Goal: Complete application form: Complete application form

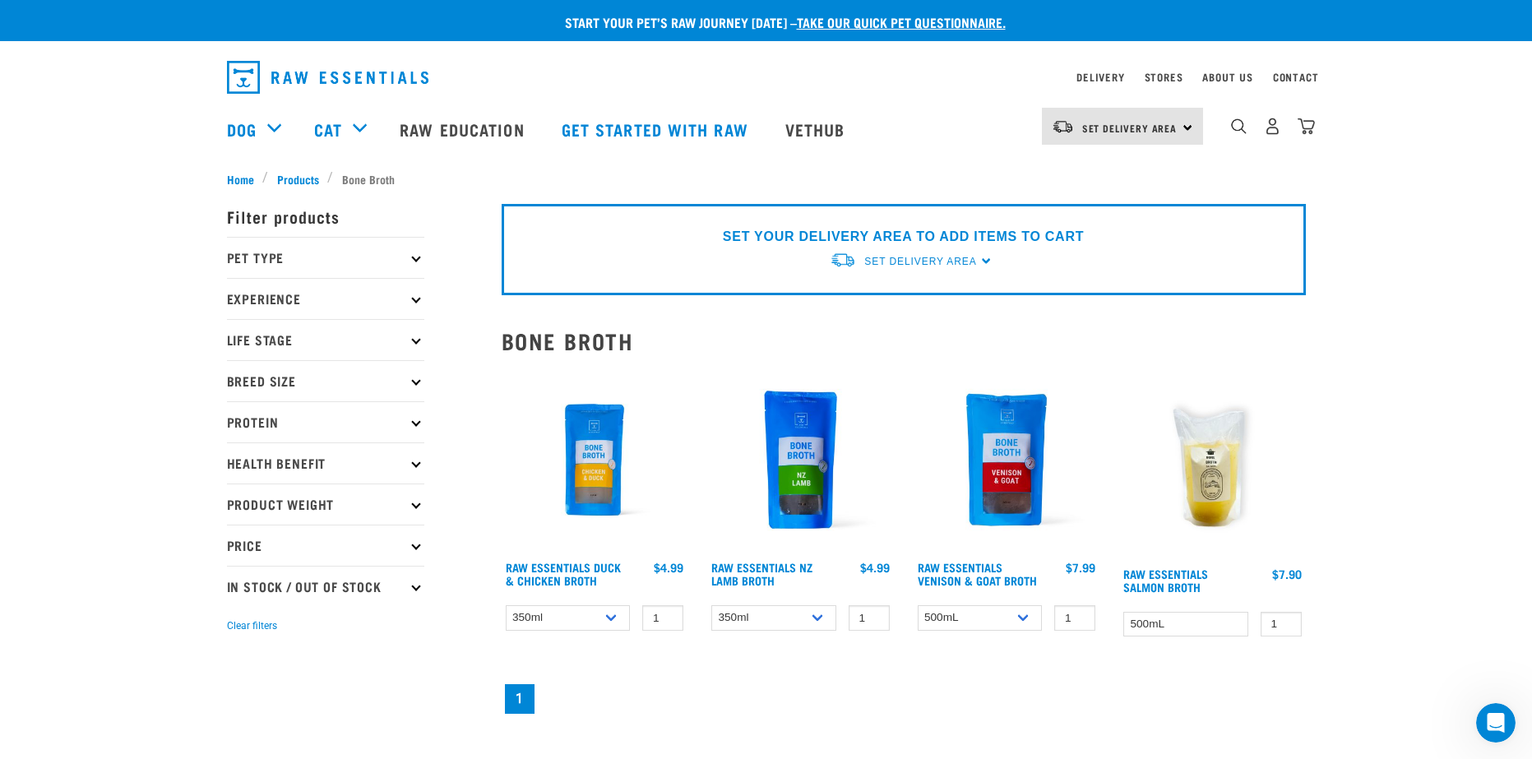
click at [1354, 297] on div "Start your pet’s raw journey [DATE] – take our quick pet questionnaire. Deliver…" at bounding box center [766, 615] width 1532 height 1231
click at [978, 616] on select "500mL Bulk (24 pack)" at bounding box center [980, 617] width 125 height 25
click at [979, 676] on div "Raw Essentials Duck & Chicken Broth 1 0 100 0 100 1" at bounding box center [904, 542] width 824 height 371
click at [995, 634] on div at bounding box center [1007, 507] width 206 height 300
click at [1006, 619] on select "500mL Bulk (24 pack)" at bounding box center [980, 617] width 125 height 25
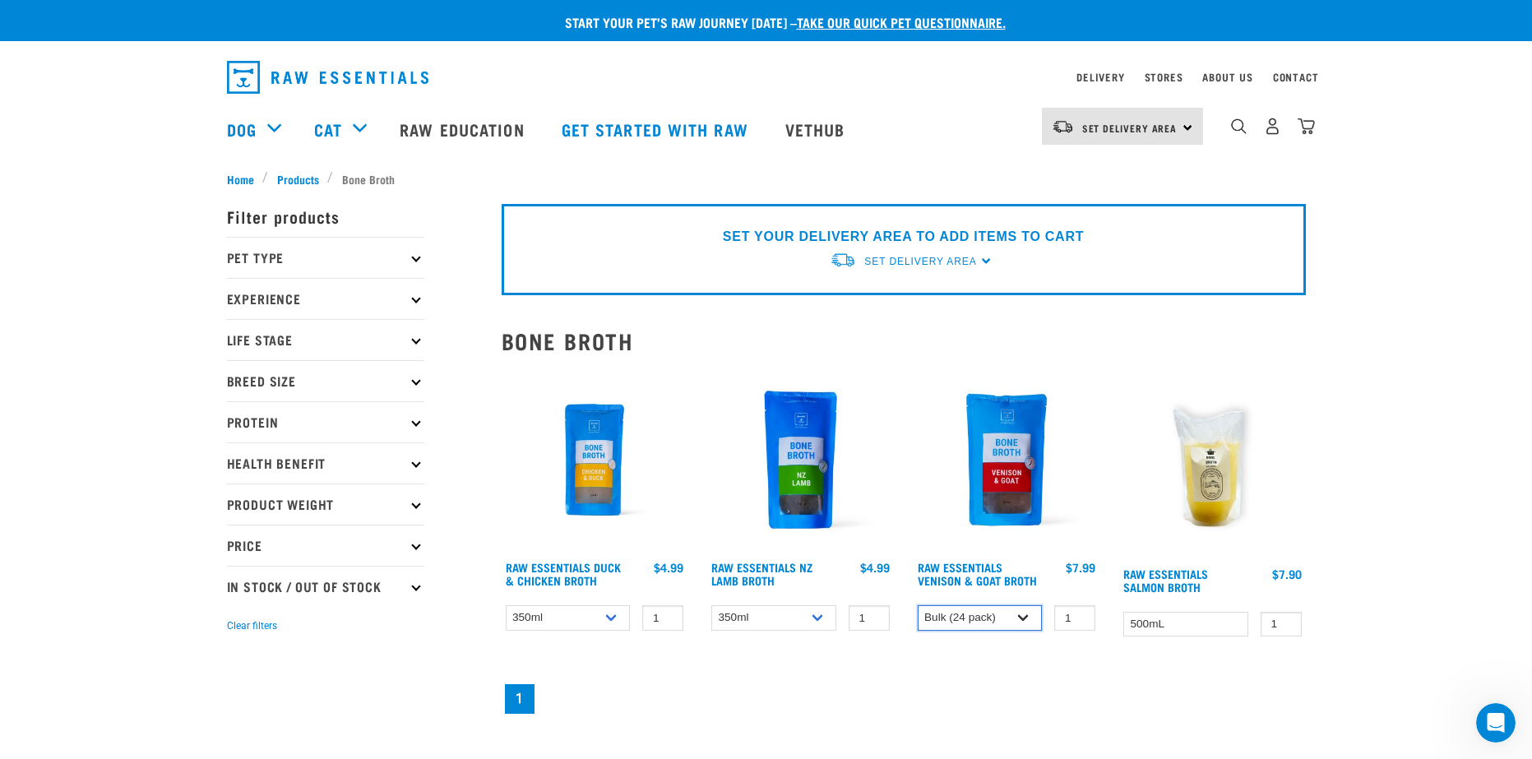
click at [918, 605] on select "500mL Bulk (24 pack)" at bounding box center [980, 617] width 125 height 25
click at [997, 614] on select "500mL Bulk (24 pack)" at bounding box center [980, 617] width 125 height 25
select select "30225"
click at [918, 605] on select "500mL Bulk (24 pack)" at bounding box center [980, 617] width 125 height 25
click at [1369, 363] on div "Start your pet’s raw journey today – take our quick pet questionnaire. Delivery…" at bounding box center [766, 615] width 1532 height 1231
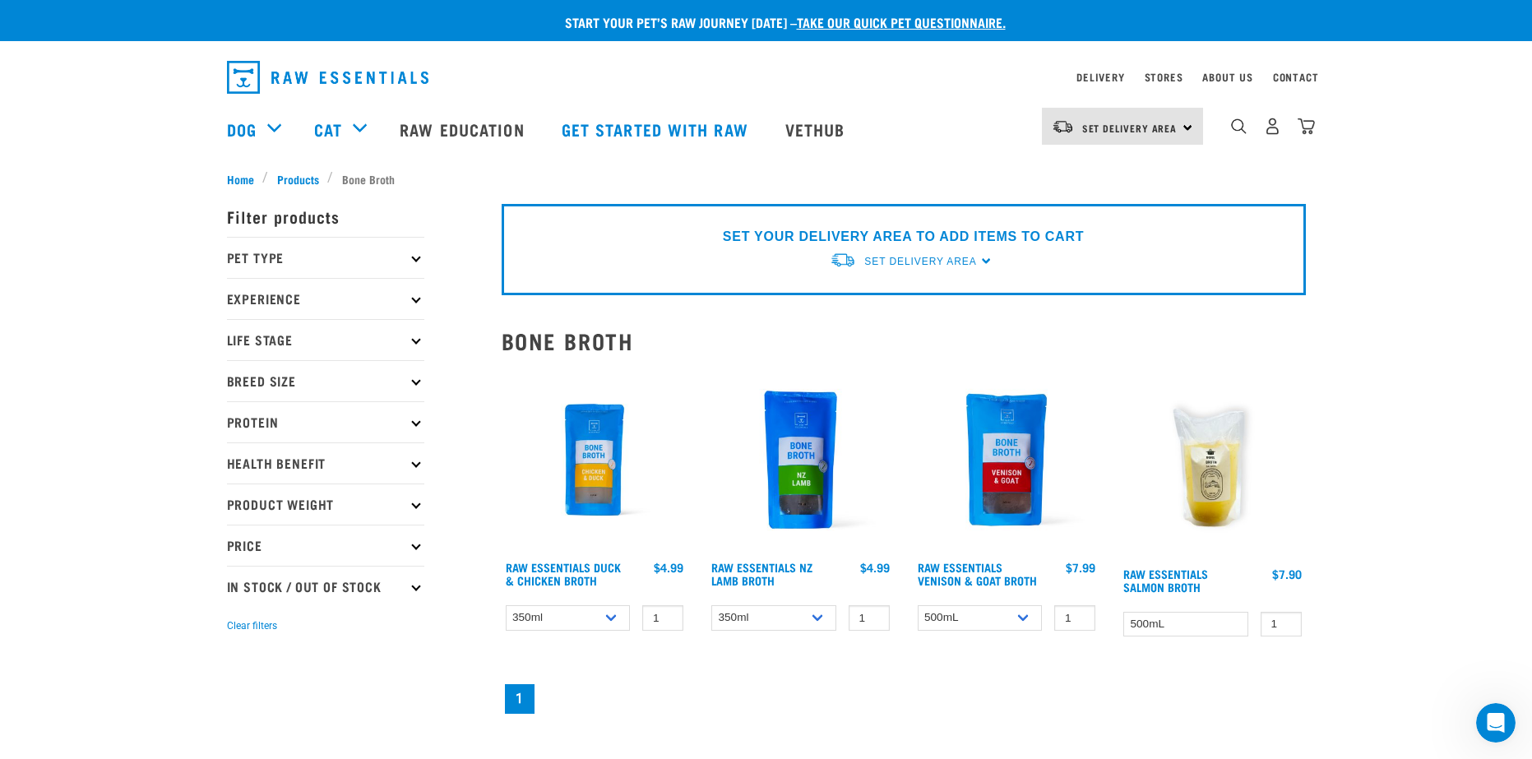
click at [275, 258] on p "Pet Type" at bounding box center [325, 257] width 197 height 41
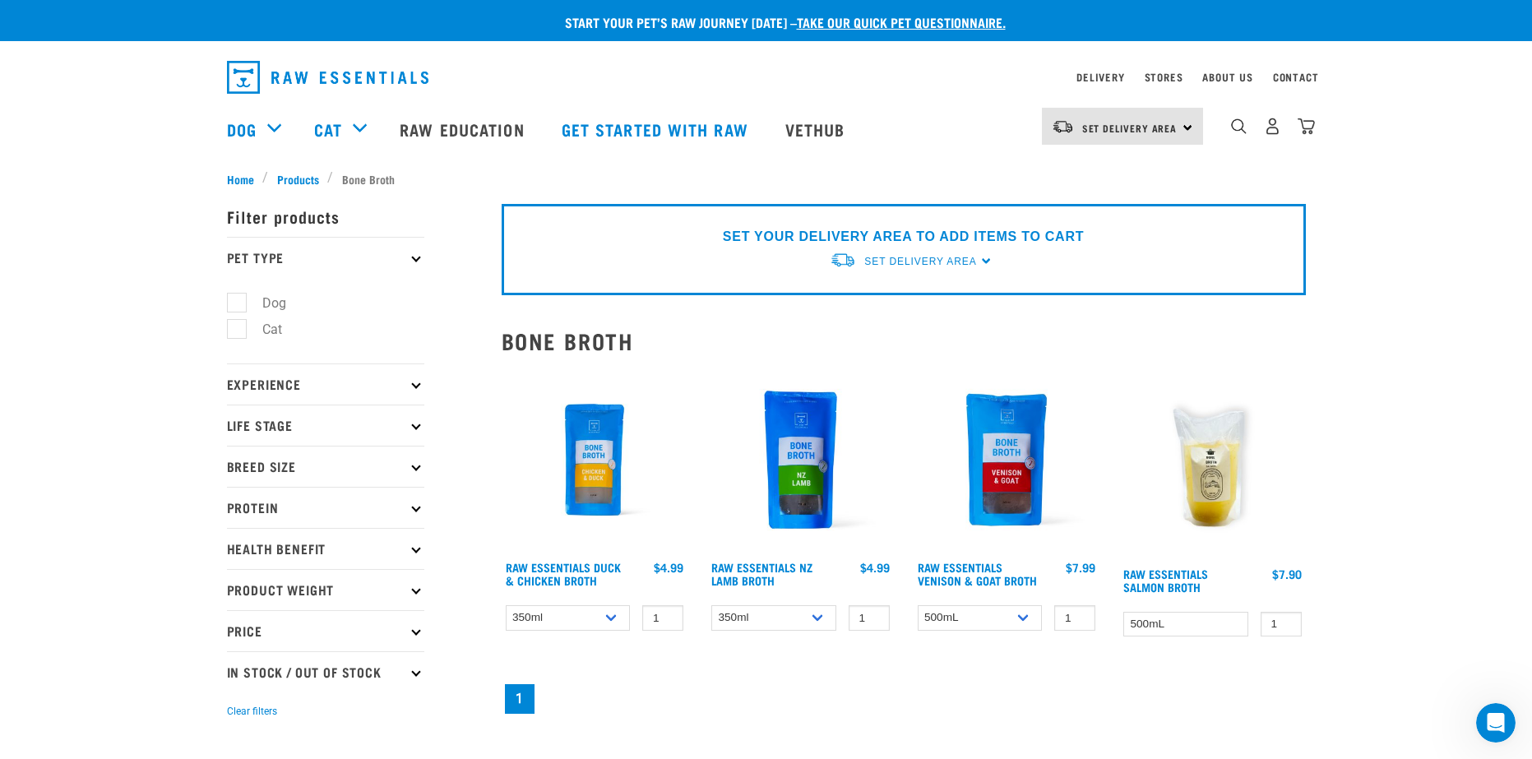
click at [237, 331] on label "Cat" at bounding box center [262, 329] width 53 height 21
click at [237, 331] on input "Cat" at bounding box center [232, 327] width 11 height 11
checkbox input "true"
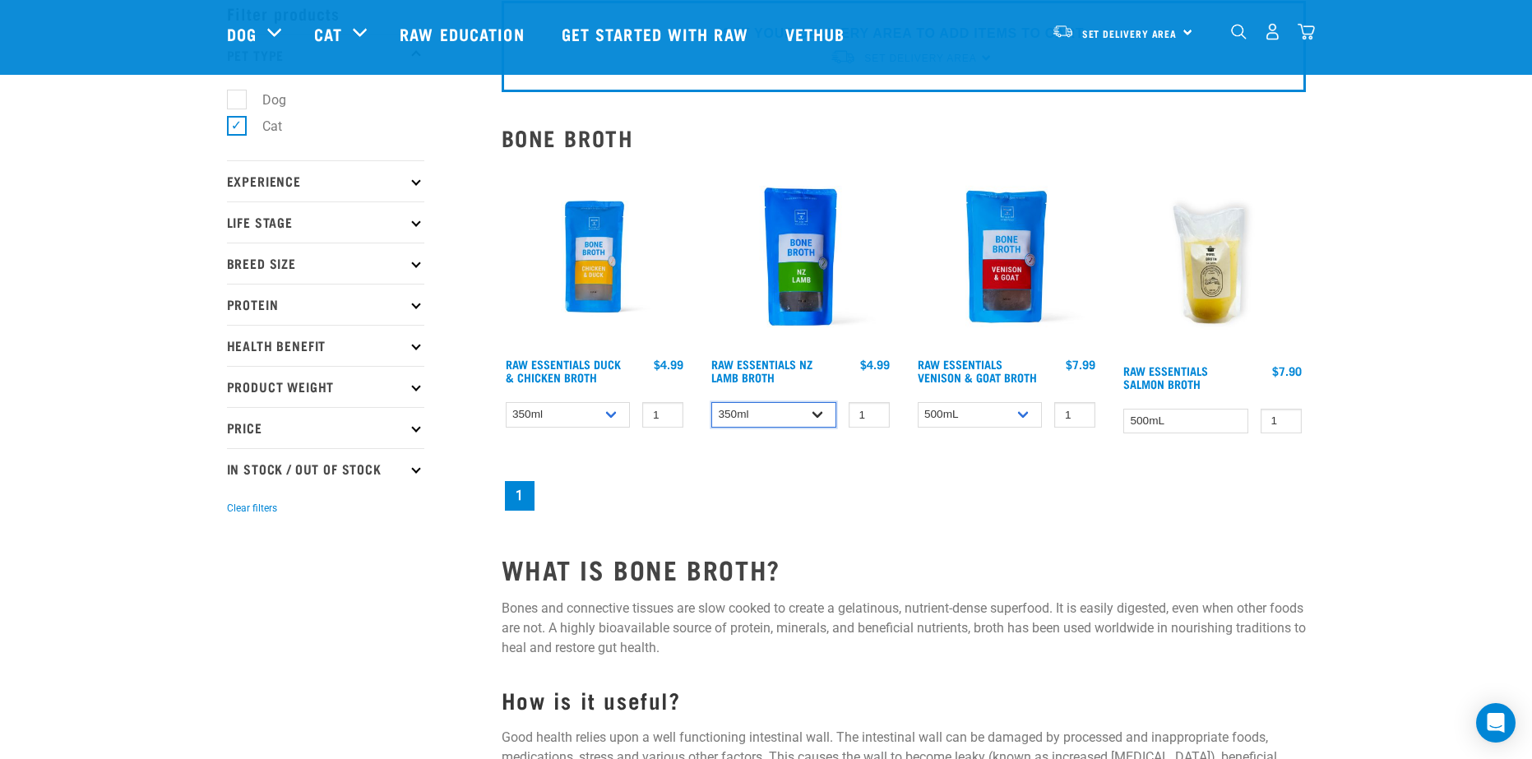
click at [782, 422] on select "350ml Bulk (40 pack)" at bounding box center [774, 414] width 125 height 25
click at [782, 420] on select "350ml Bulk (40 pack)" at bounding box center [774, 414] width 125 height 25
click at [1204, 429] on select "500mL" at bounding box center [1186, 421] width 125 height 25
click at [1124, 409] on select "500mL" at bounding box center [1186, 421] width 125 height 25
click at [1198, 294] on img at bounding box center [1213, 260] width 187 height 192
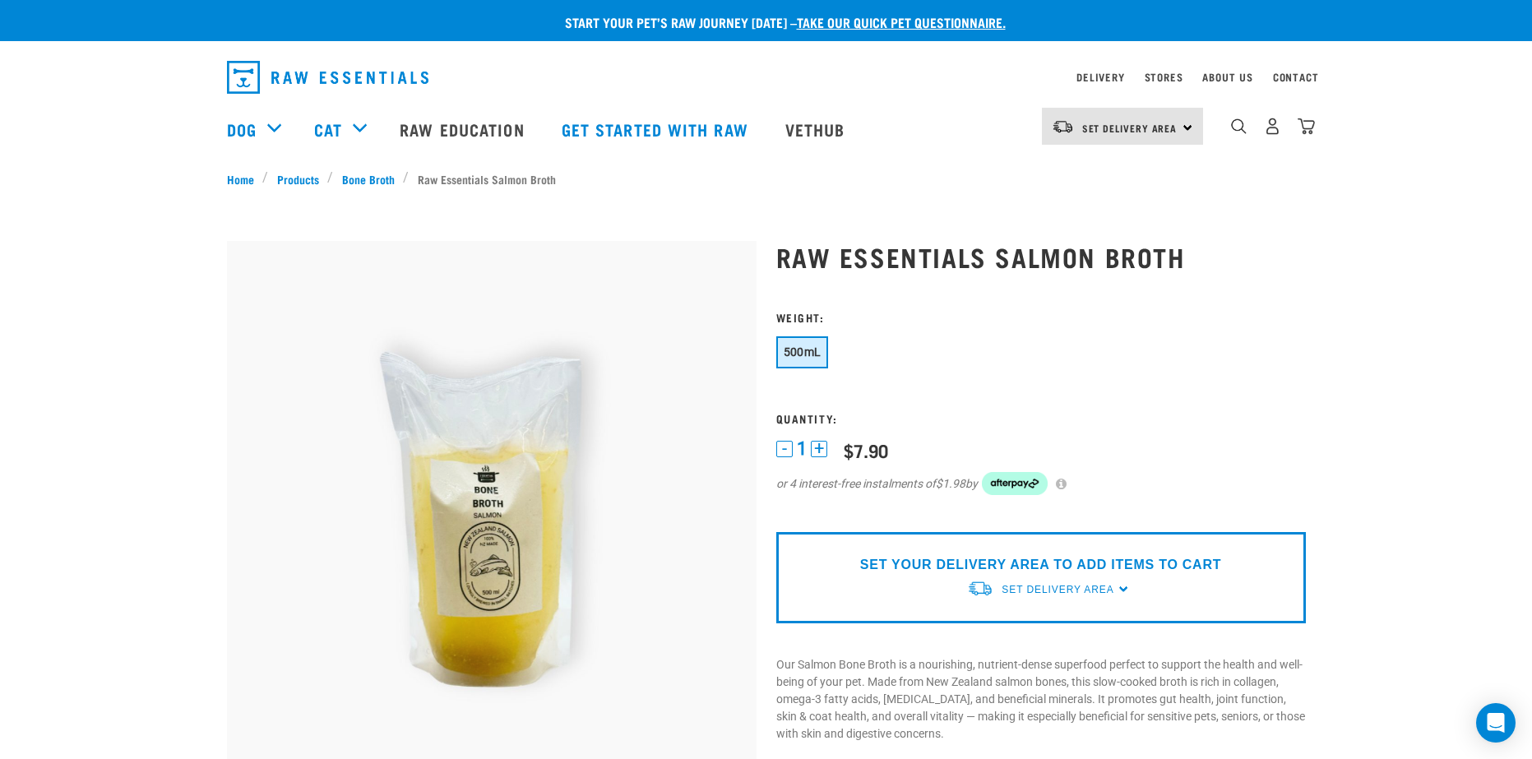
click at [1133, 591] on div "SET YOUR DELIVERY AREA TO ADD ITEMS TO CART Set Delivery Area North Island Sout…" at bounding box center [1042, 577] width 530 height 91
click at [1110, 591] on span "Set Delivery Area" at bounding box center [1058, 590] width 112 height 12
click at [1025, 621] on link "[GEOGRAPHIC_DATA]" at bounding box center [1049, 627] width 164 height 27
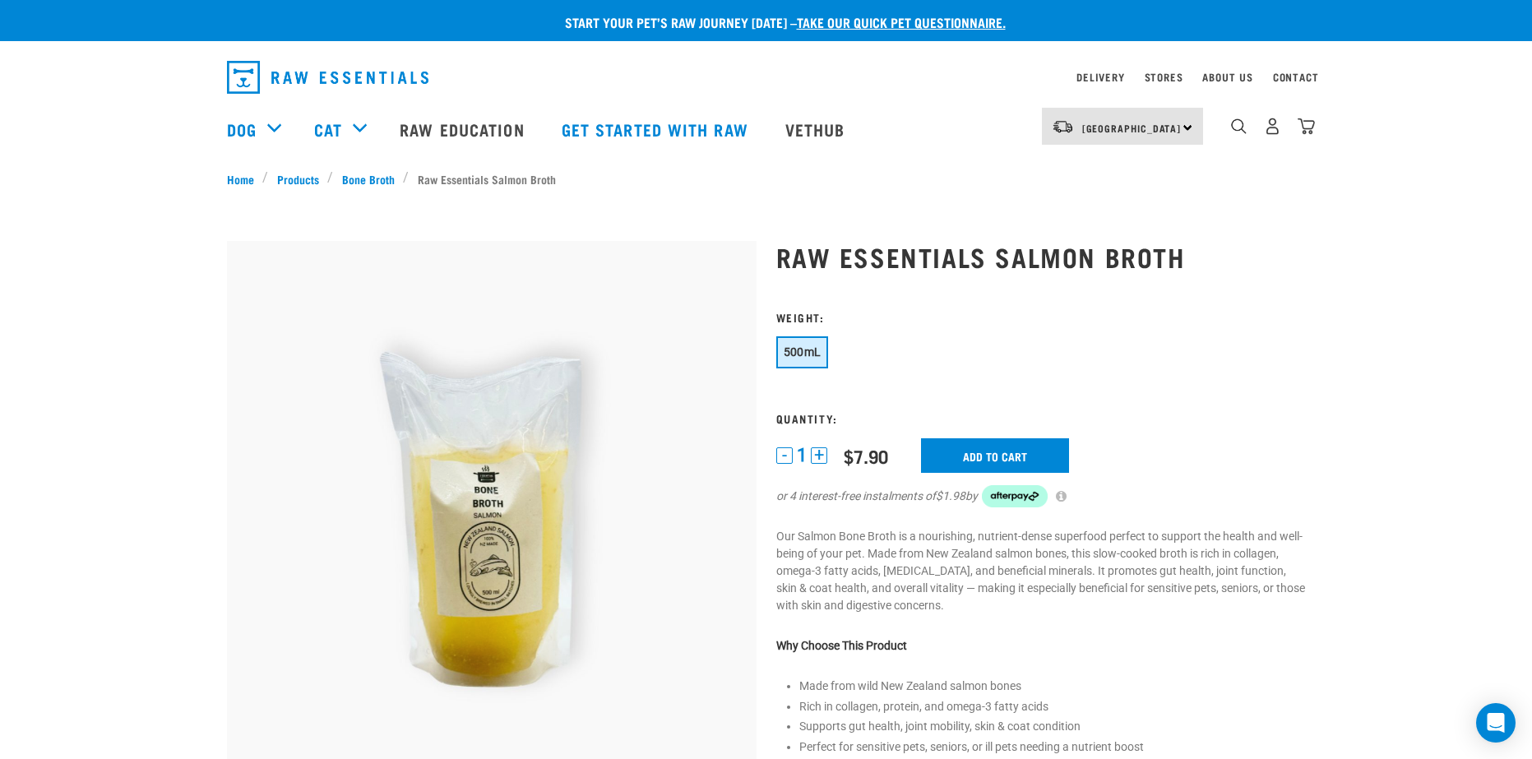
click at [787, 343] on button "500mL" at bounding box center [803, 352] width 53 height 32
click at [811, 458] on button "+" at bounding box center [819, 455] width 16 height 16
click at [811, 457] on button "+" at bounding box center [819, 455] width 16 height 16
click at [967, 458] on input "Add to cart" at bounding box center [995, 455] width 148 height 35
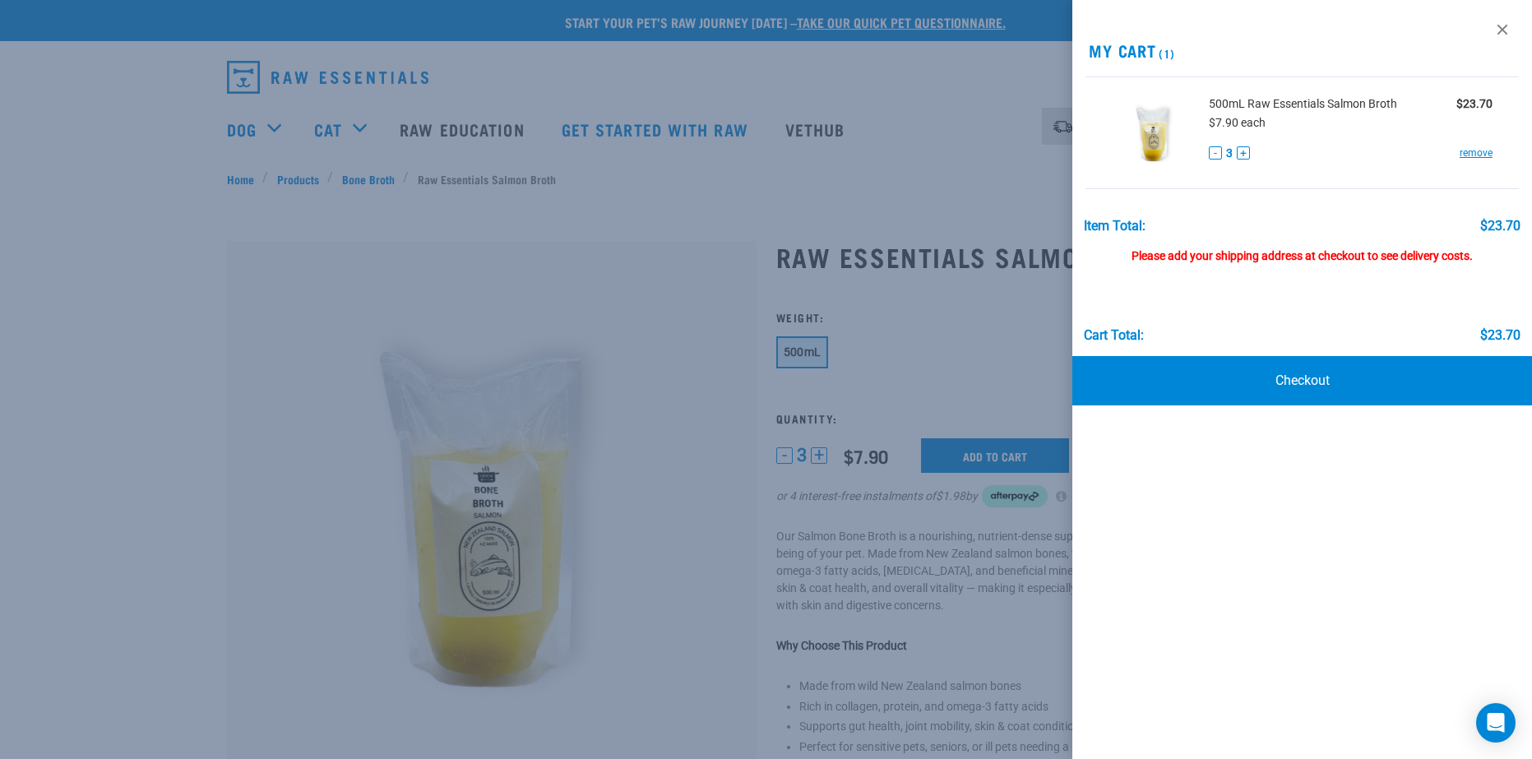
click at [545, 226] on div at bounding box center [766, 379] width 1532 height 759
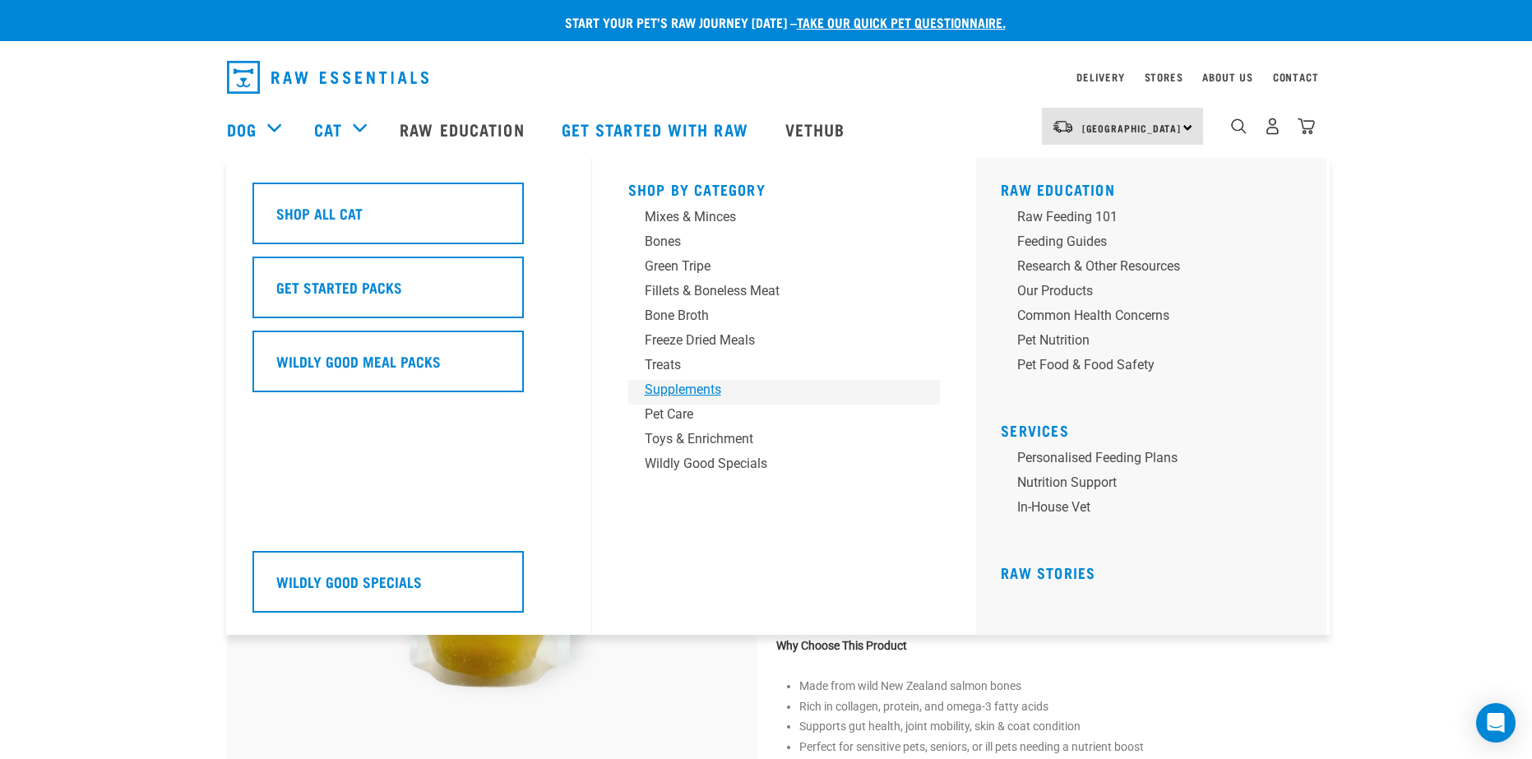
click at [669, 399] on div "Supplements" at bounding box center [773, 390] width 257 height 20
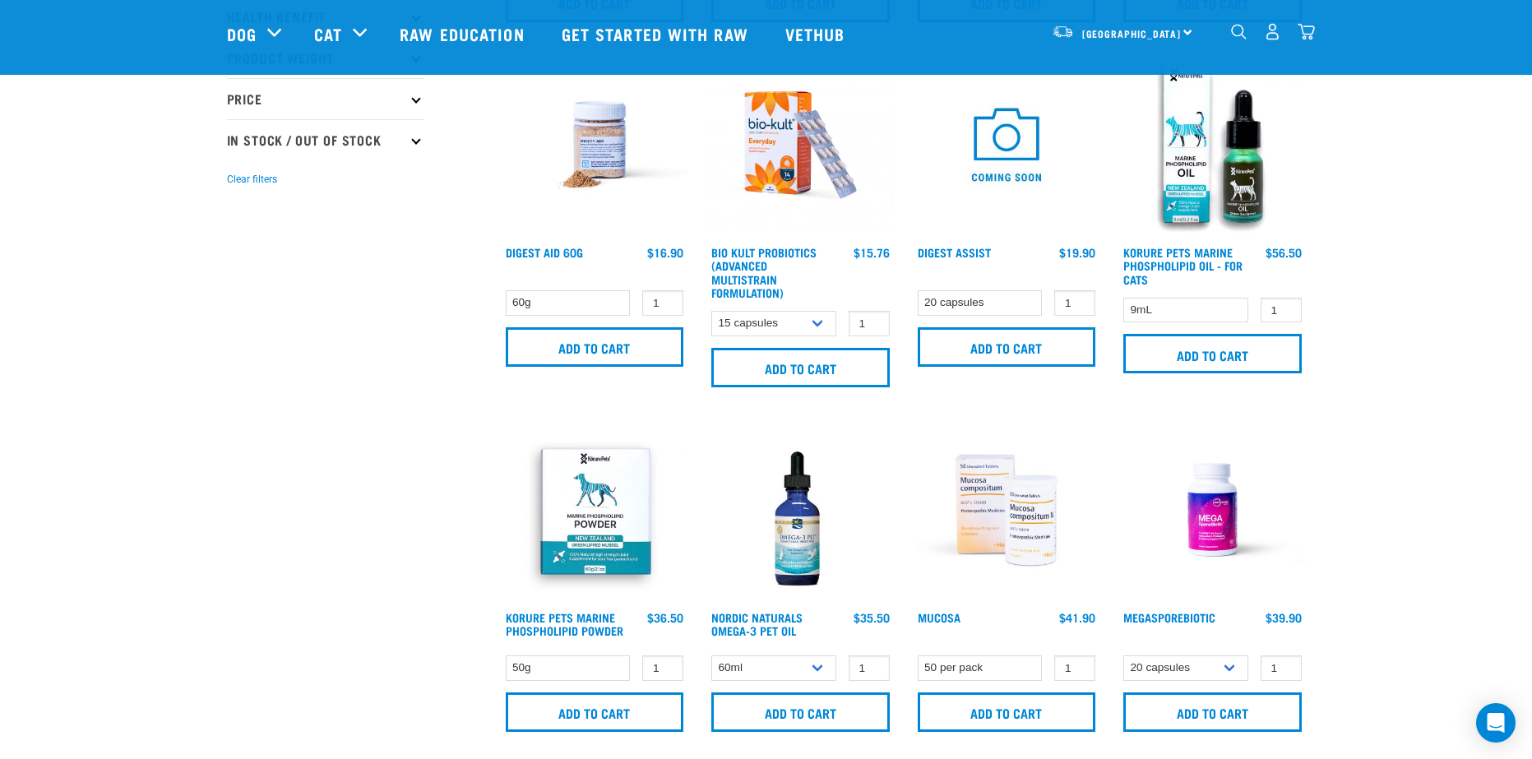
scroll to position [494, 0]
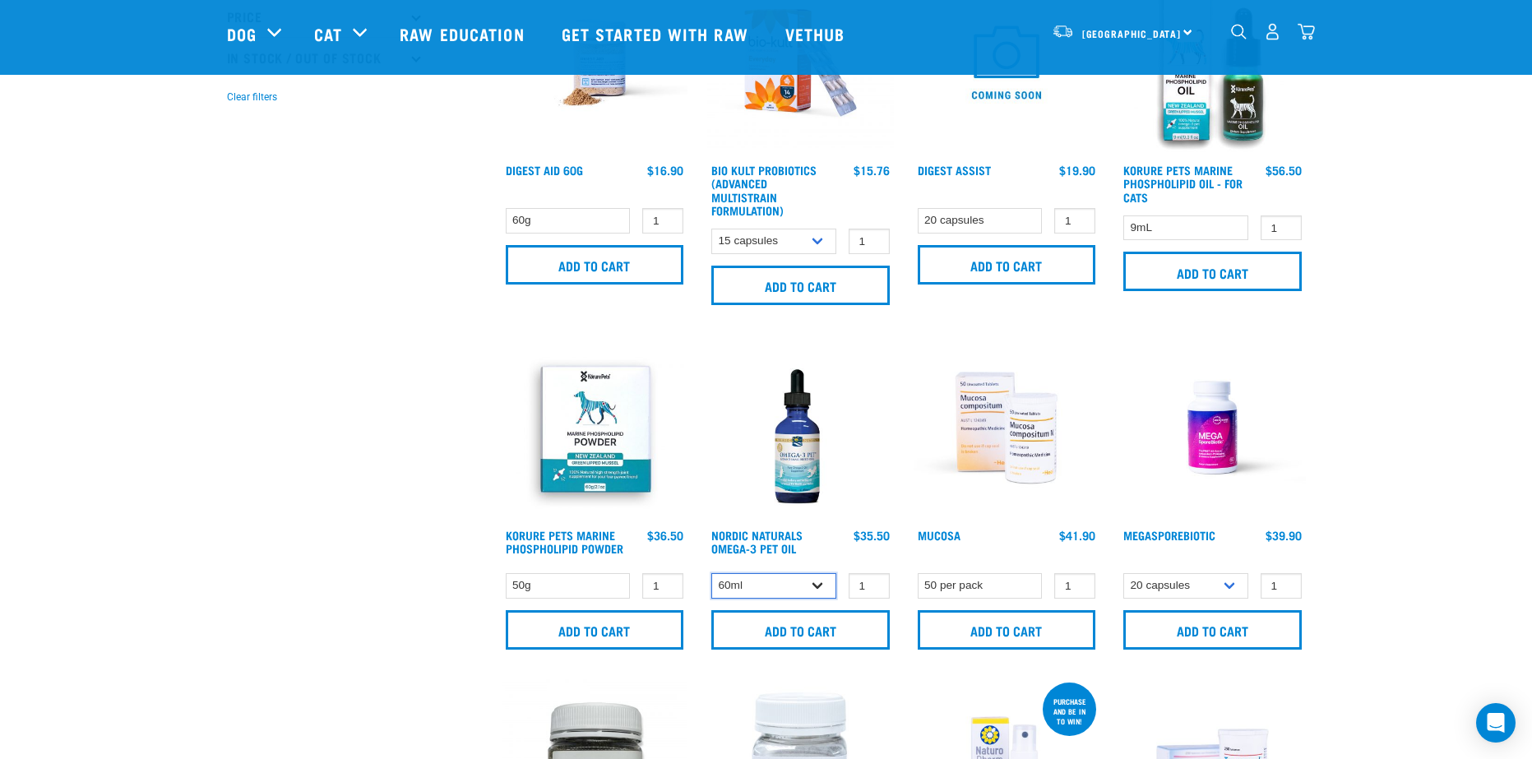
click at [800, 582] on select "60ml 237ml" at bounding box center [774, 585] width 125 height 25
select select "31264"
click at [712, 573] on select "60ml 237ml" at bounding box center [774, 585] width 125 height 25
click at [756, 635] on input "Add to cart" at bounding box center [801, 629] width 178 height 39
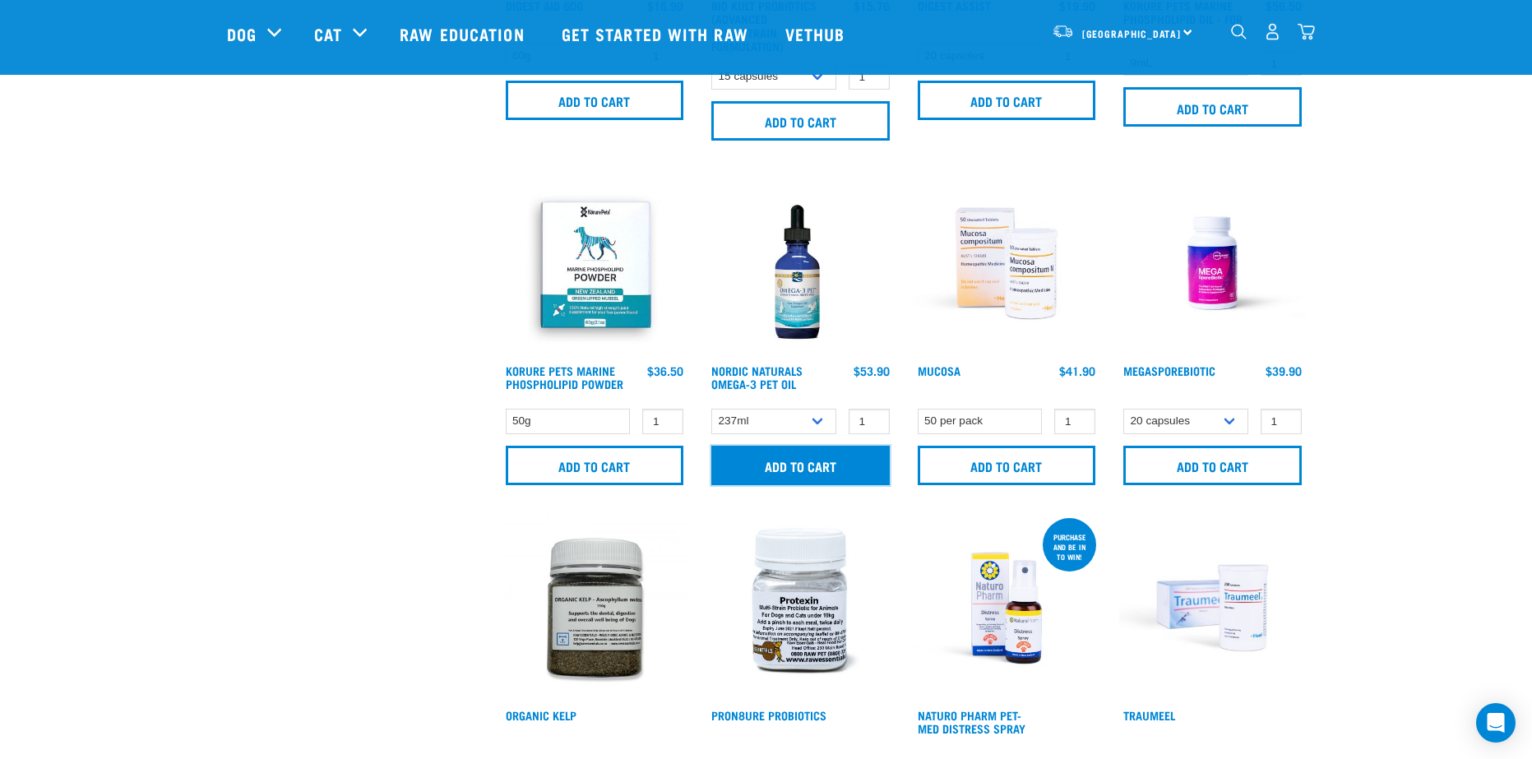
scroll to position [740, 0]
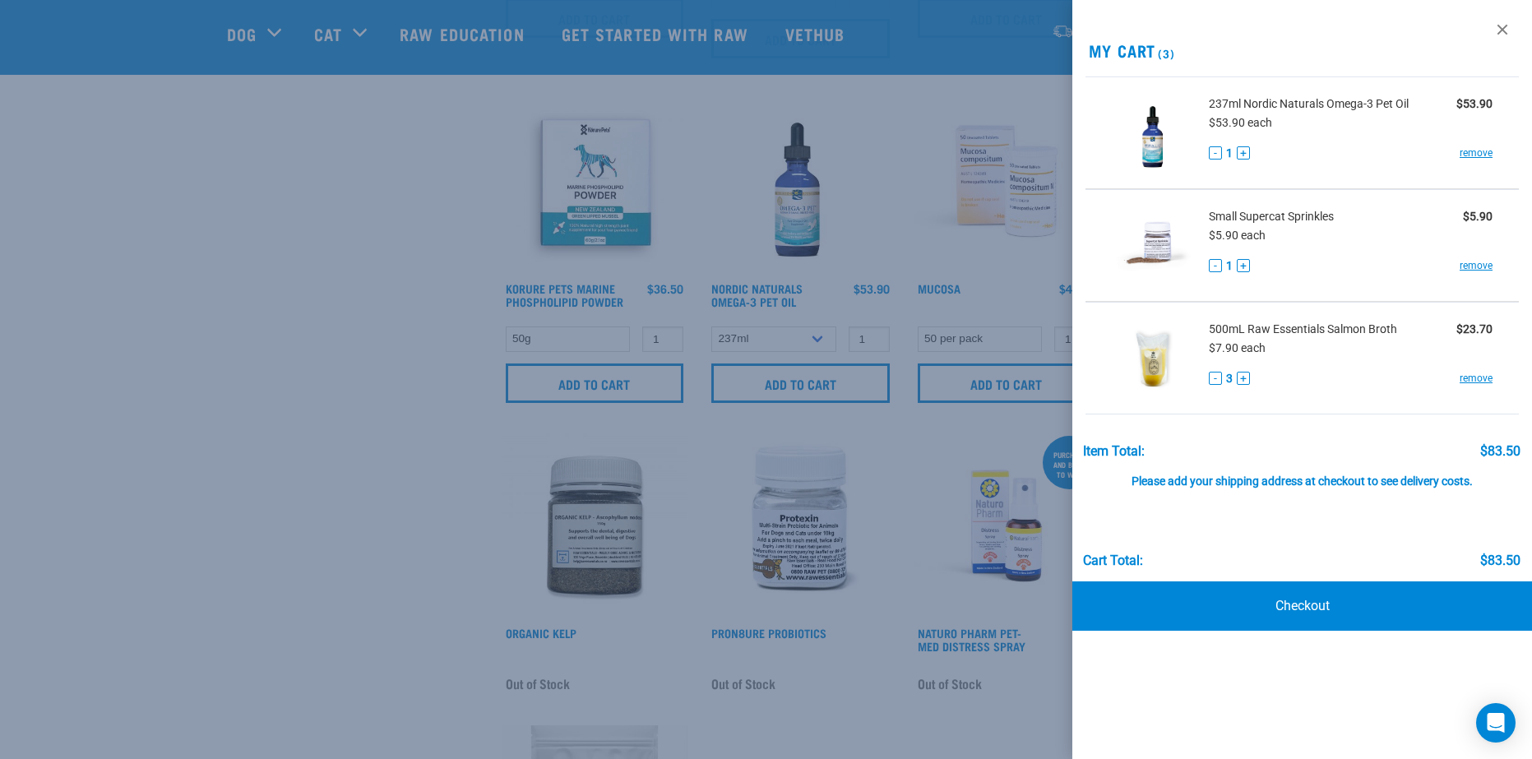
click at [365, 491] on div at bounding box center [766, 379] width 1532 height 759
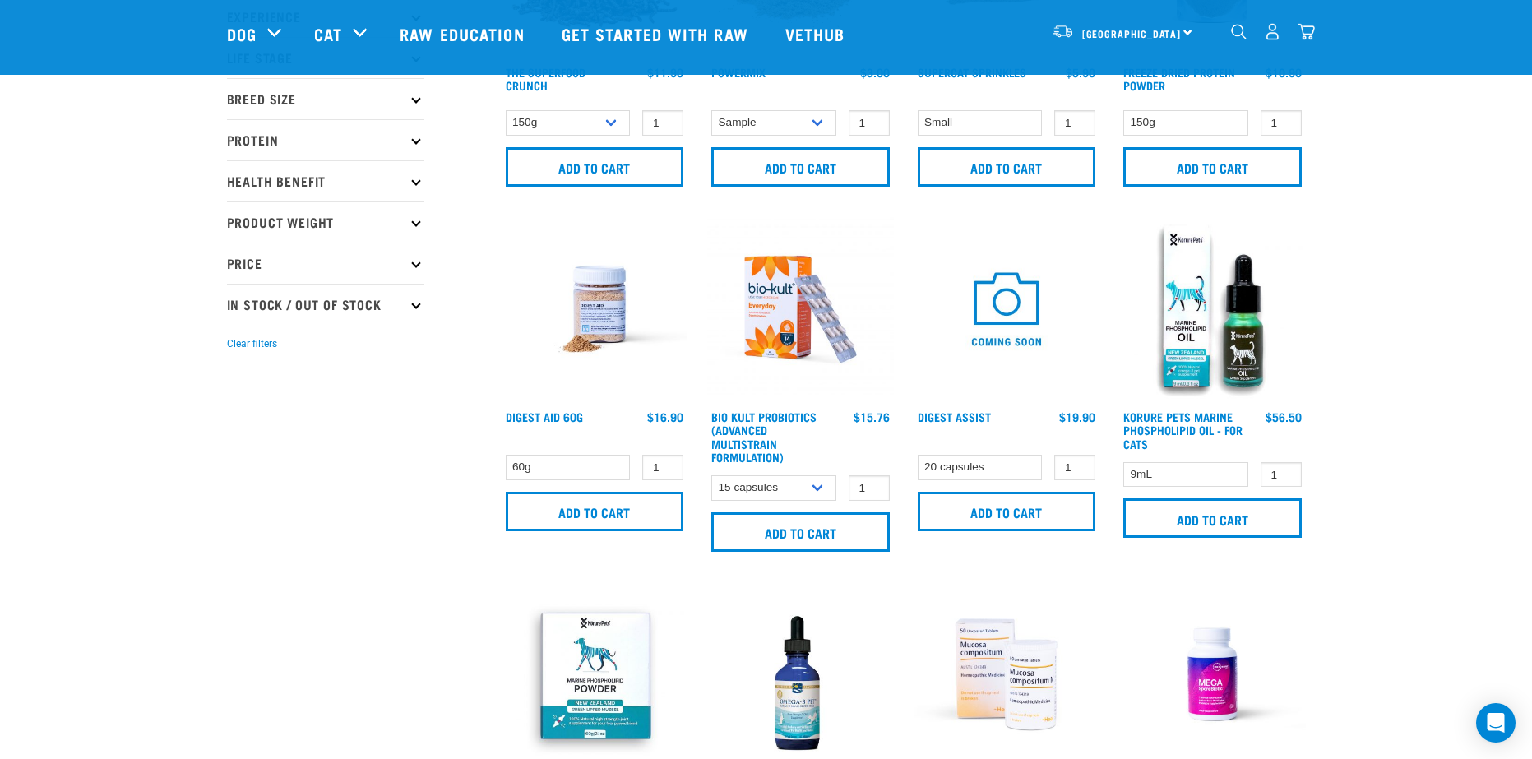
scroll to position [0, 0]
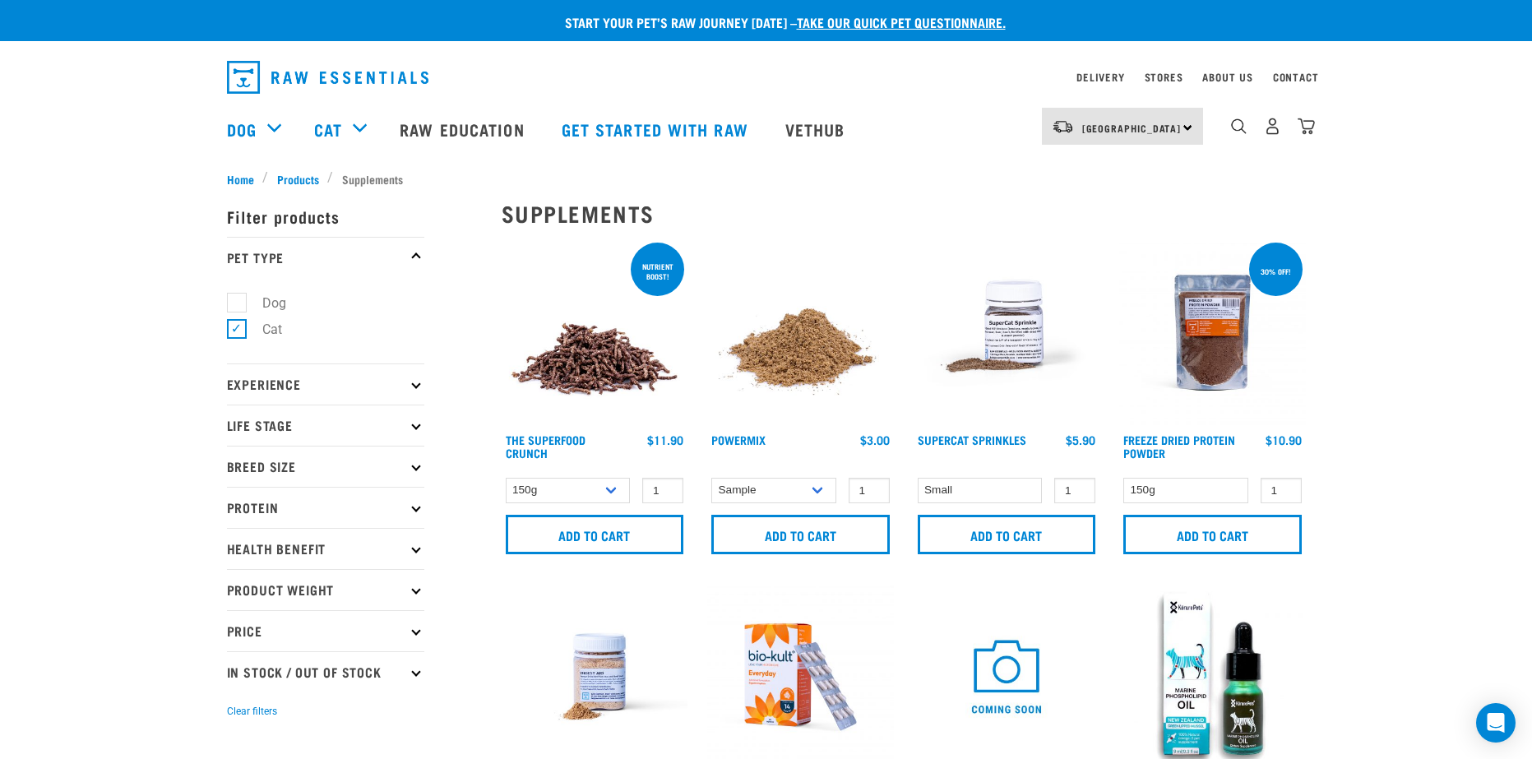
click at [754, 385] on img at bounding box center [800, 332] width 187 height 187
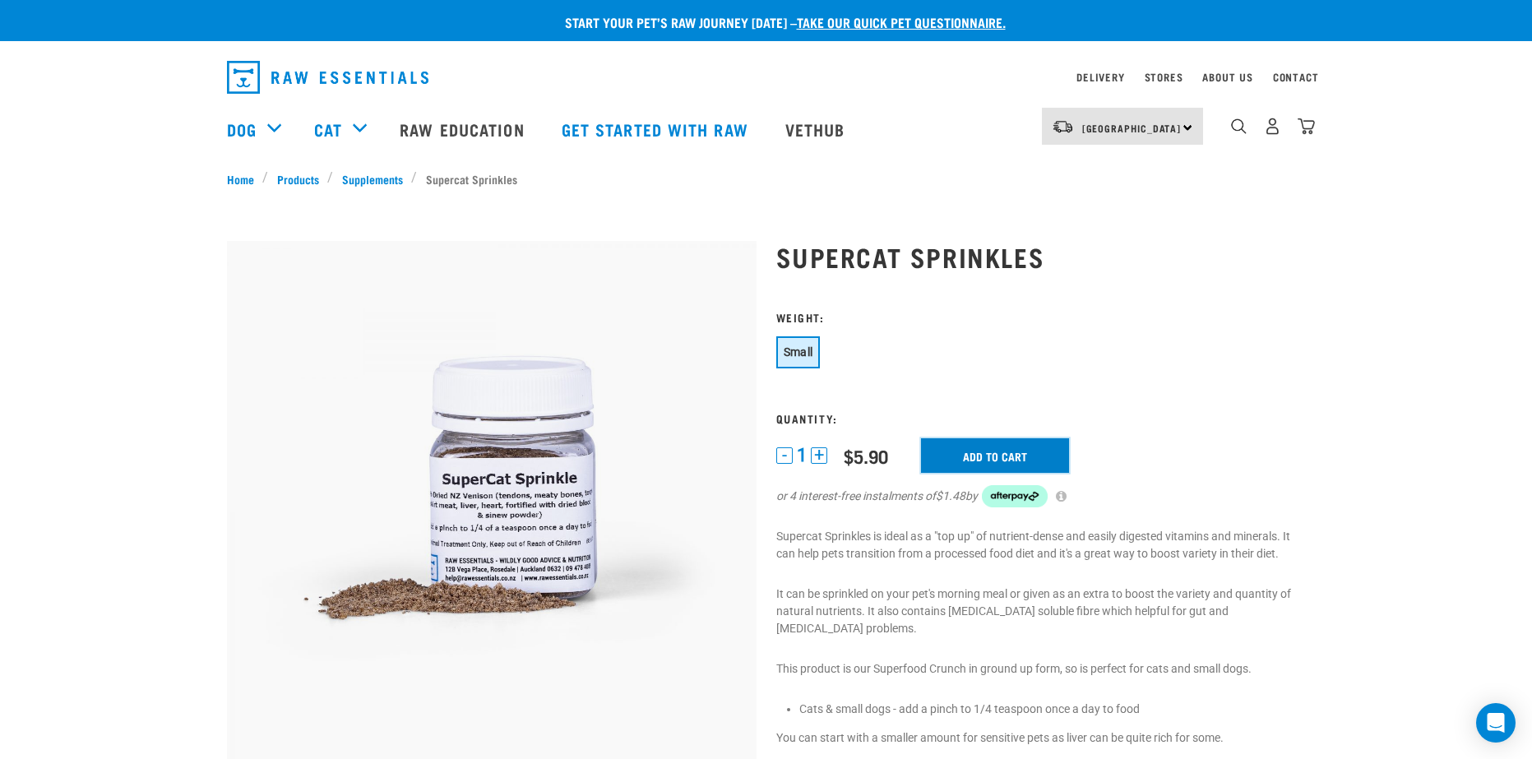
click at [981, 441] on input "Add to cart" at bounding box center [995, 455] width 148 height 35
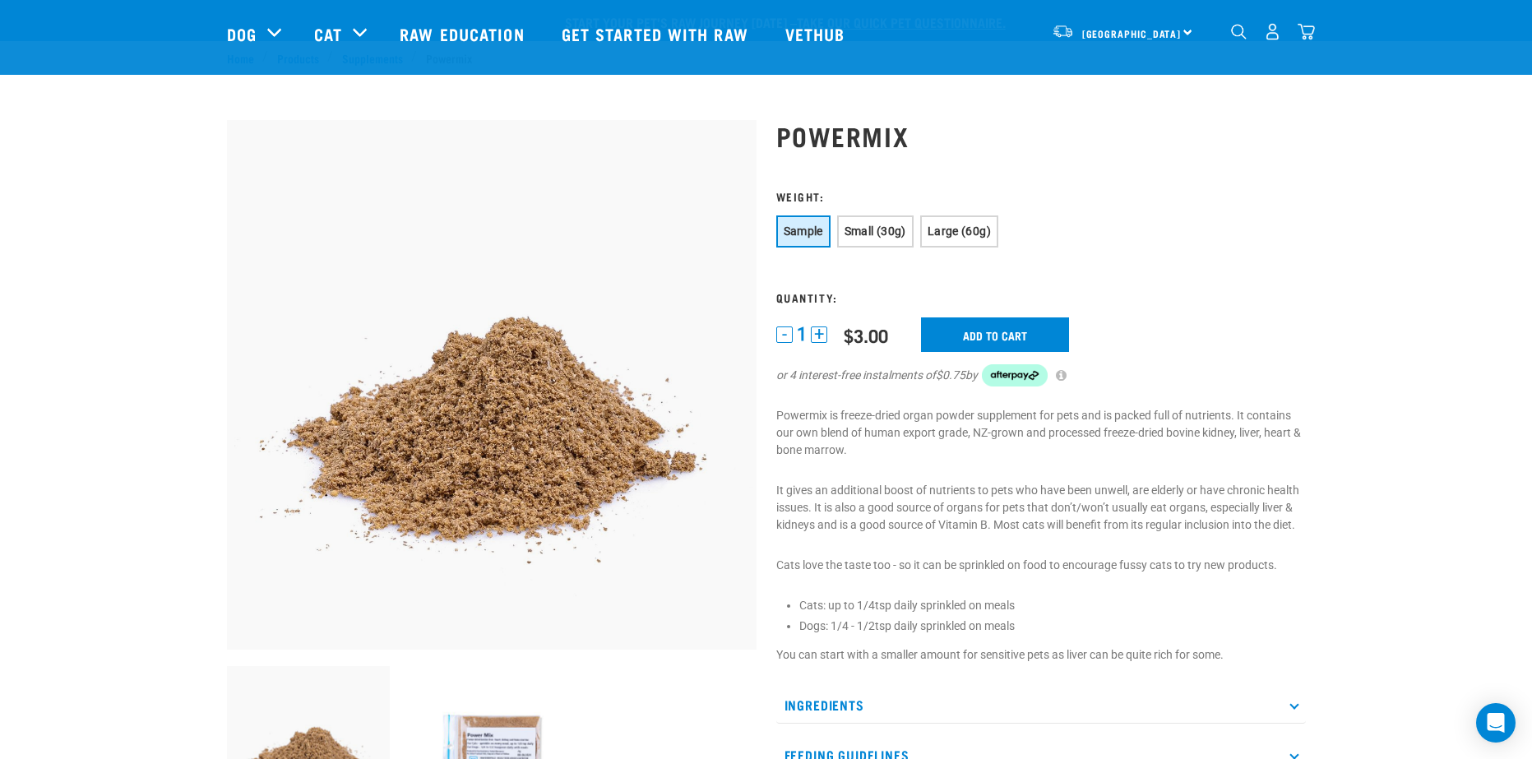
scroll to position [82, 0]
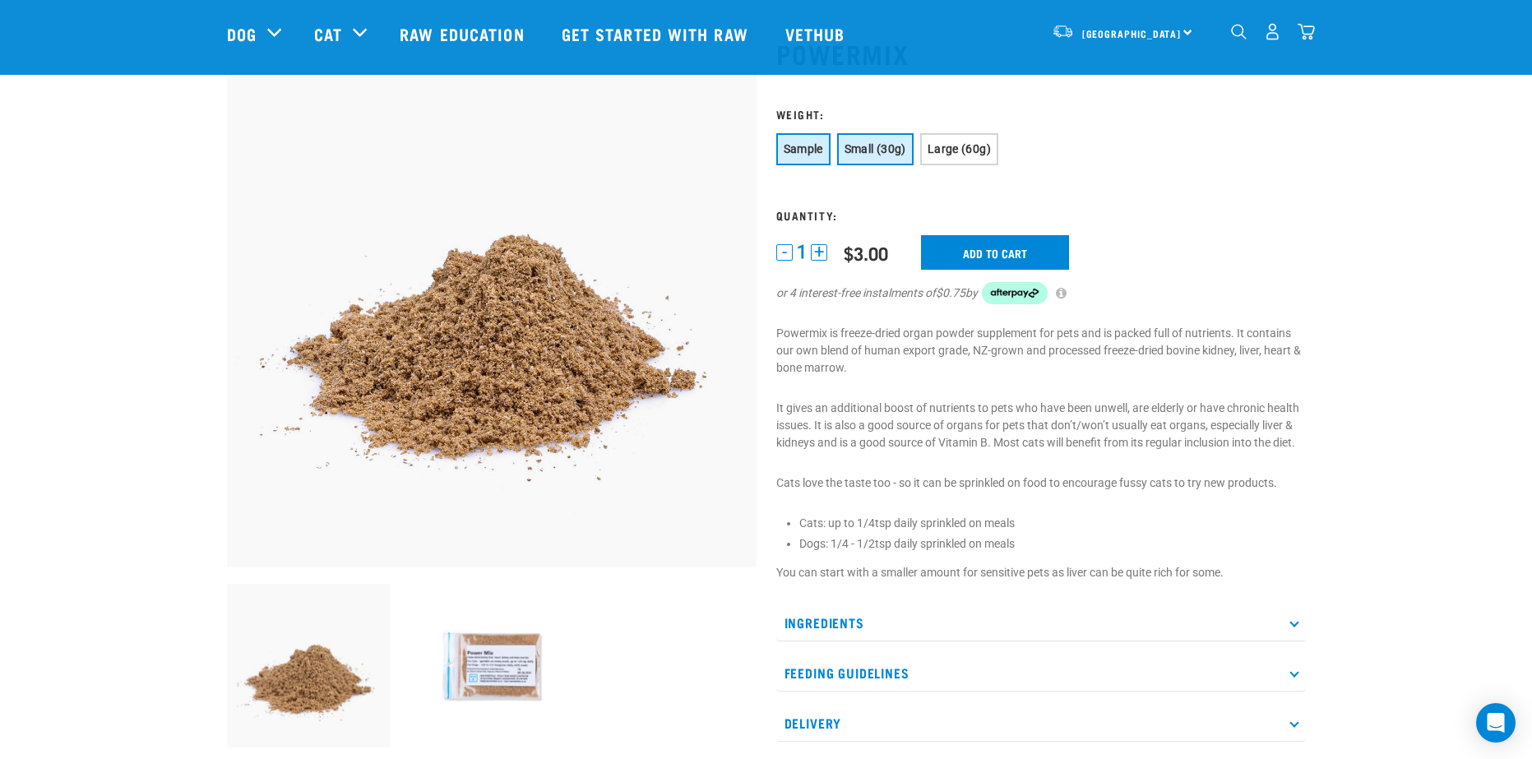
click at [884, 142] on button "Small (30g)" at bounding box center [875, 149] width 76 height 32
click at [1024, 246] on input "Add to cart" at bounding box center [1005, 252] width 148 height 35
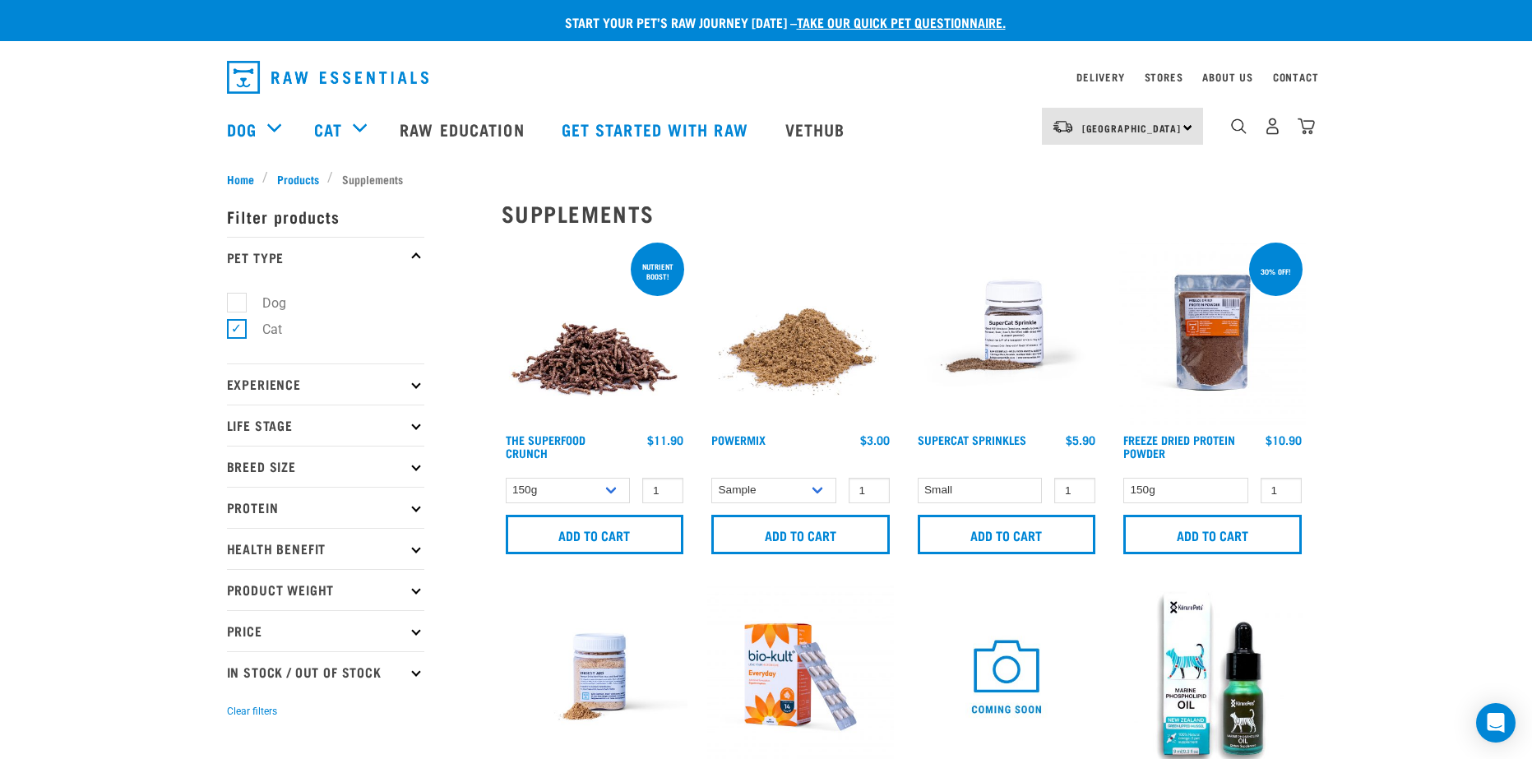
select select "31264"
click at [828, 327] on img at bounding box center [800, 332] width 187 height 187
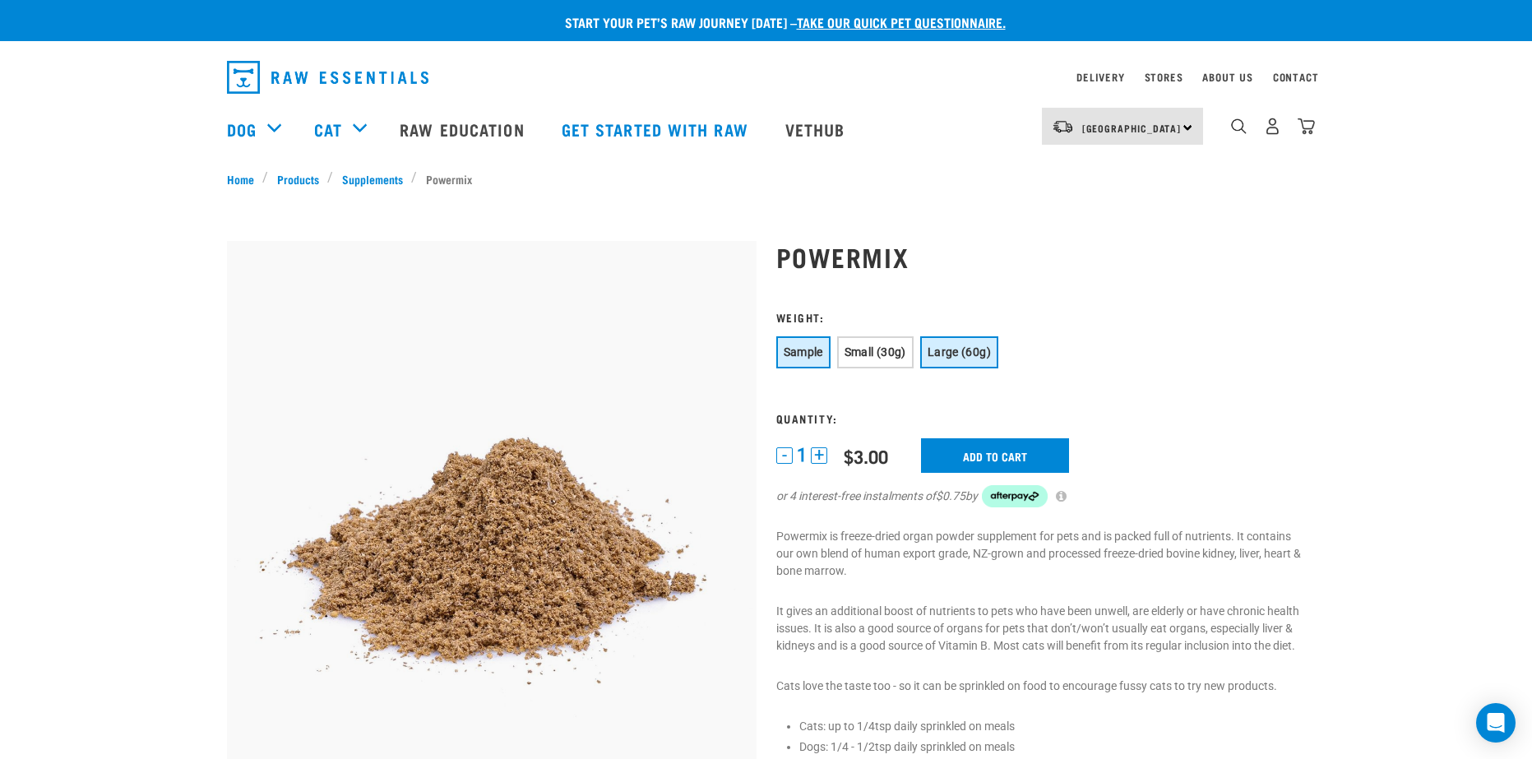
click at [953, 361] on button "Large (60g)" at bounding box center [959, 352] width 78 height 32
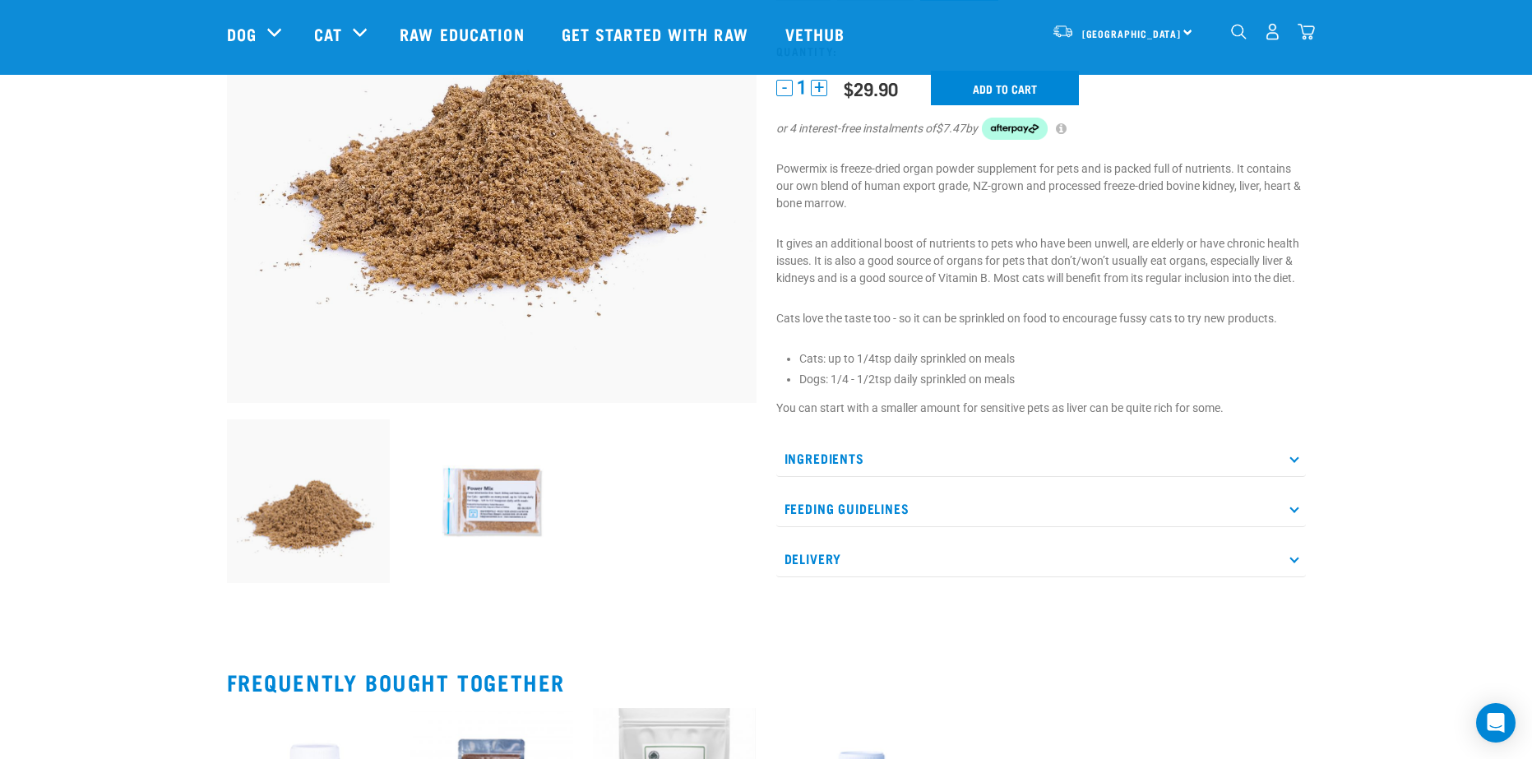
scroll to position [411, 0]
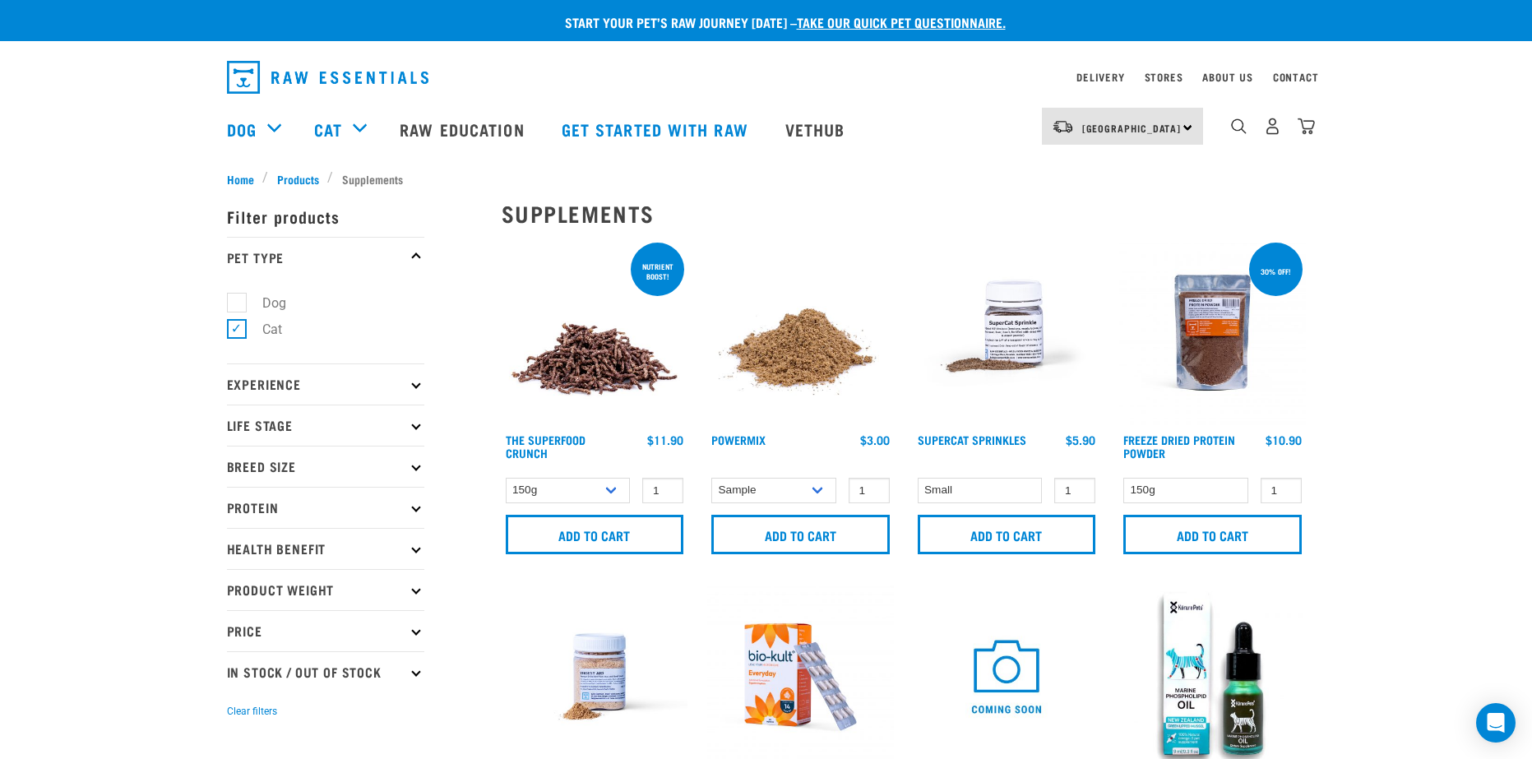
select select "31264"
click at [624, 324] on img at bounding box center [595, 332] width 187 height 187
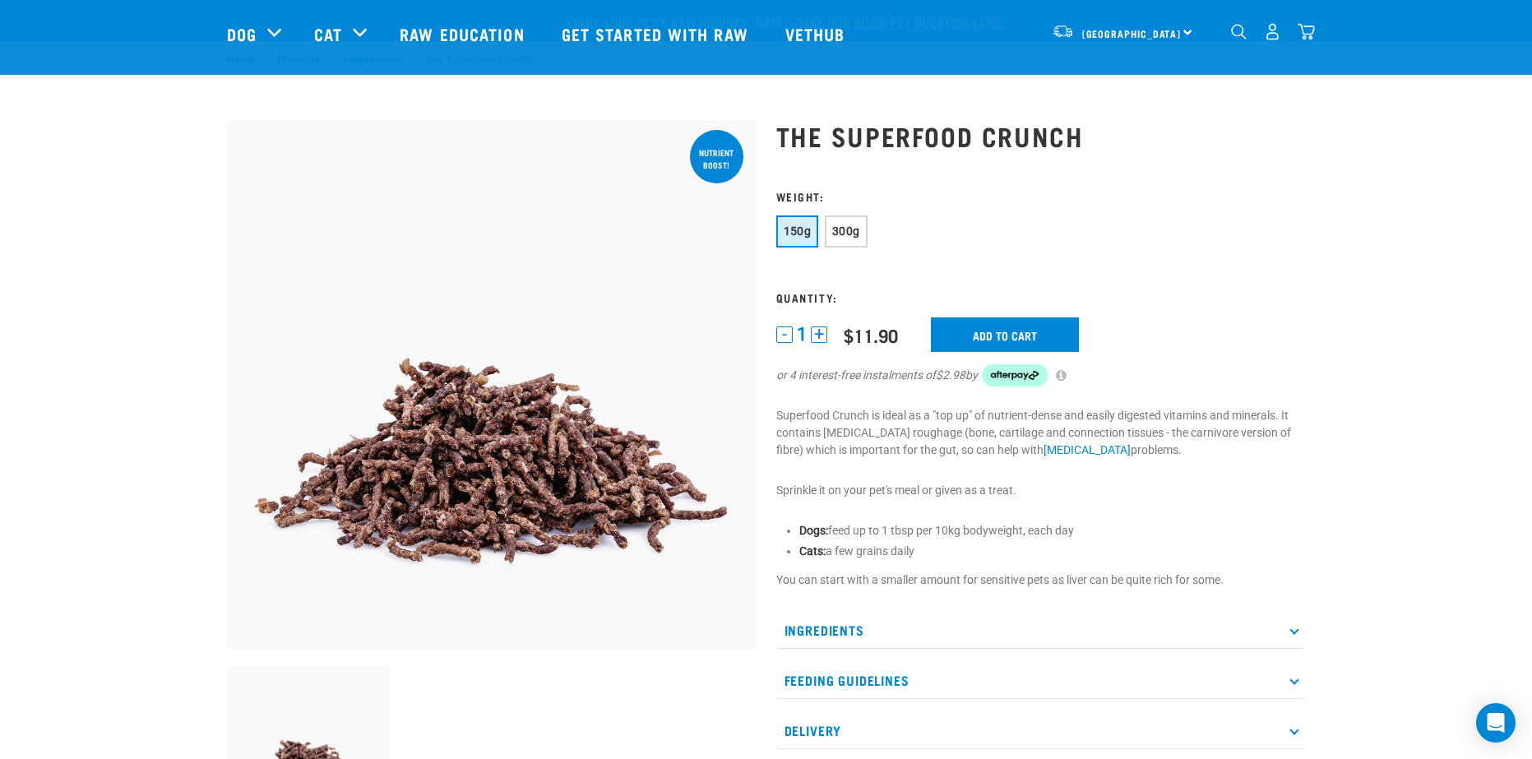
scroll to position [82, 0]
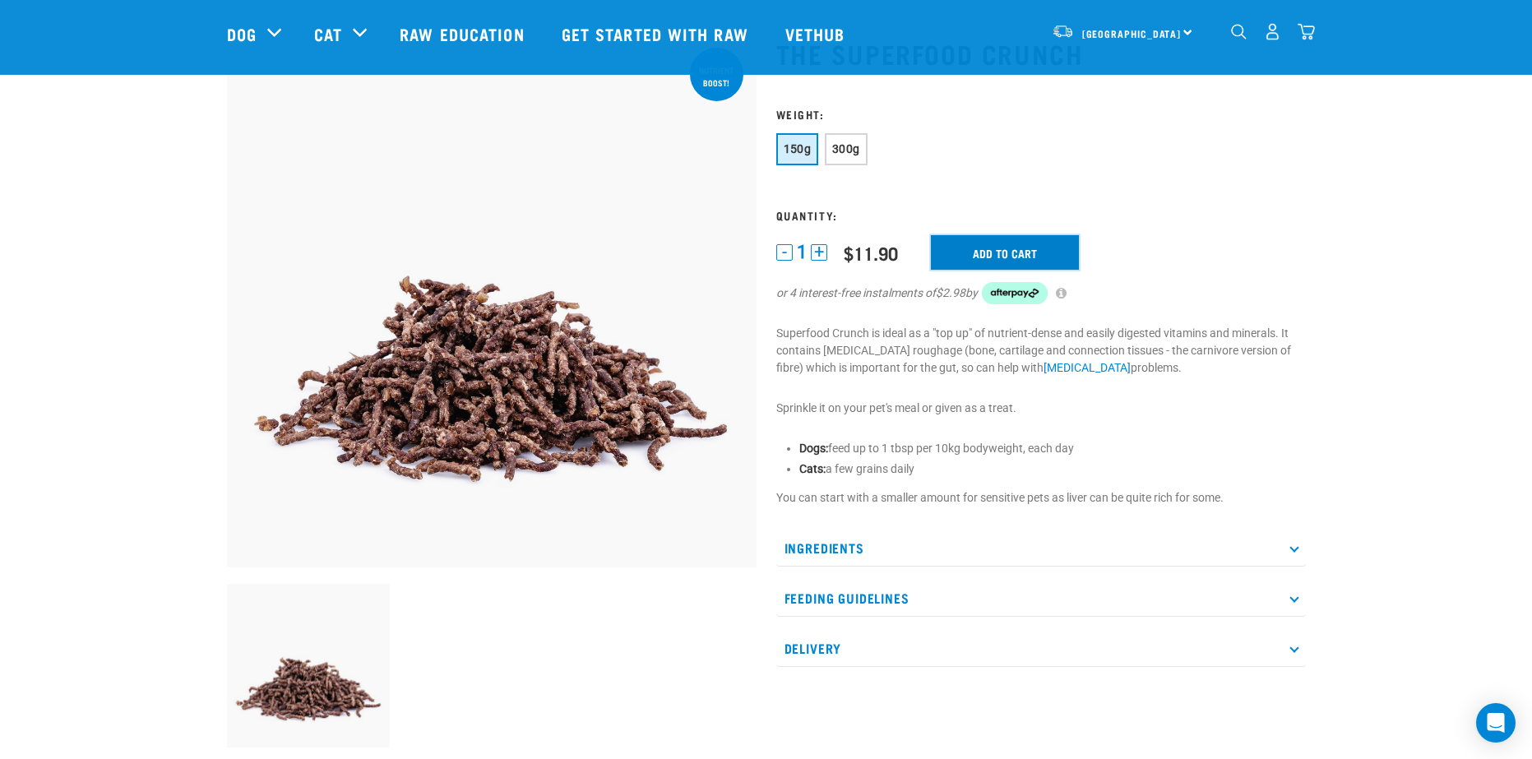
click at [967, 240] on input "Add to cart" at bounding box center [1005, 252] width 148 height 35
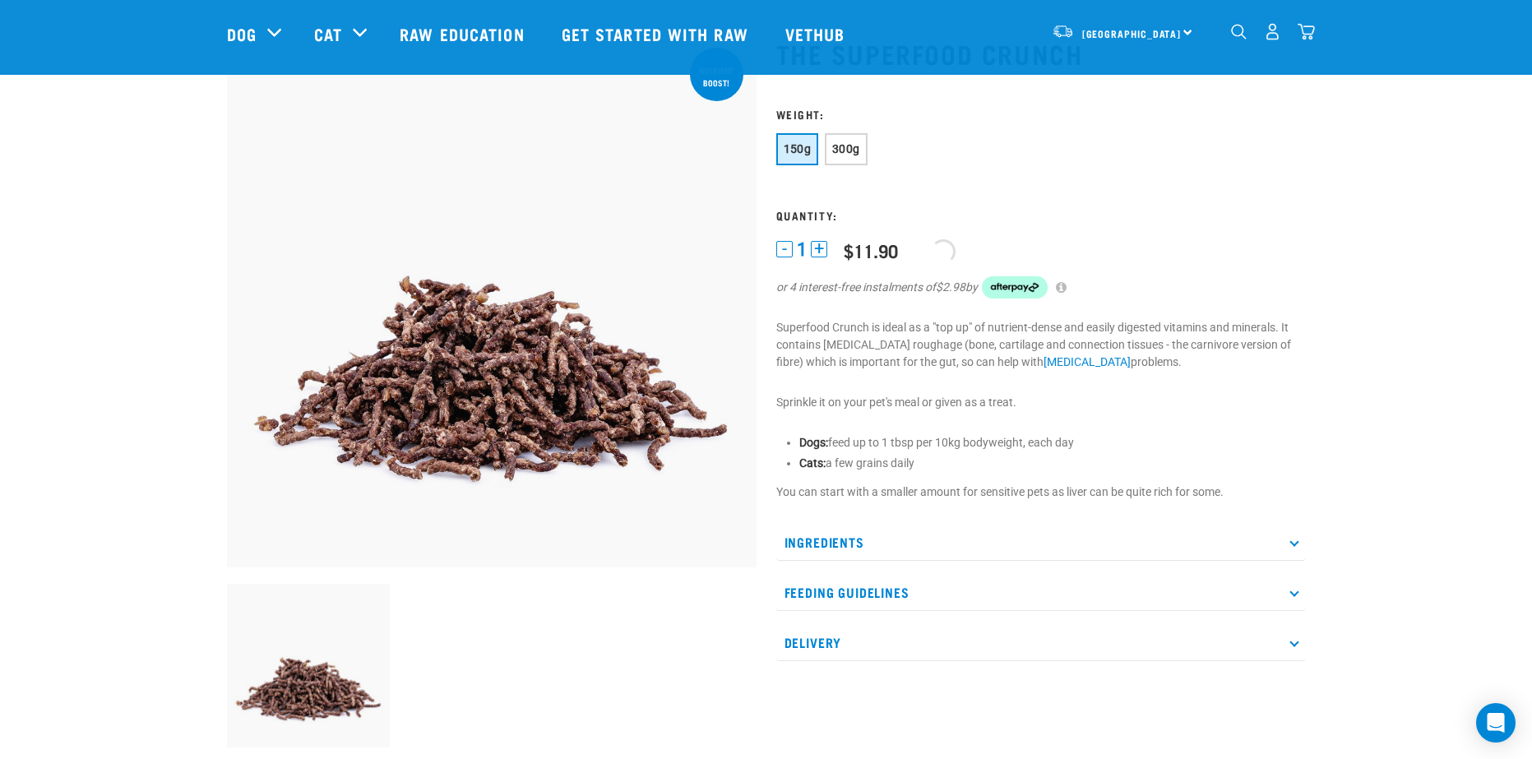
scroll to position [0, 0]
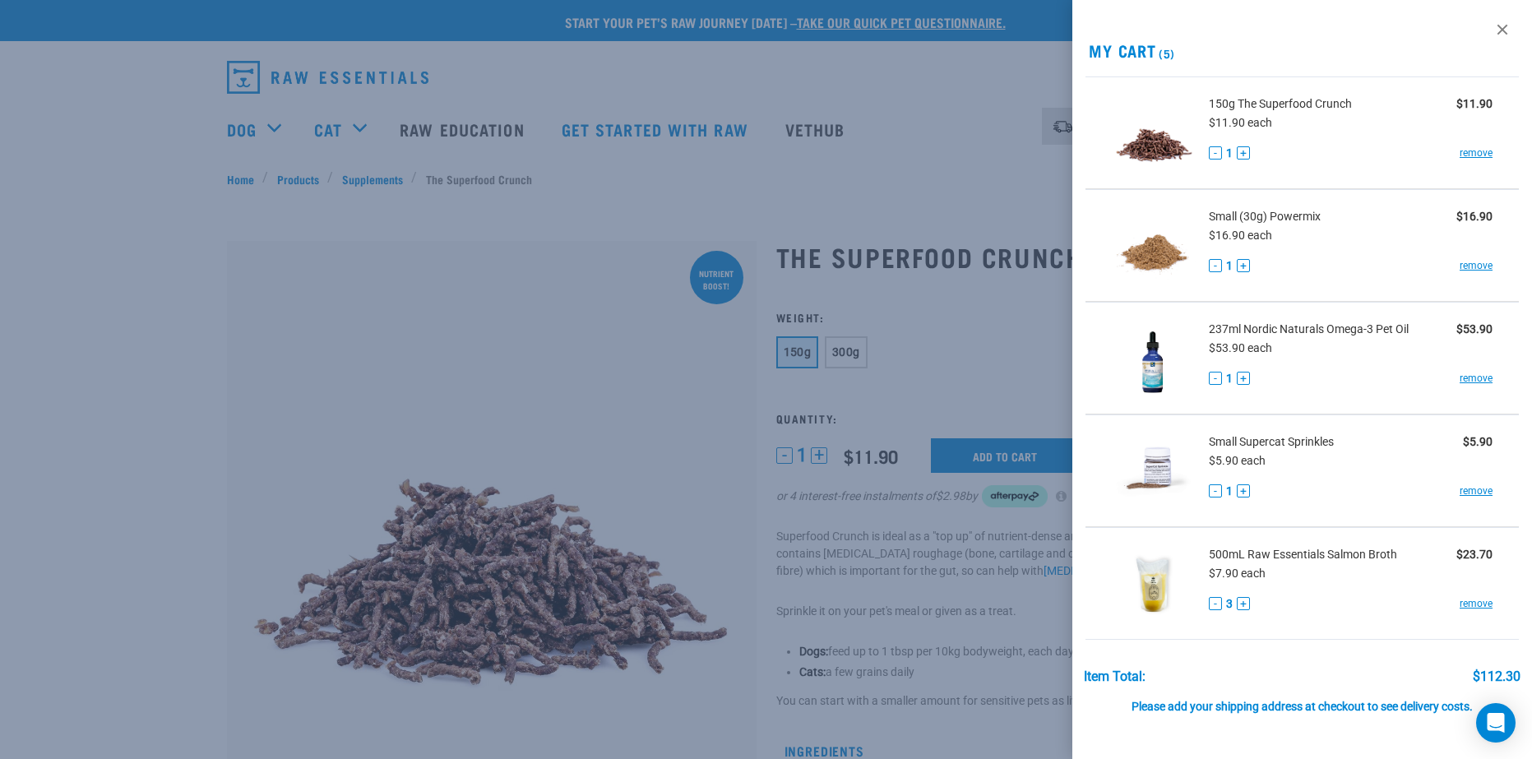
click at [502, 189] on div at bounding box center [766, 379] width 1532 height 759
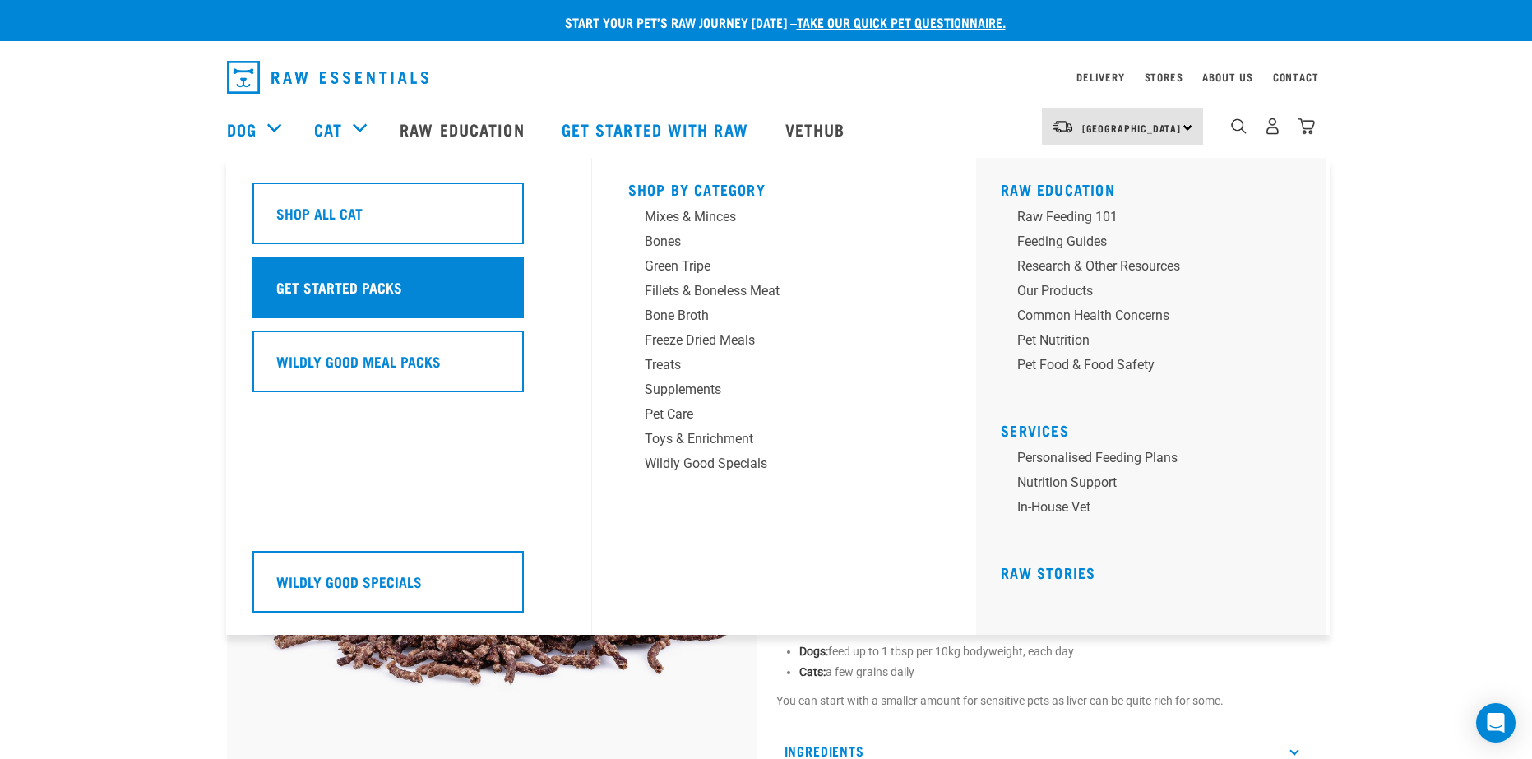
click at [327, 281] on h5 "Get Started Packs" at bounding box center [339, 286] width 126 height 21
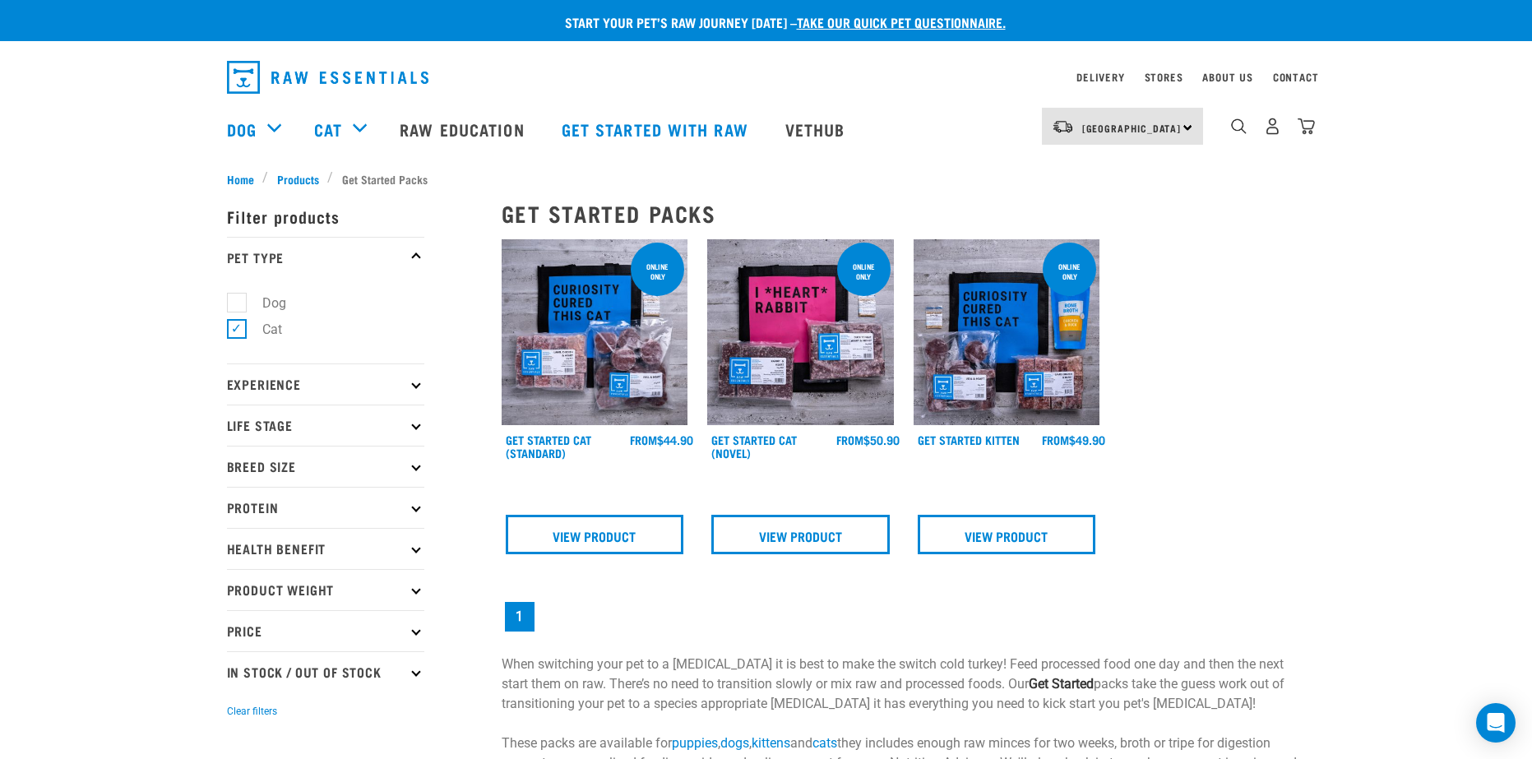
click at [677, 331] on img at bounding box center [595, 332] width 187 height 187
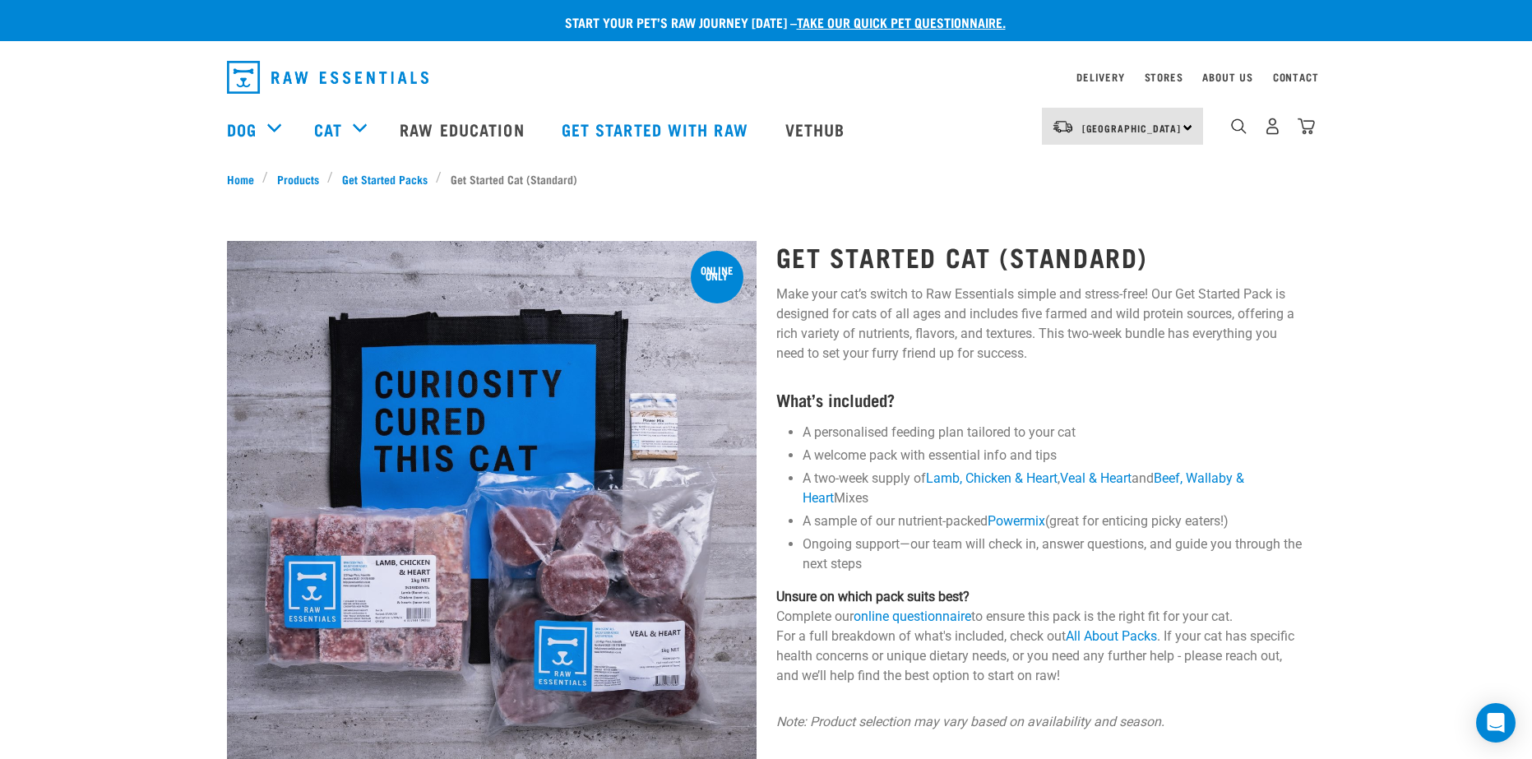
click at [883, 25] on link "take our quick pet questionnaire." at bounding box center [901, 21] width 209 height 7
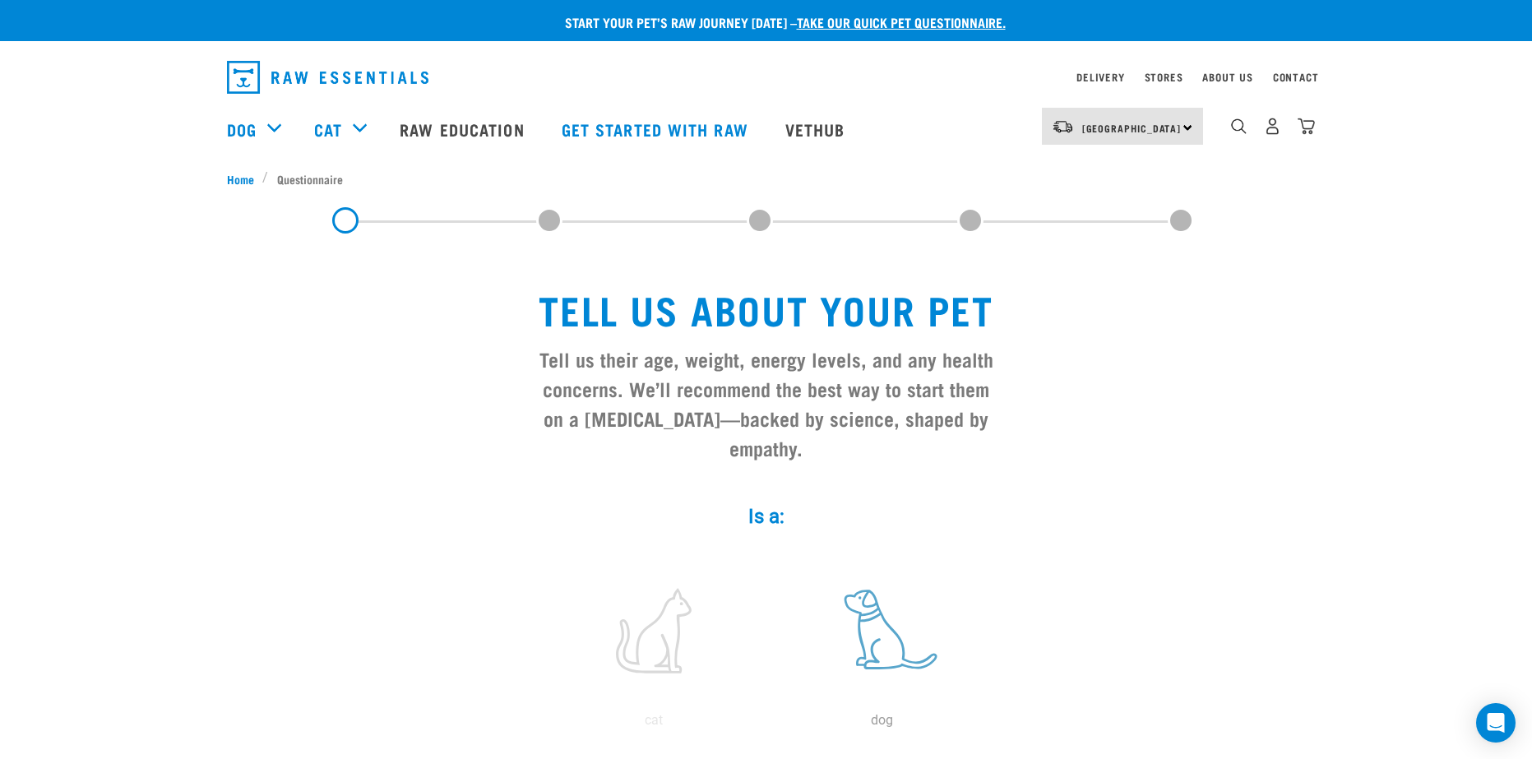
scroll to position [165, 0]
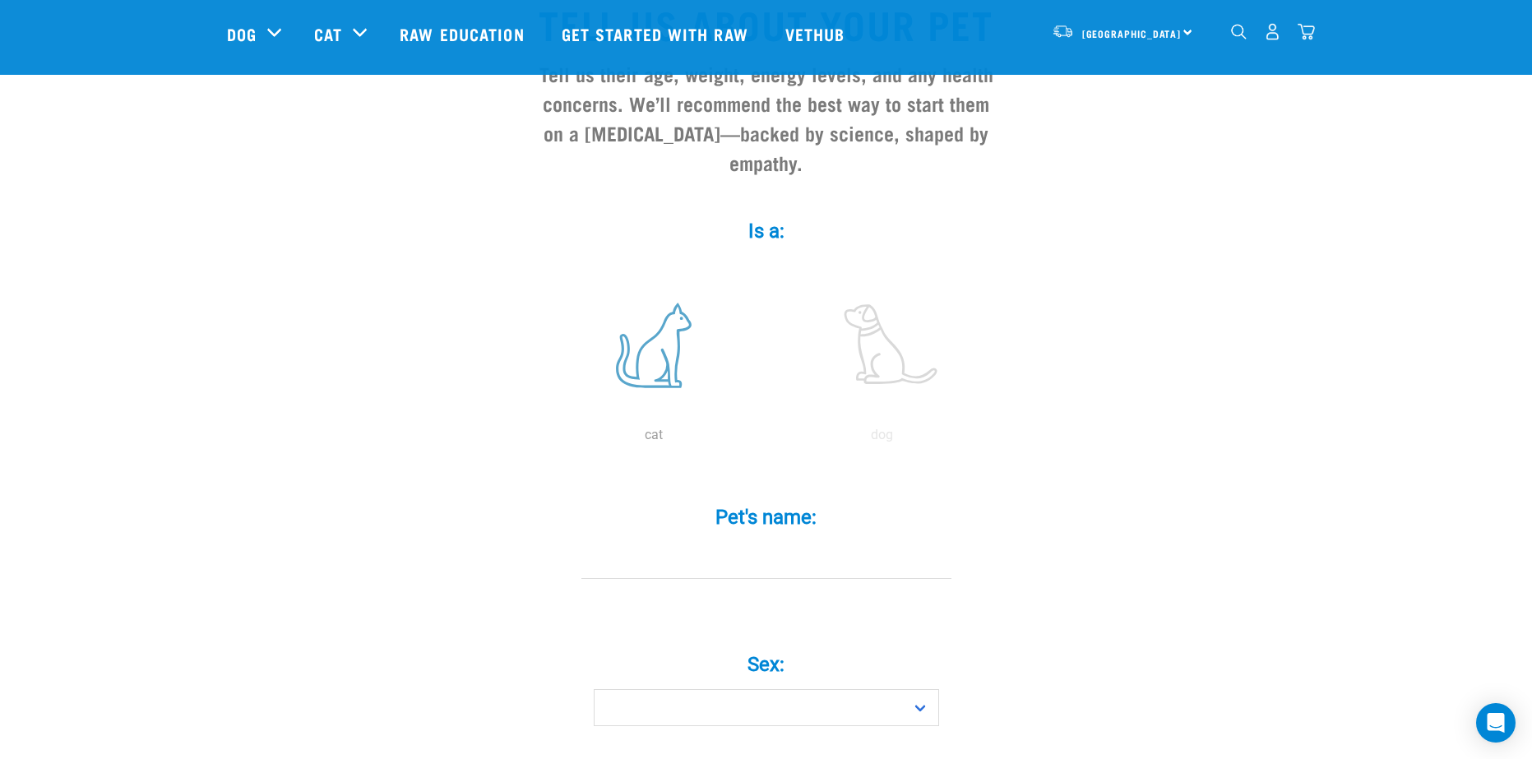
click at [684, 320] on label at bounding box center [654, 346] width 222 height 140
click at [540, 439] on input "radio" at bounding box center [540, 439] width 0 height 0
click at [800, 547] on input "Pet's name: *" at bounding box center [767, 560] width 370 height 37
type input "Lune"
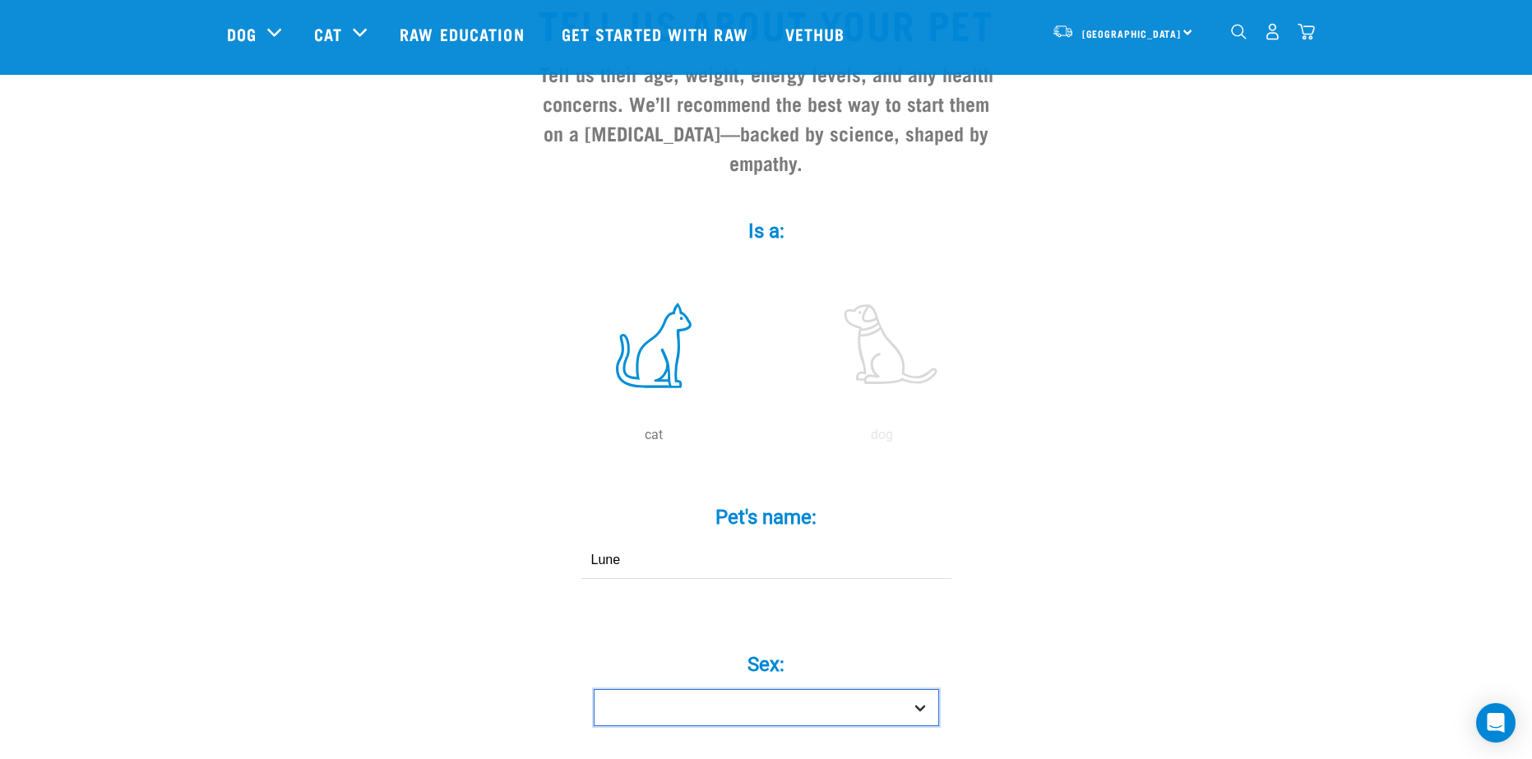
click at [879, 689] on select "Boy Girl" at bounding box center [766, 707] width 345 height 37
select select "boy"
click at [594, 689] on select "Boy Girl" at bounding box center [766, 707] width 345 height 37
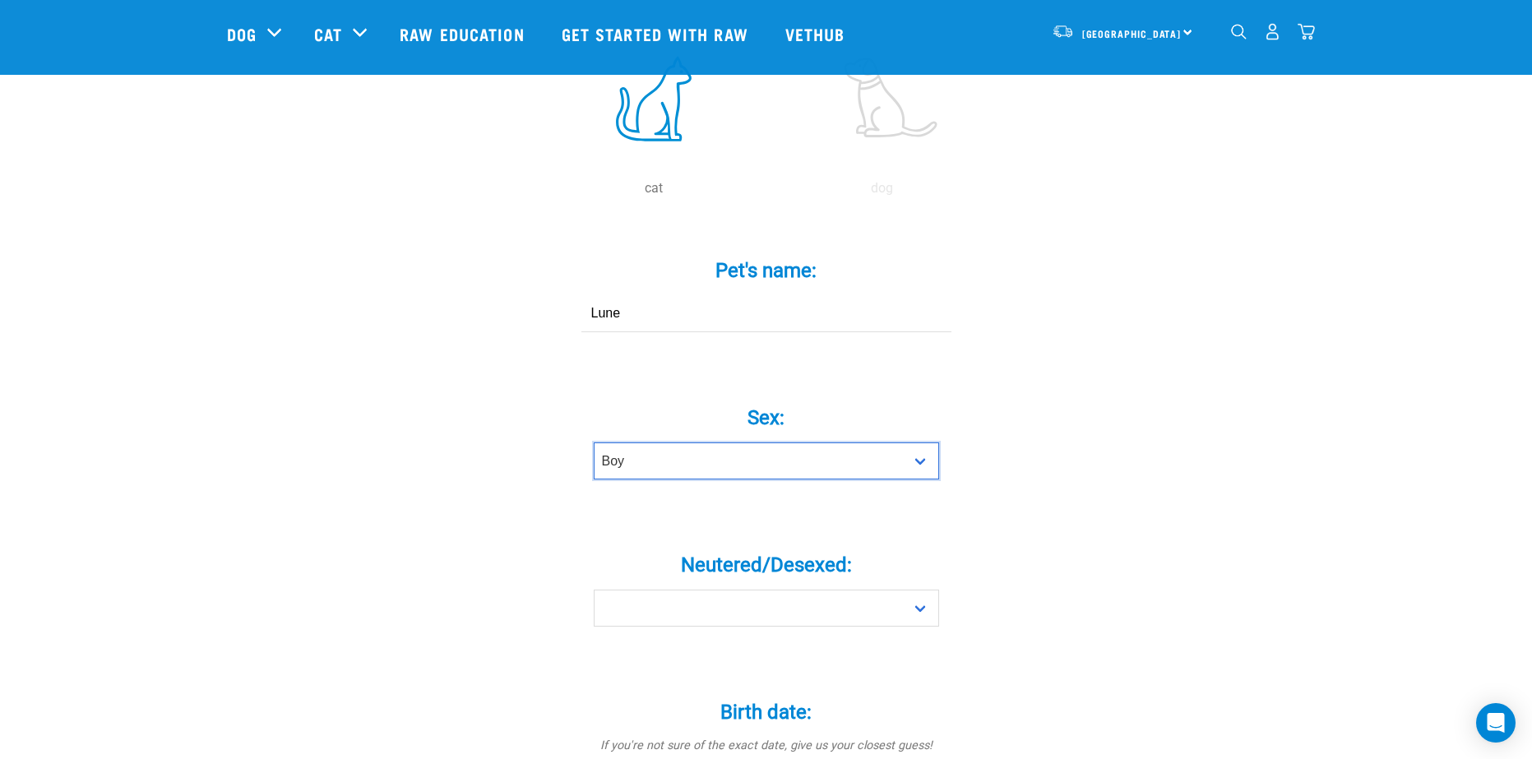
scroll to position [494, 0]
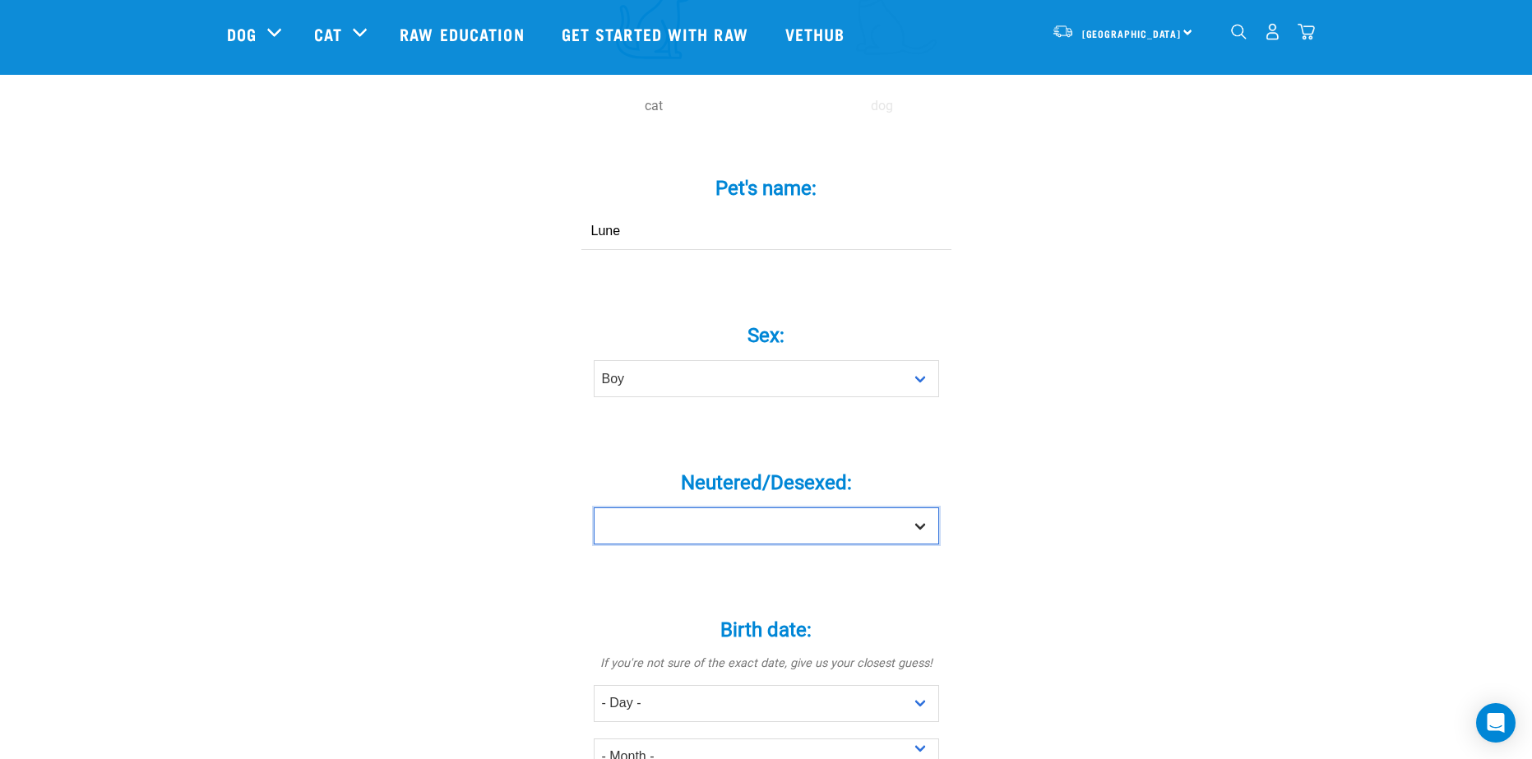
click at [693, 508] on select "Yes No" at bounding box center [766, 526] width 345 height 37
select select "yes"
click at [594, 508] on select "Yes No" at bounding box center [766, 526] width 345 height 37
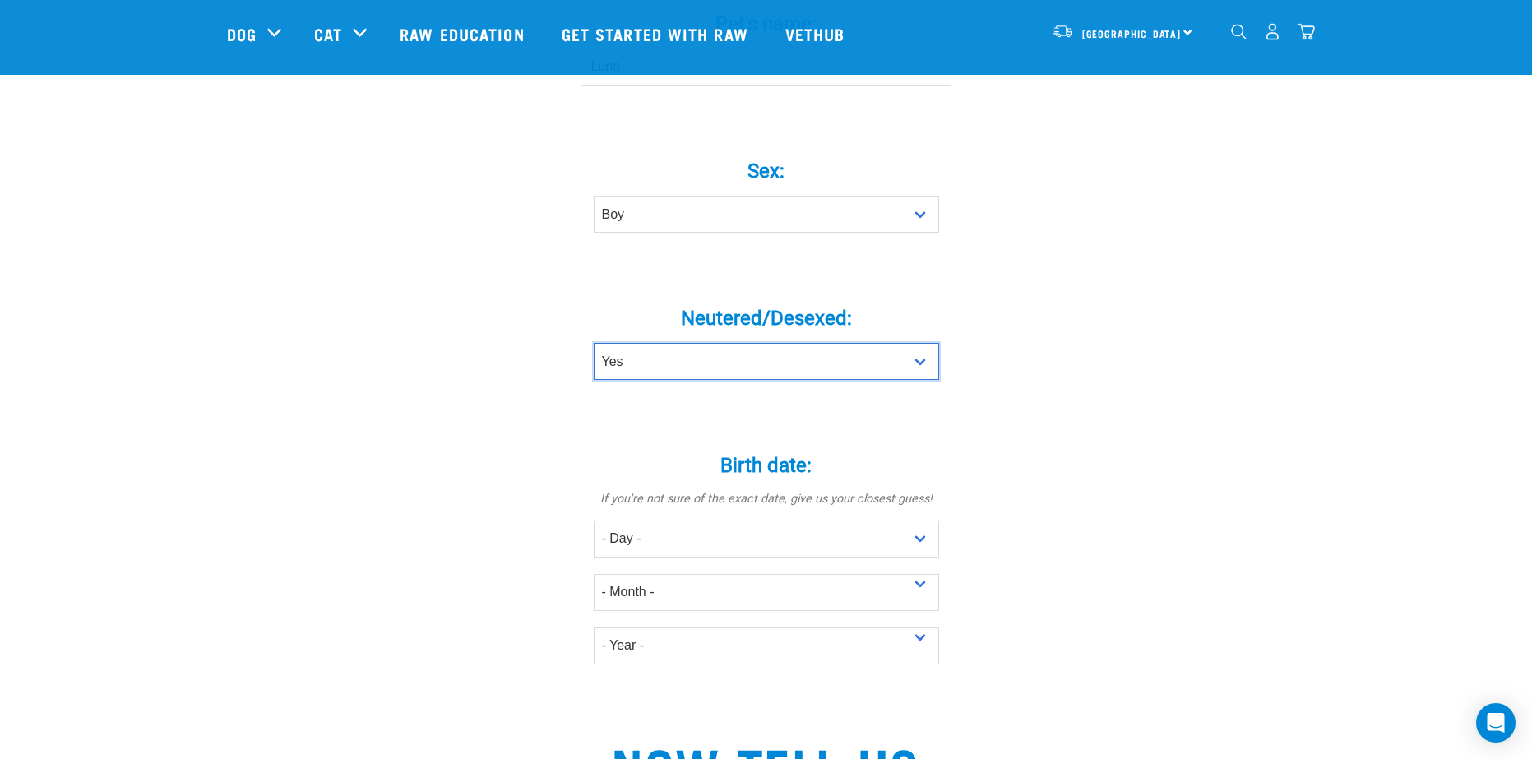
scroll to position [740, 0]
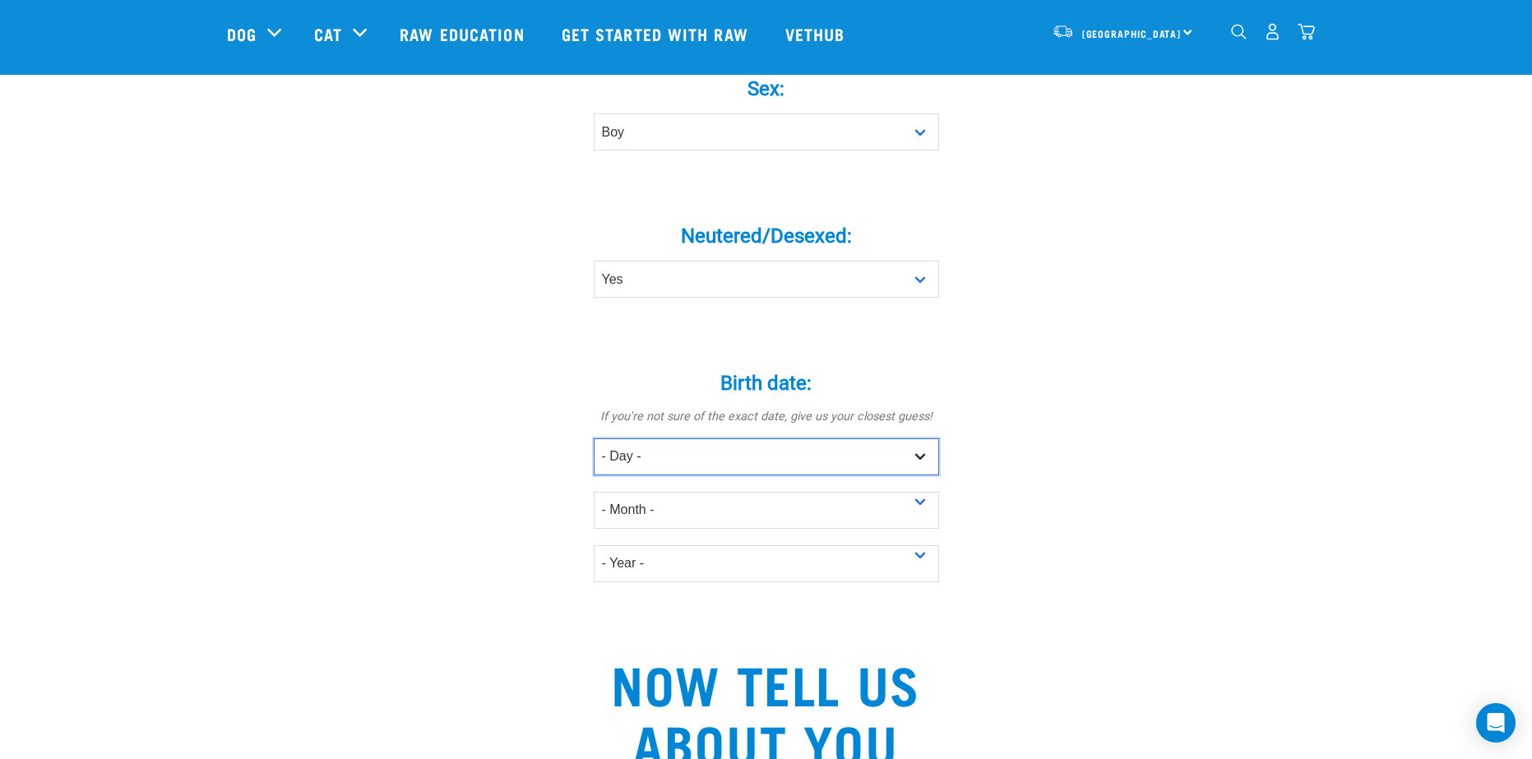
click at [726, 438] on select "- Day - 1 2 3 4 5 6 7 8 9 10 11 12 13 14 15 16 17 18 19 20 21 22 23 24 25 26 27" at bounding box center [766, 456] width 345 height 37
select select "18"
click at [594, 438] on select "- Day - 1 2 3 4 5 6 7 8 9 10 11 12 13 14 15 16 17 18 19 20 21 22 23 24 25 26 27" at bounding box center [766, 456] width 345 height 37
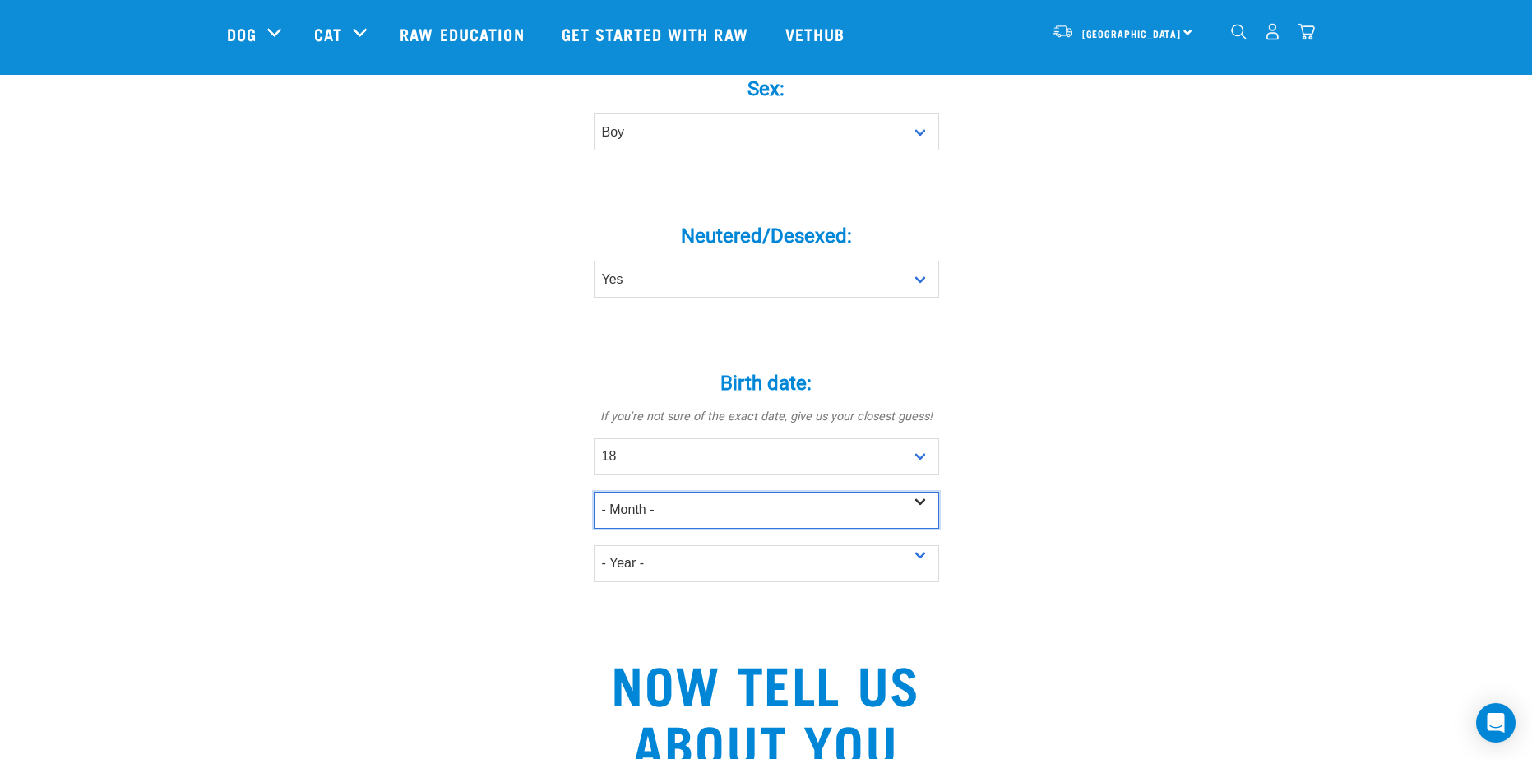
click at [656, 492] on select "- Month - January February March April May June July August September October N…" at bounding box center [766, 510] width 345 height 37
select select "May"
click at [594, 492] on select "- Month - January February March April May June July August September October N…" at bounding box center [766, 510] width 345 height 37
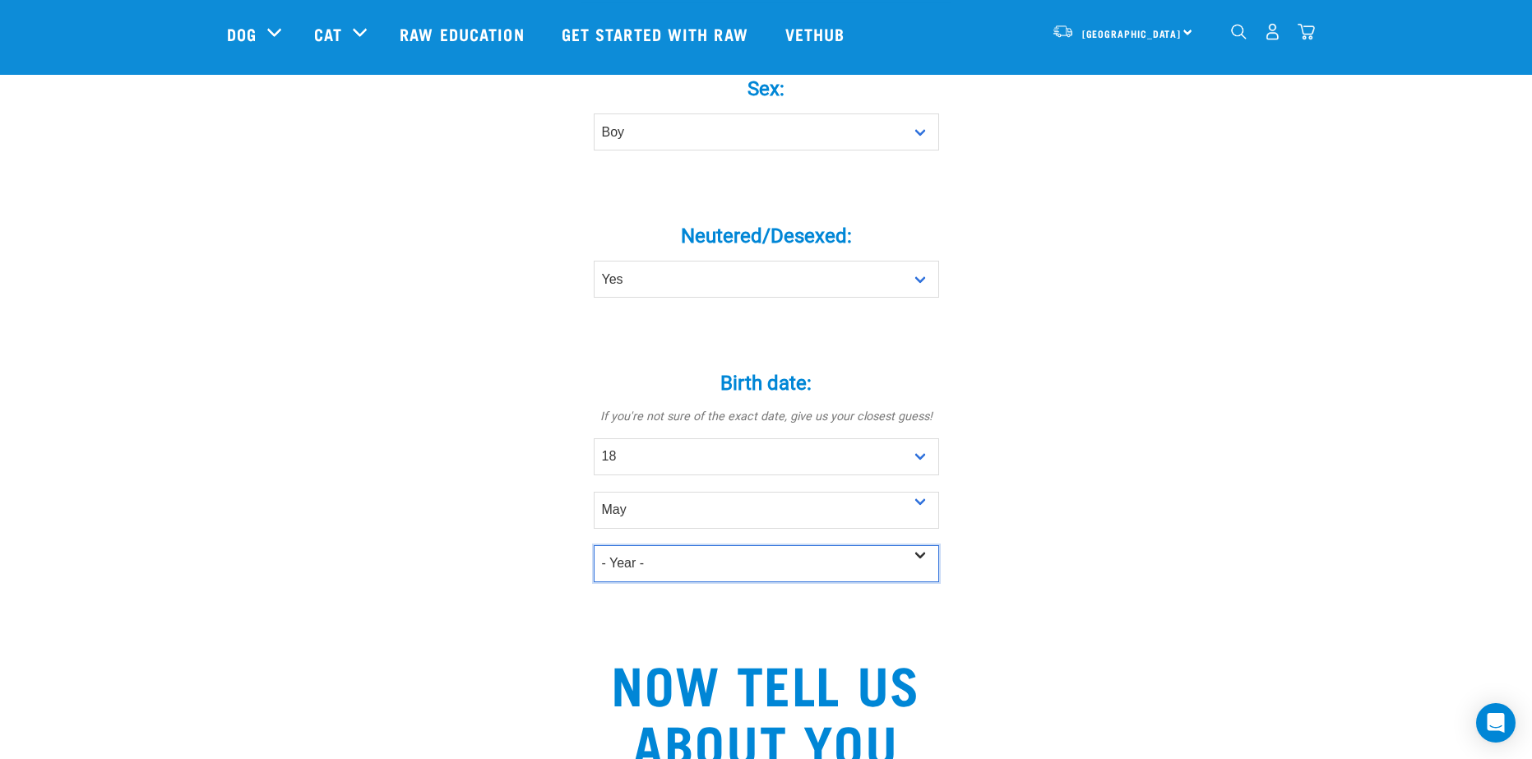
click at [647, 546] on select "- Year - 2025 2024 2023 2022 2021 2020 2019 2018 2017 2016 2015 2014 2013 2012" at bounding box center [766, 563] width 345 height 37
select select "2019"
click at [594, 545] on select "- Year - 2025 2024 2023 2022 2021 2020 2019 2018 2017 2016 2015 2014 2013 2012" at bounding box center [766, 563] width 345 height 37
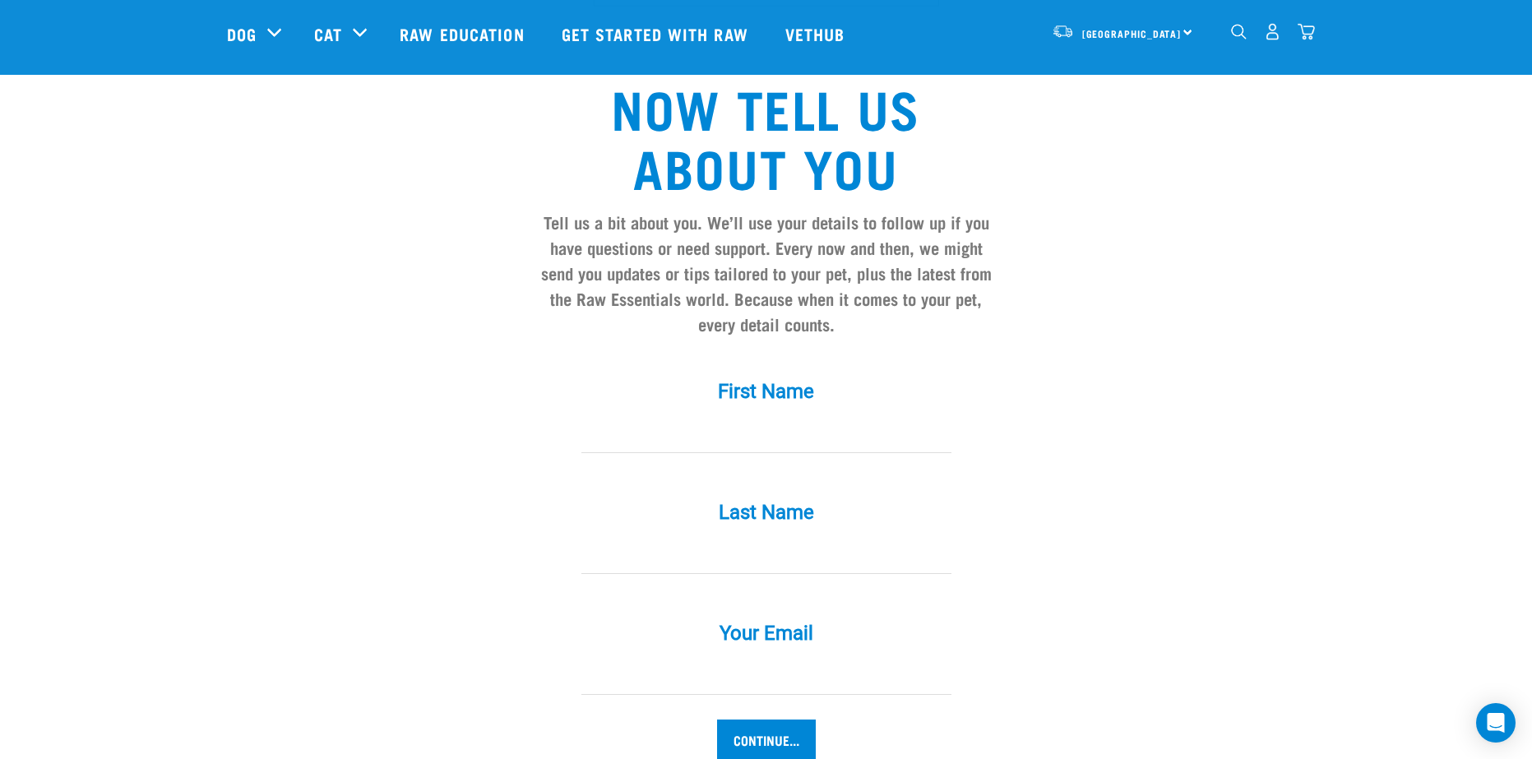
click at [708, 416] on input "First Name *" at bounding box center [767, 434] width 370 height 37
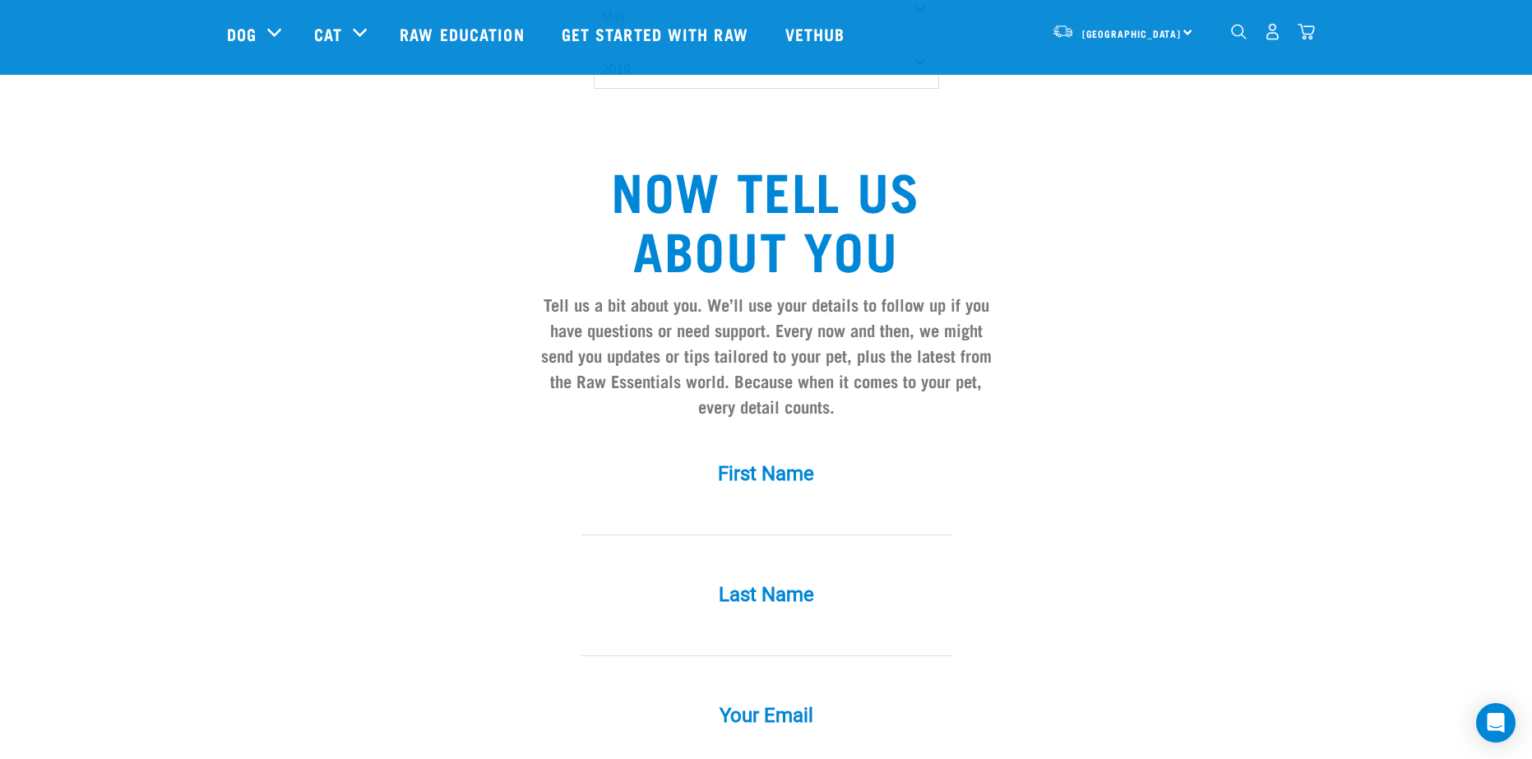
scroll to position [1316, 0]
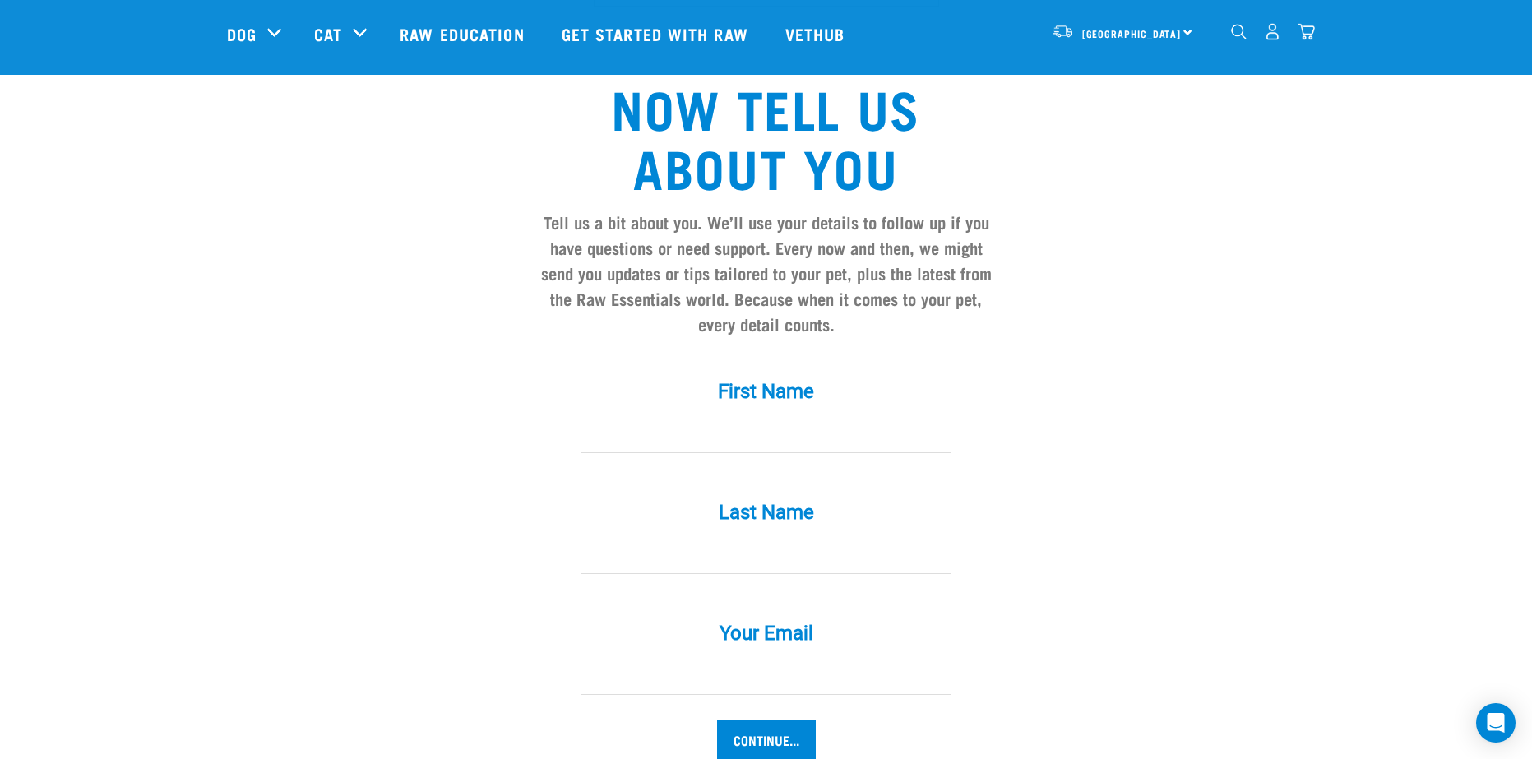
click at [718, 416] on input "First Name *" at bounding box center [767, 434] width 370 height 37
type input "irya"
type input "lilith"
click at [733, 658] on input "Your Email *" at bounding box center [767, 676] width 370 height 37
type input "darlingirya@gmail.com"
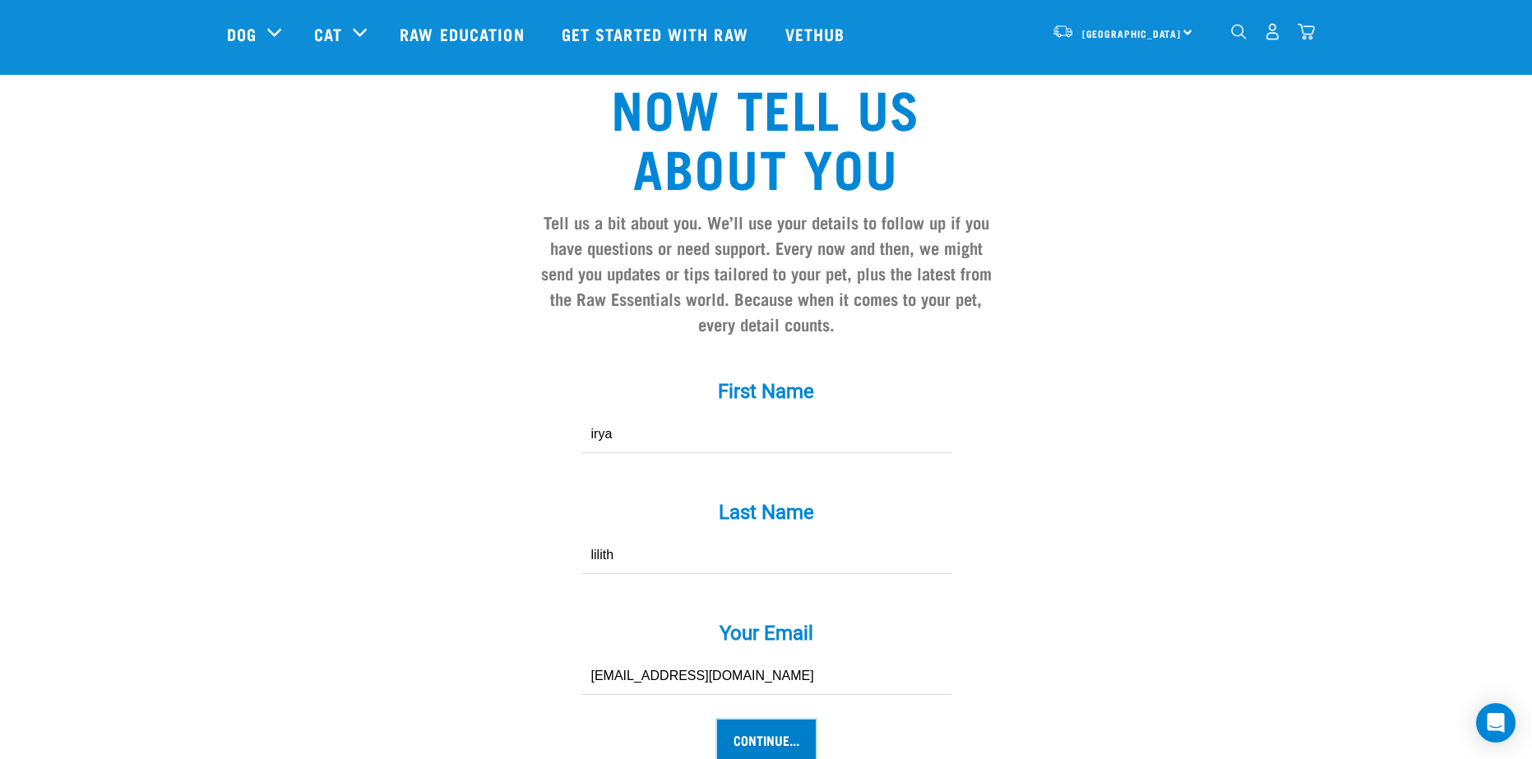
click at [795, 725] on input "Continue..." at bounding box center [766, 739] width 99 height 39
click at [783, 720] on input "Continue..." at bounding box center [766, 739] width 99 height 39
click at [803, 720] on input "Continue..." at bounding box center [766, 739] width 99 height 39
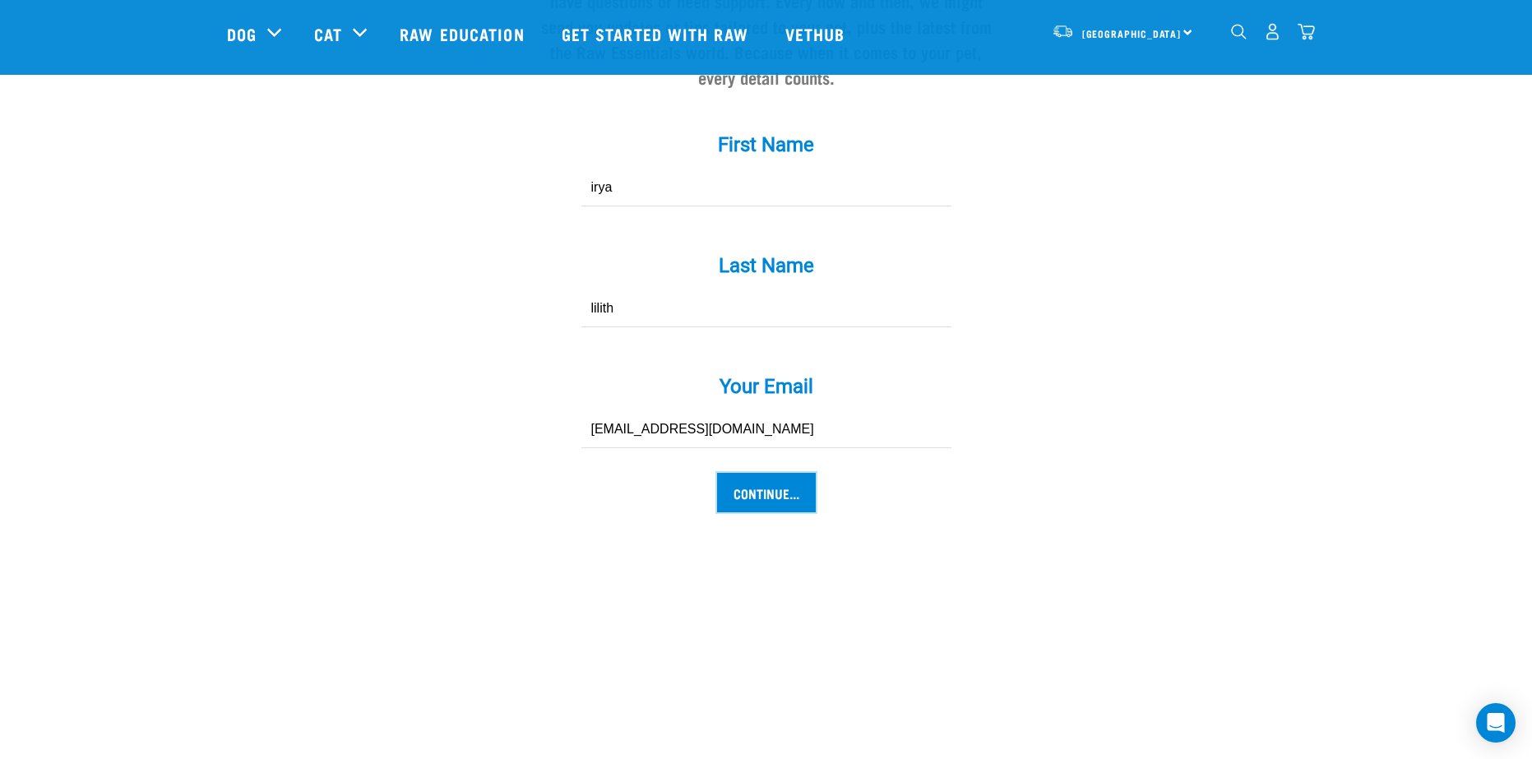
scroll to position [1645, 0]
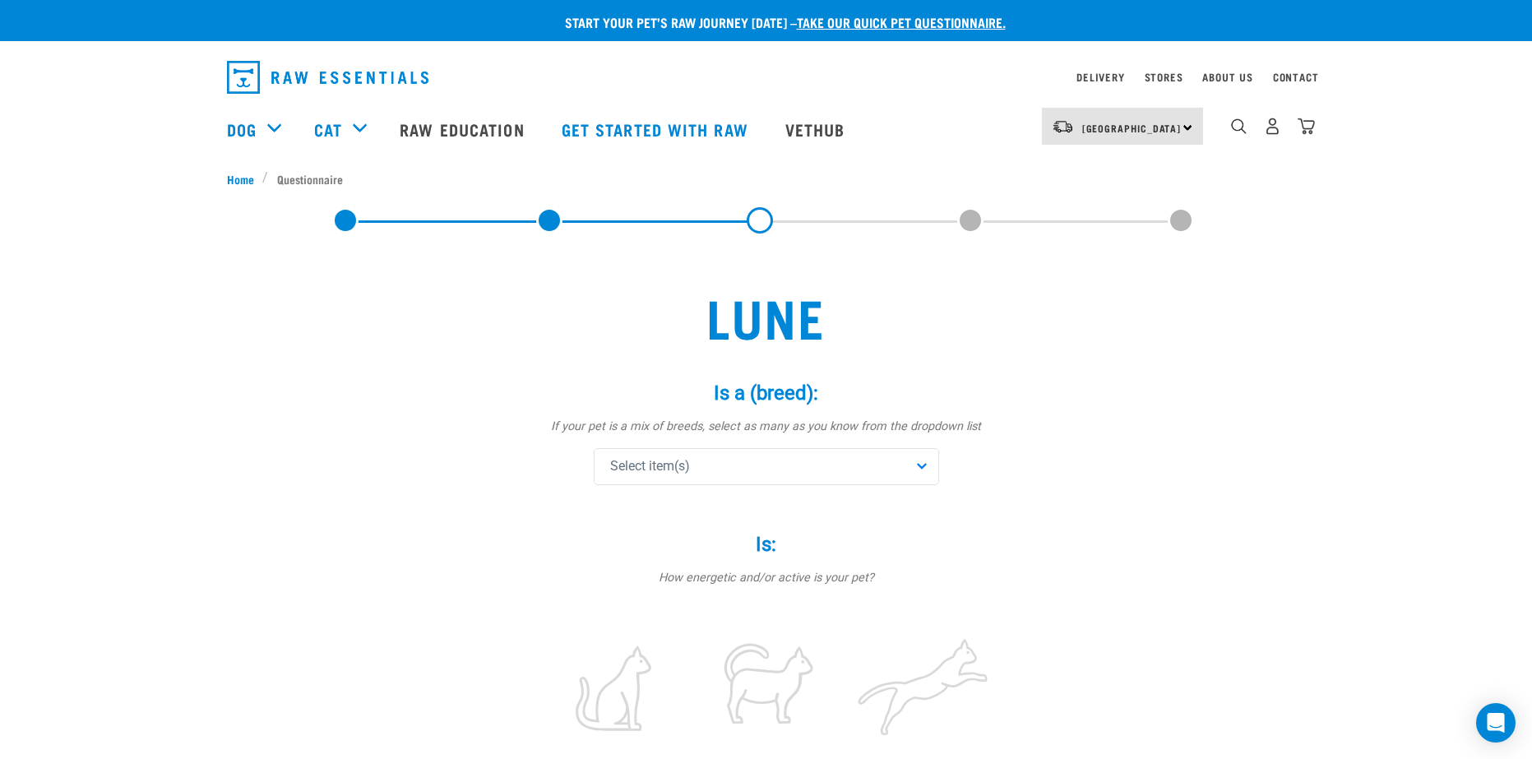
click at [720, 468] on div "Select item(s)" at bounding box center [766, 466] width 345 height 37
click at [670, 471] on span "Select item(s)" at bounding box center [650, 467] width 80 height 20
click at [665, 472] on span "Select item(s)" at bounding box center [650, 467] width 80 height 20
click at [646, 505] on input "text" at bounding box center [766, 512] width 337 height 37
type input "rag"
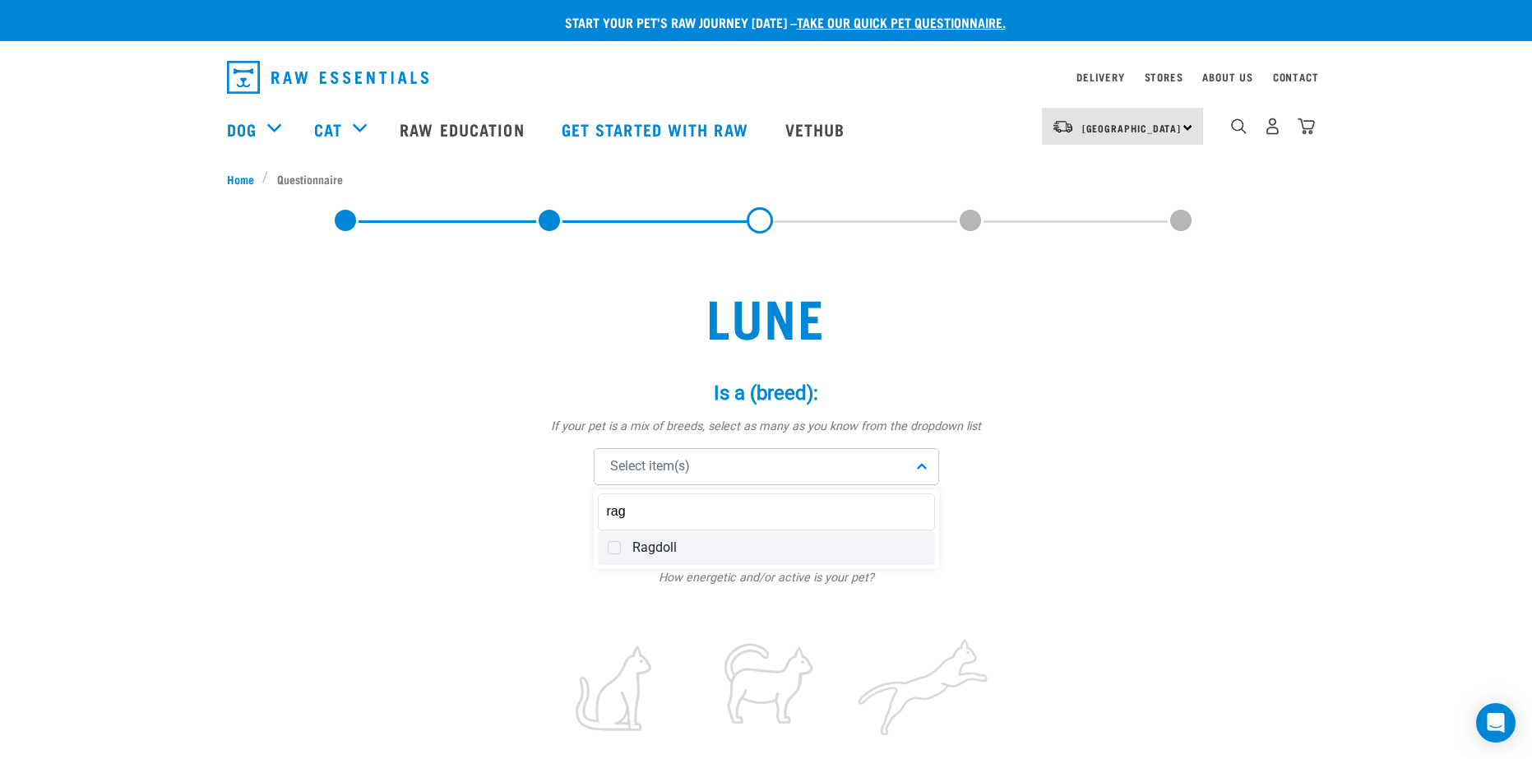
click at [661, 551] on span "Ragdoll" at bounding box center [779, 548] width 293 height 16
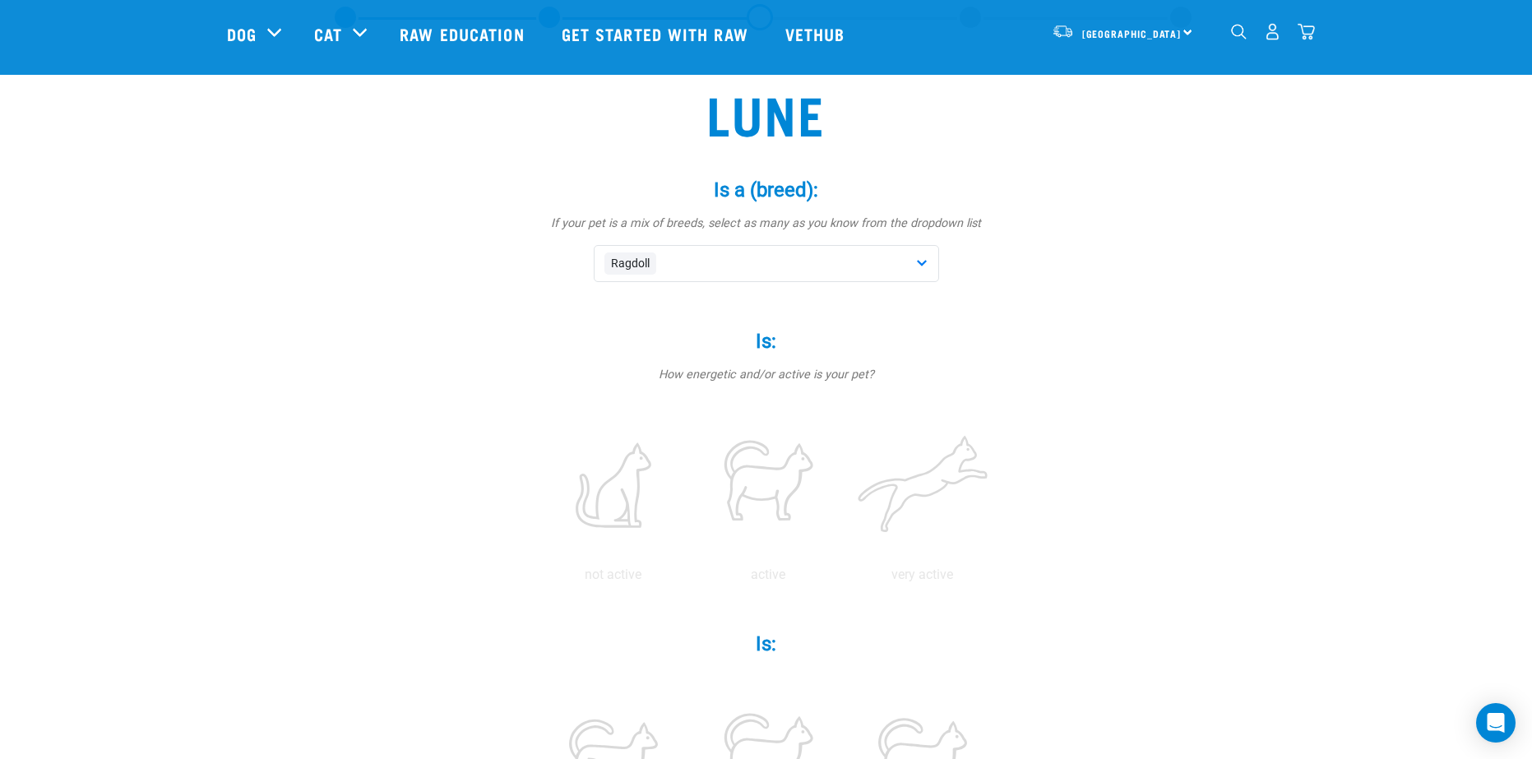
scroll to position [165, 0]
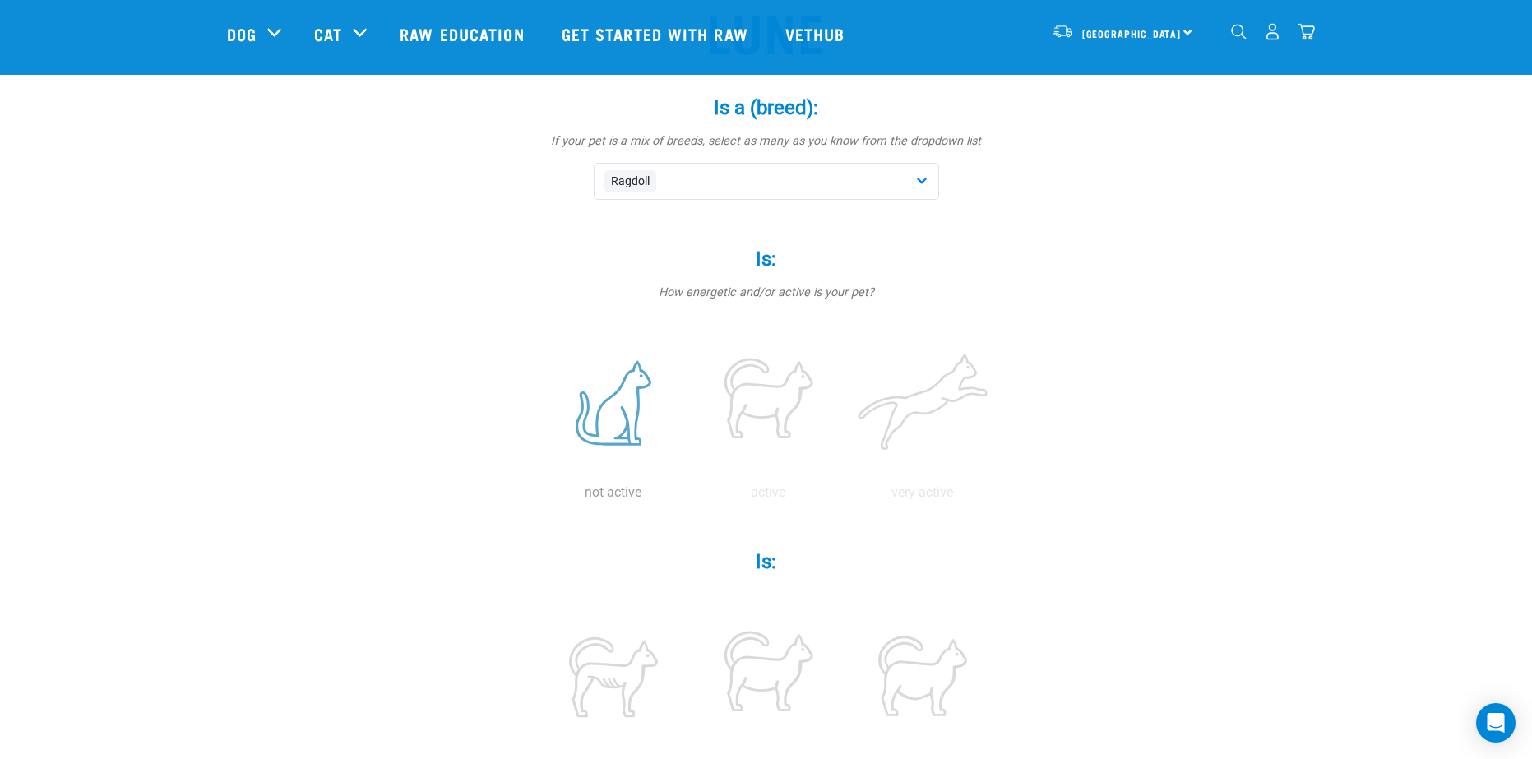
click at [586, 376] on label at bounding box center [614, 403] width 148 height 140
click at [536, 497] on input "radio" at bounding box center [536, 497] width 0 height 0
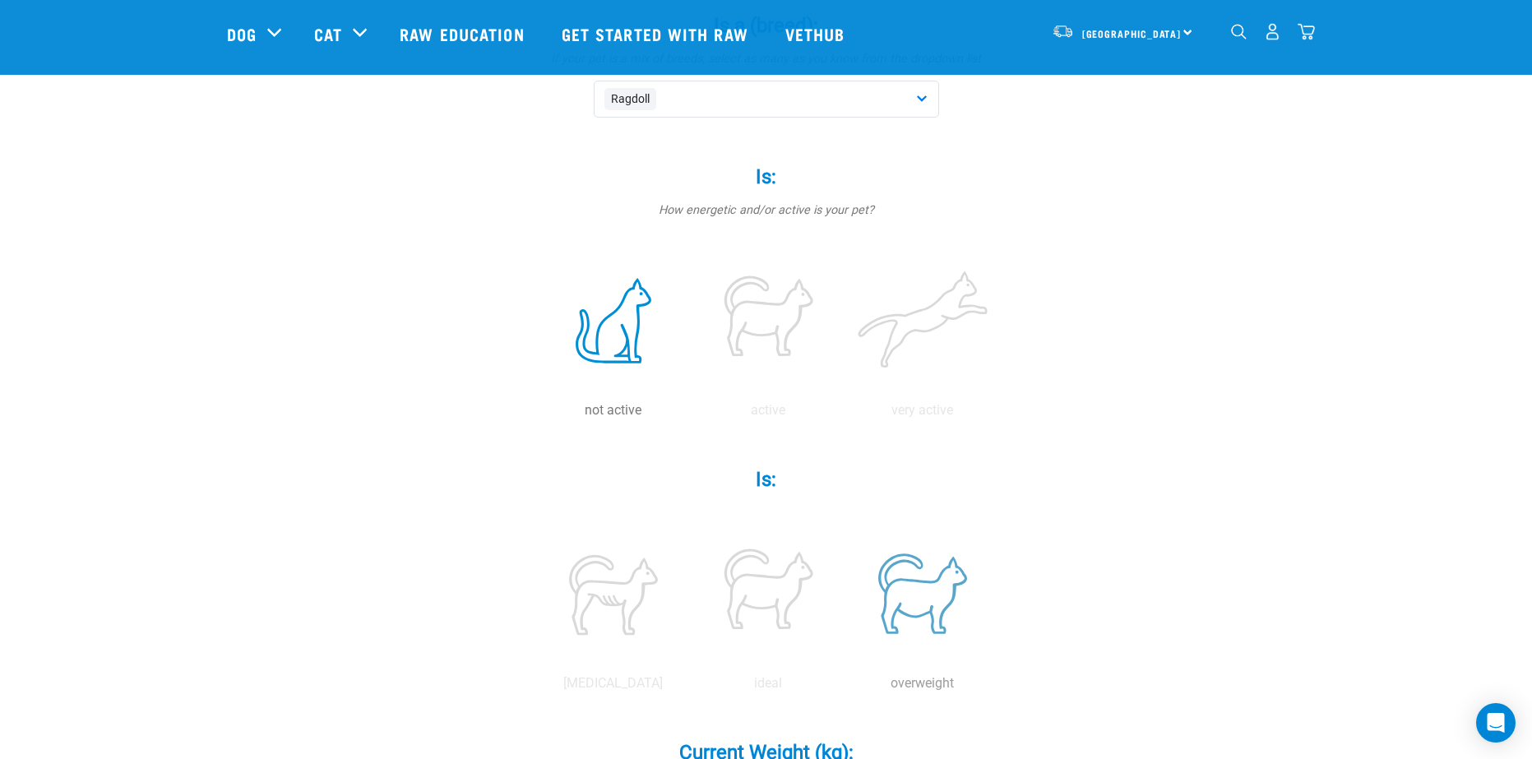
click at [938, 588] on label at bounding box center [923, 594] width 148 height 140
click at [846, 688] on input "radio" at bounding box center [846, 688] width 0 height 0
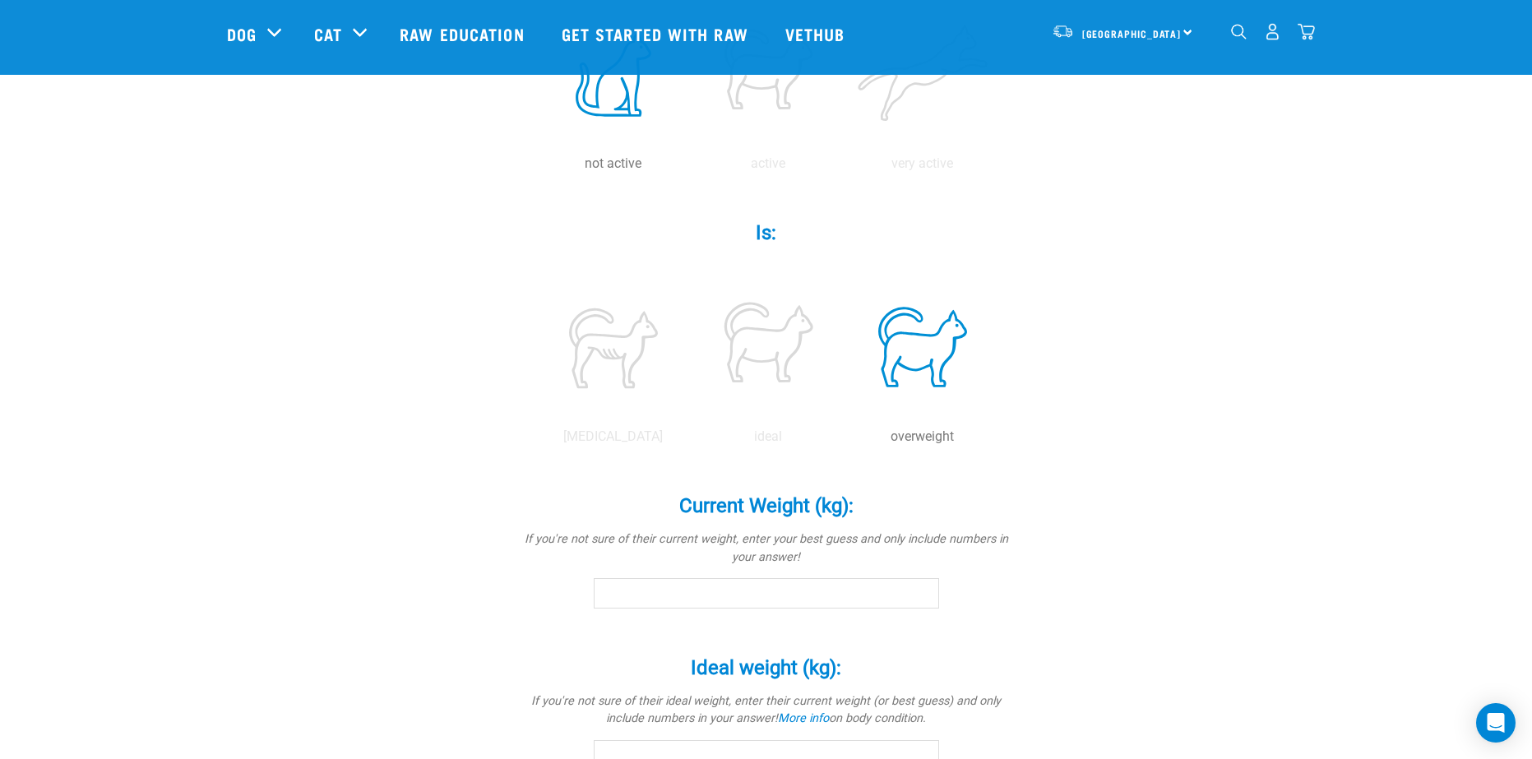
scroll to position [576, 0]
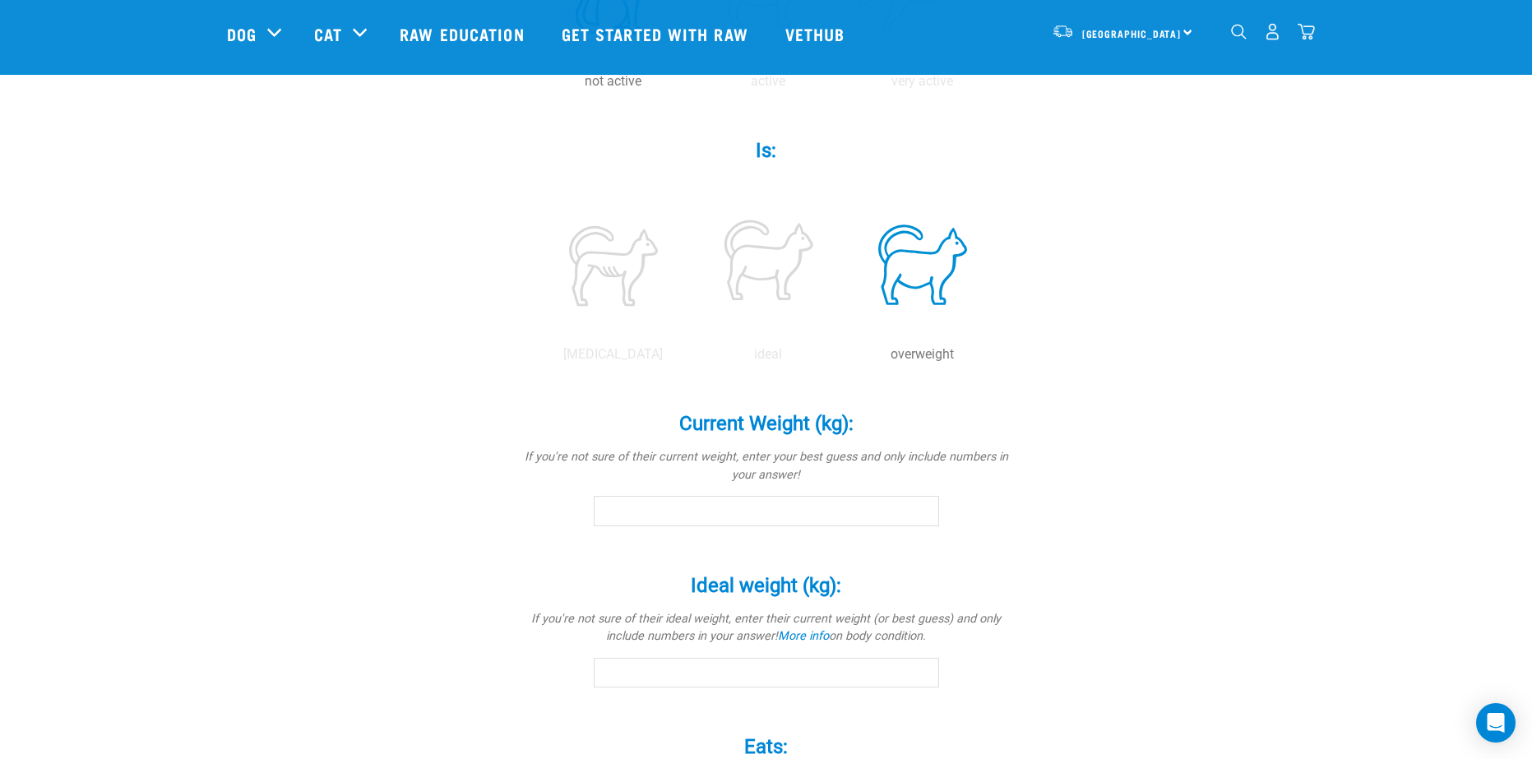
click at [860, 518] on input "Current Weight (kg): *" at bounding box center [766, 511] width 345 height 30
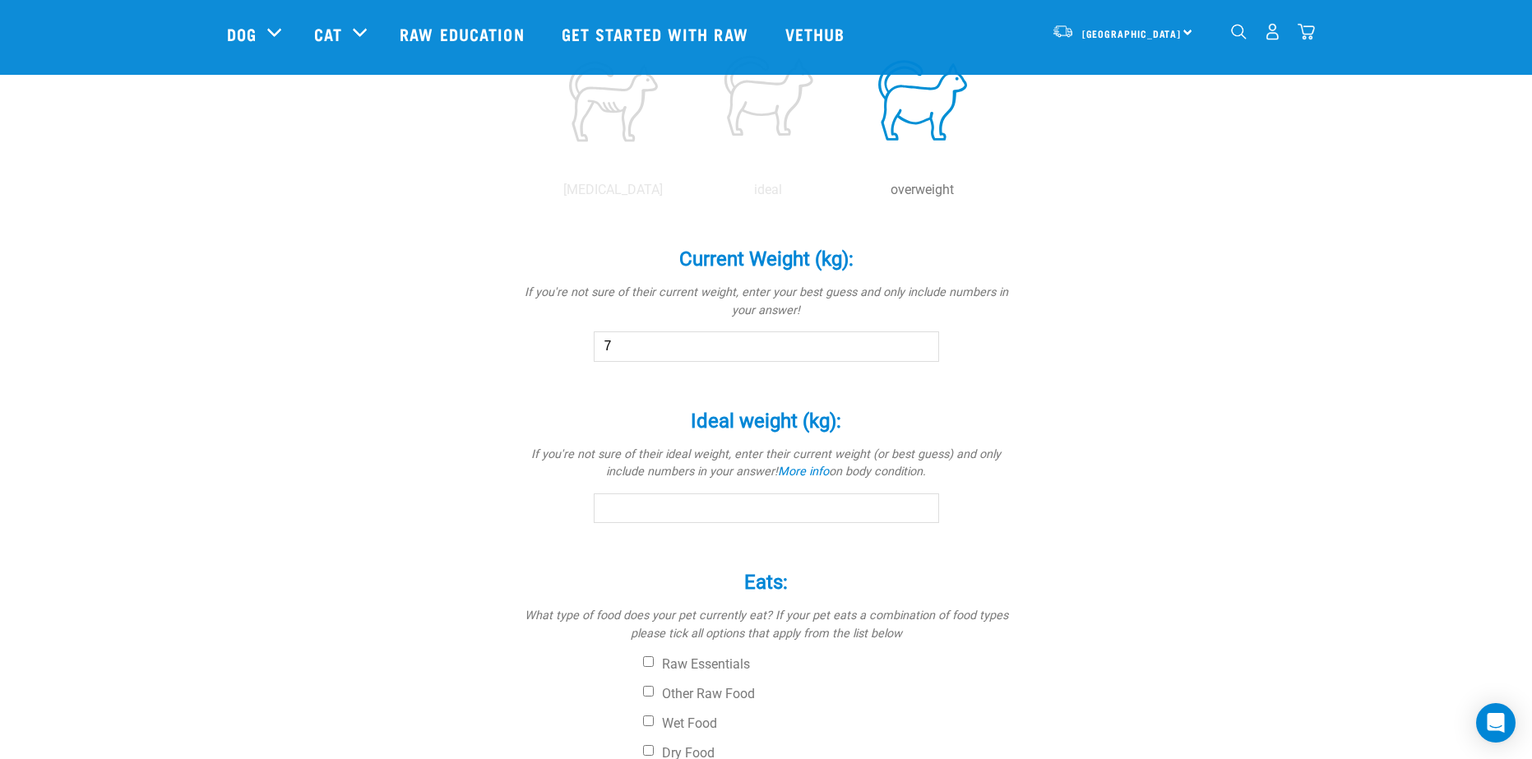
type input "7"
click at [861, 515] on input "Ideal weight (kg): *" at bounding box center [766, 509] width 345 height 30
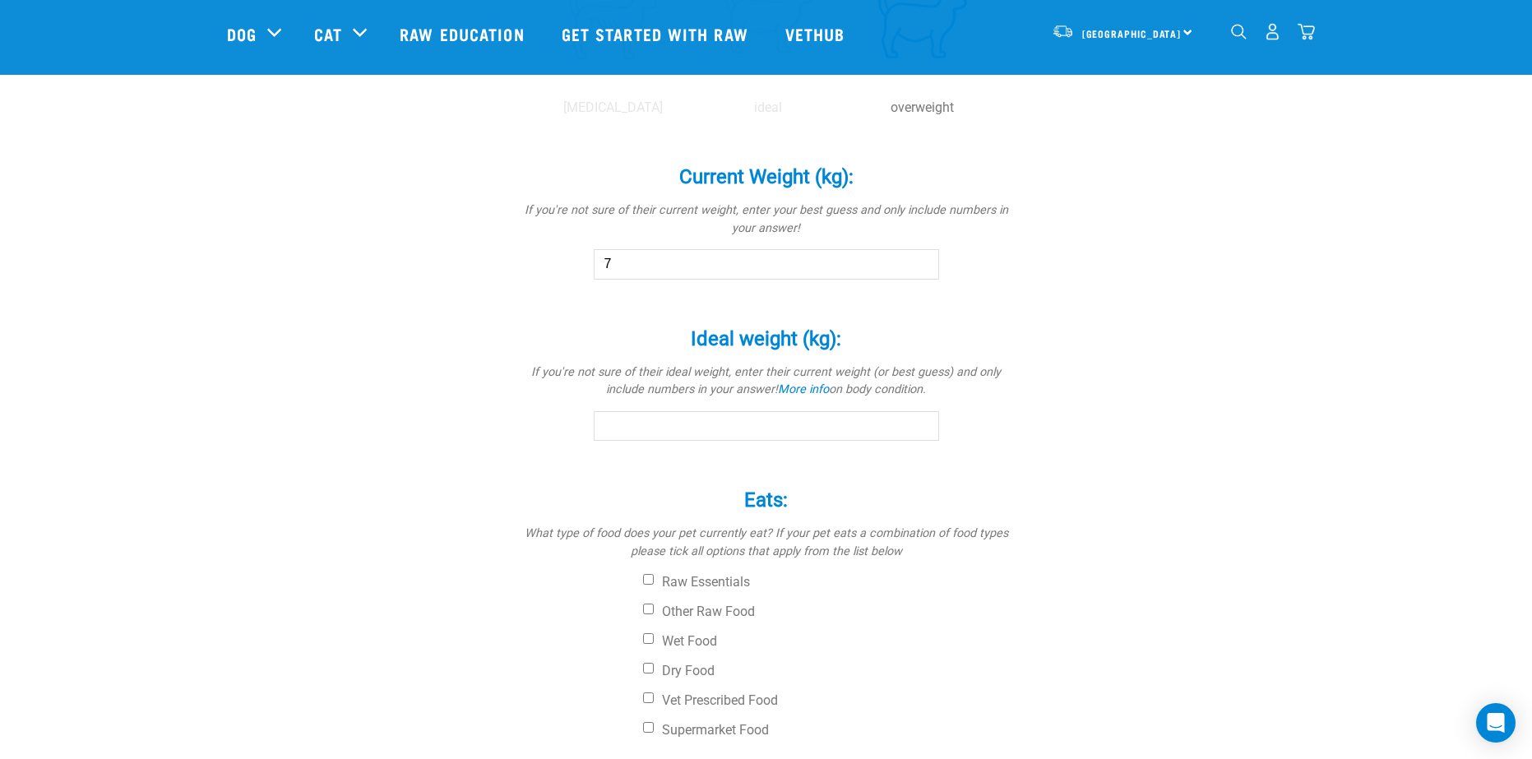
scroll to position [905, 0]
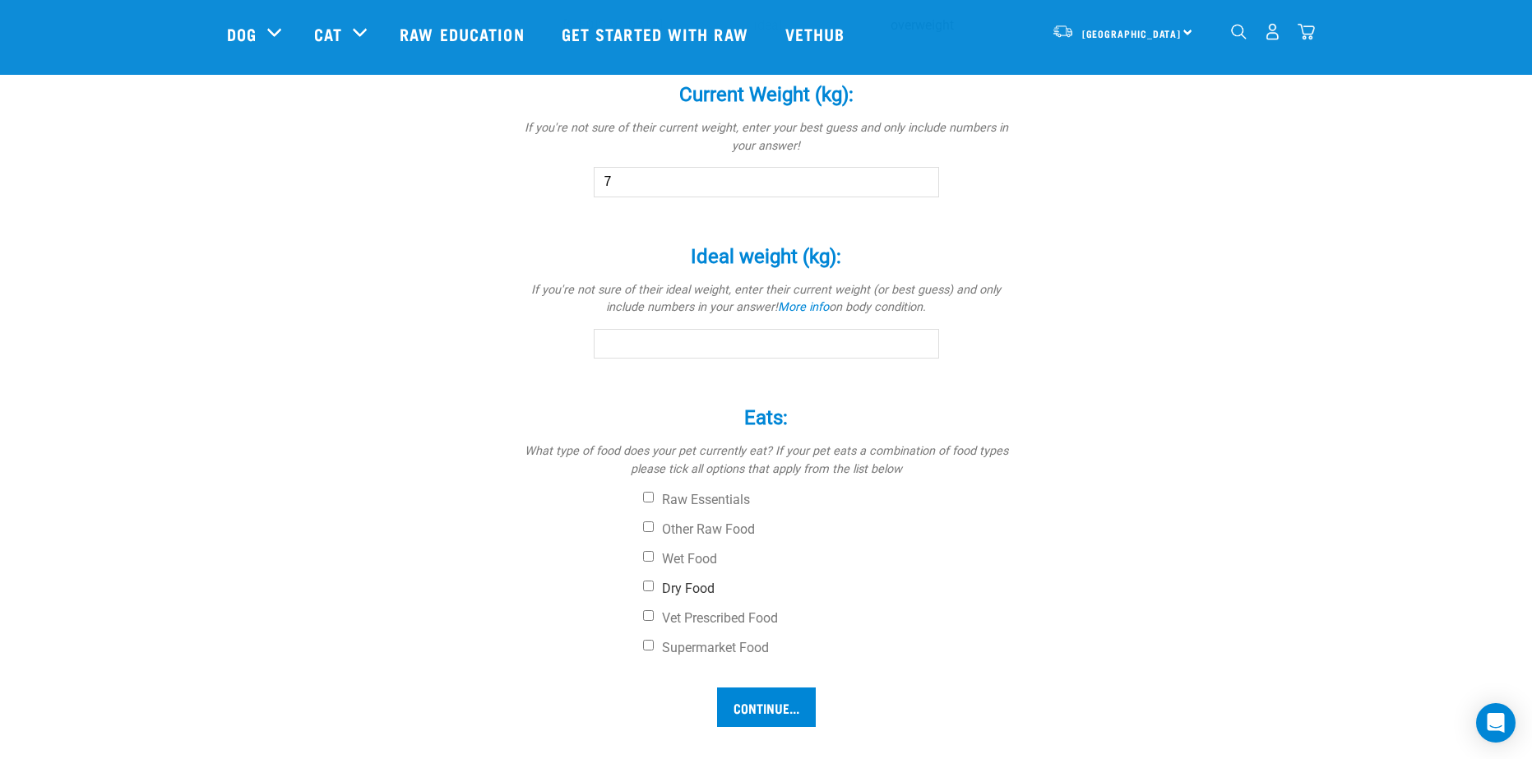
click at [700, 577] on div "Raw Essentials Other Raw Food Wet Food Dry Food Vet Prescribed Food Supermarket…" at bounding box center [767, 574] width 494 height 165
click at [686, 593] on label "Dry Food" at bounding box center [828, 589] width 370 height 16
click at [654, 591] on input "Dry Food" at bounding box center [648, 586] width 11 height 11
checkbox input "true"
click at [755, 706] on input "Continue..." at bounding box center [766, 707] width 99 height 39
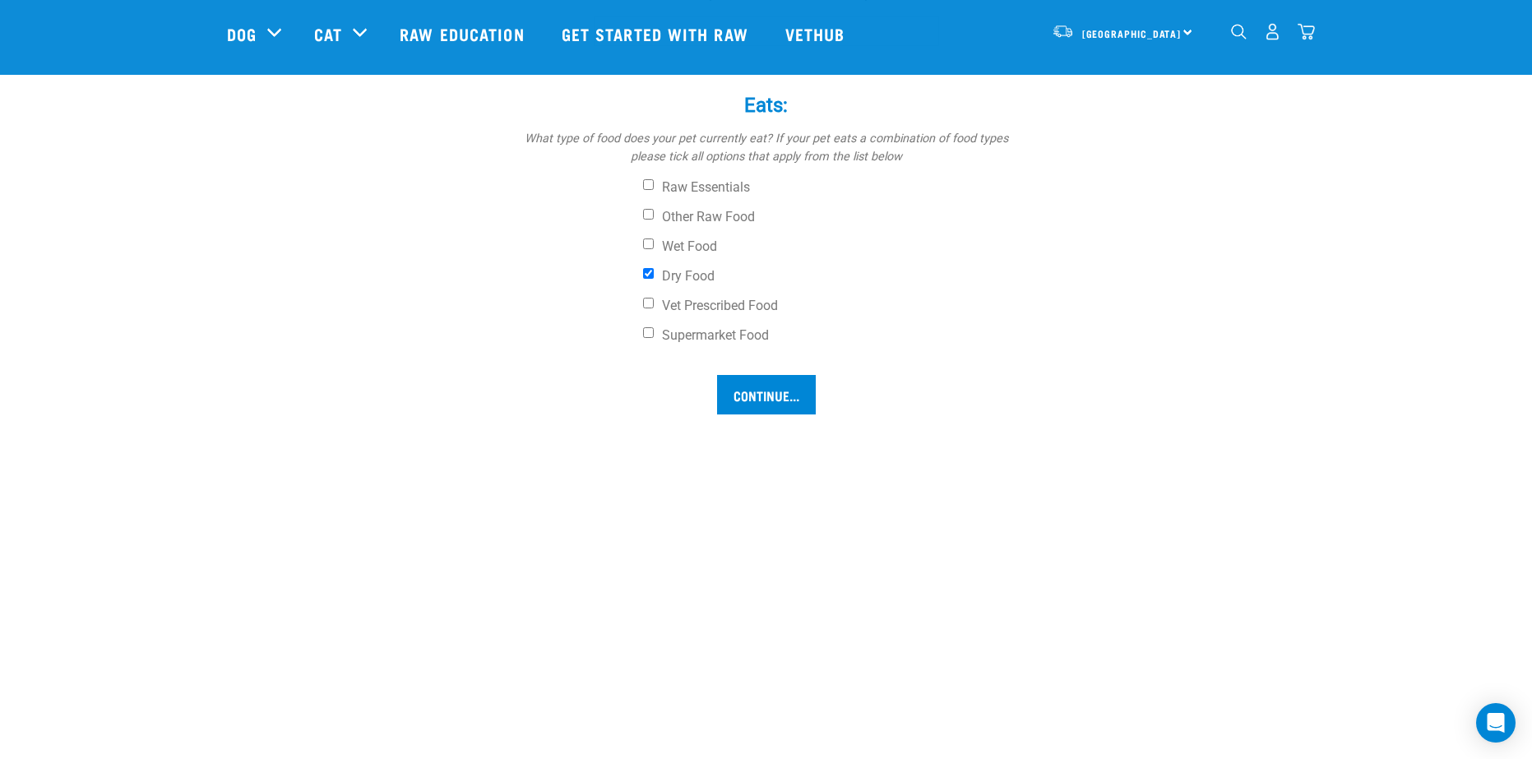
scroll to position [971, 0]
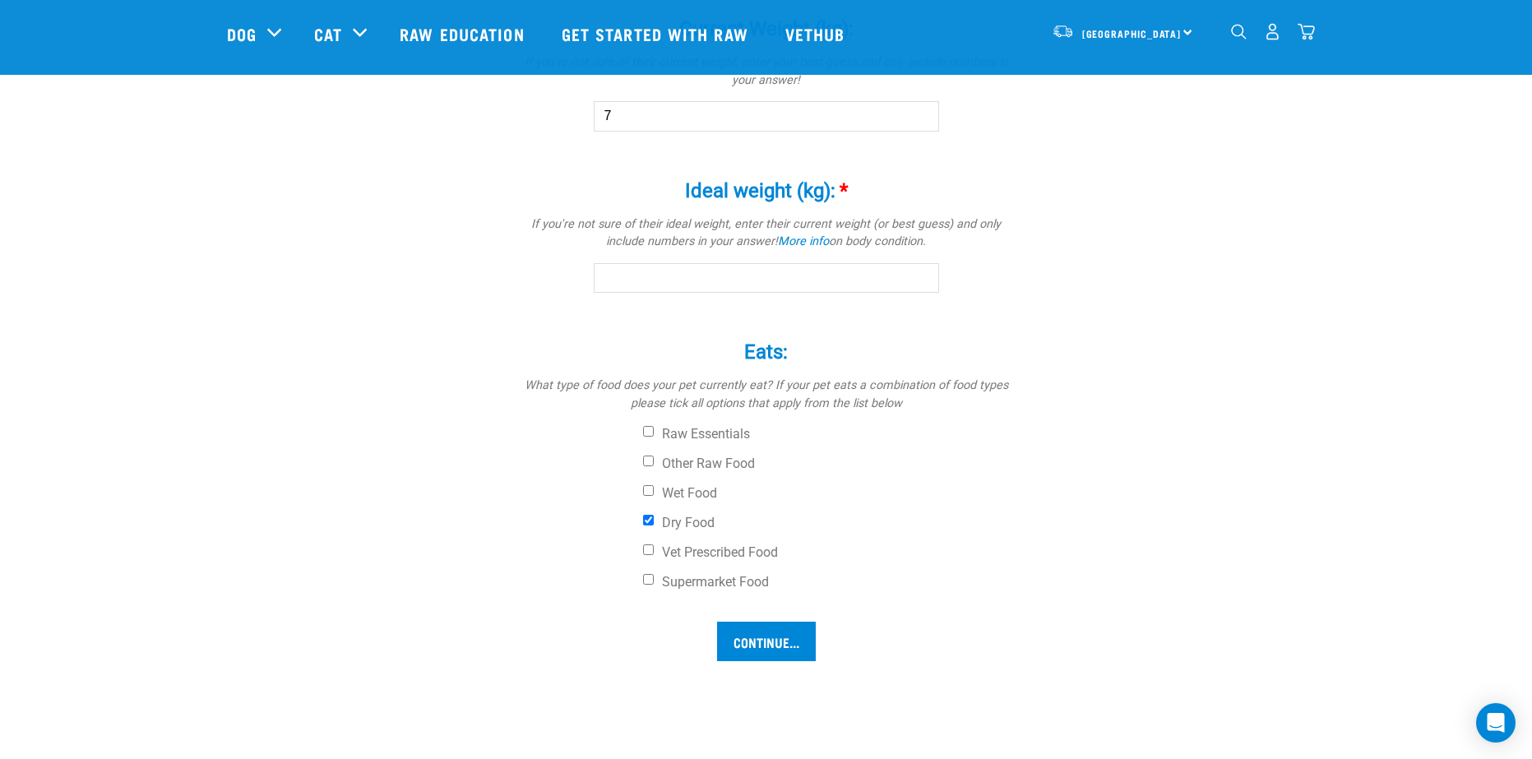
click at [677, 285] on input "Ideal weight (kg): *" at bounding box center [766, 278] width 345 height 30
type input "7"
click at [764, 616] on div "Eats: * What type of food does your pet currently eat? If your pet eats a combi…" at bounding box center [767, 470] width 494 height 304
click at [764, 622] on input "Continue..." at bounding box center [766, 641] width 99 height 39
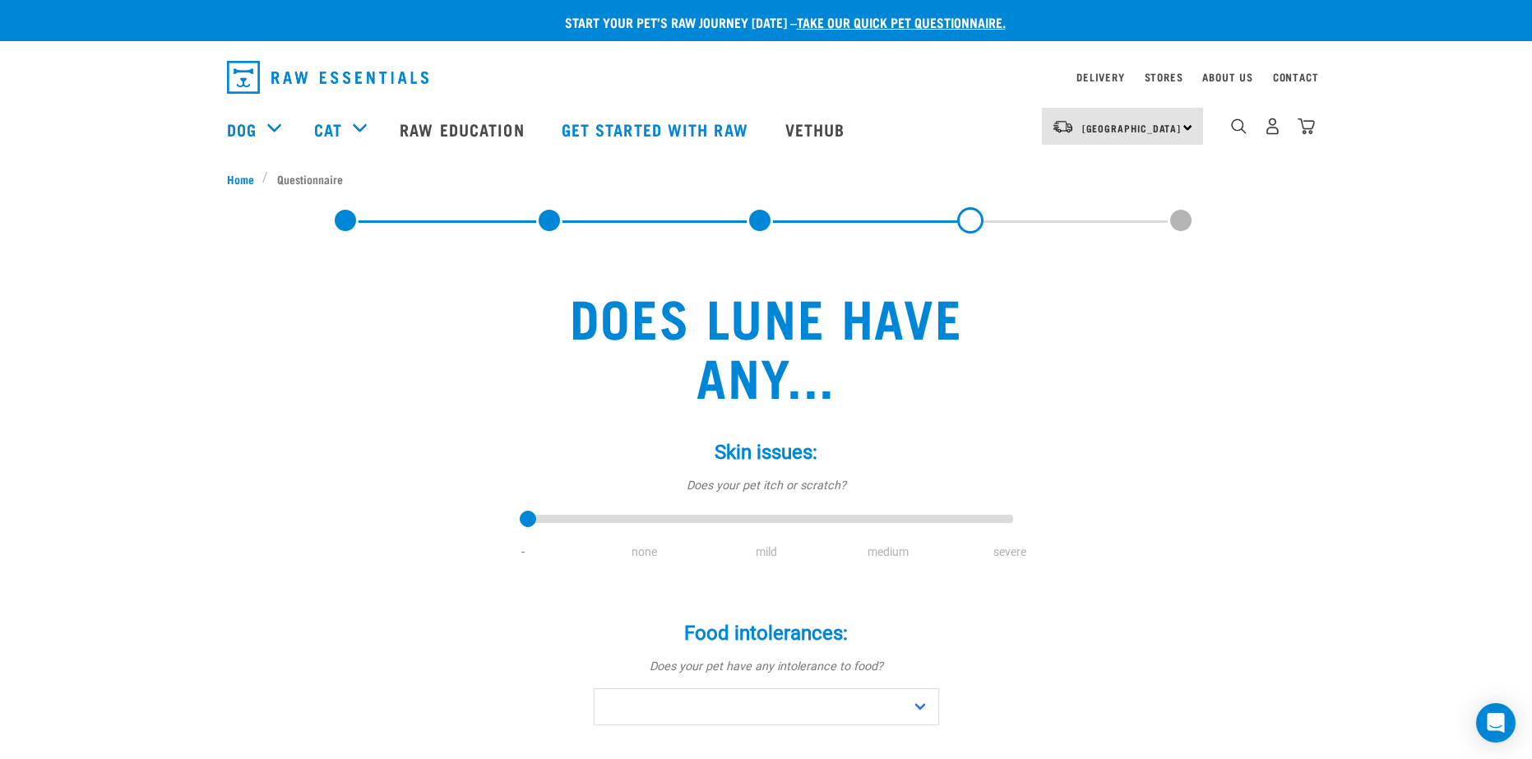
scroll to position [165, 0]
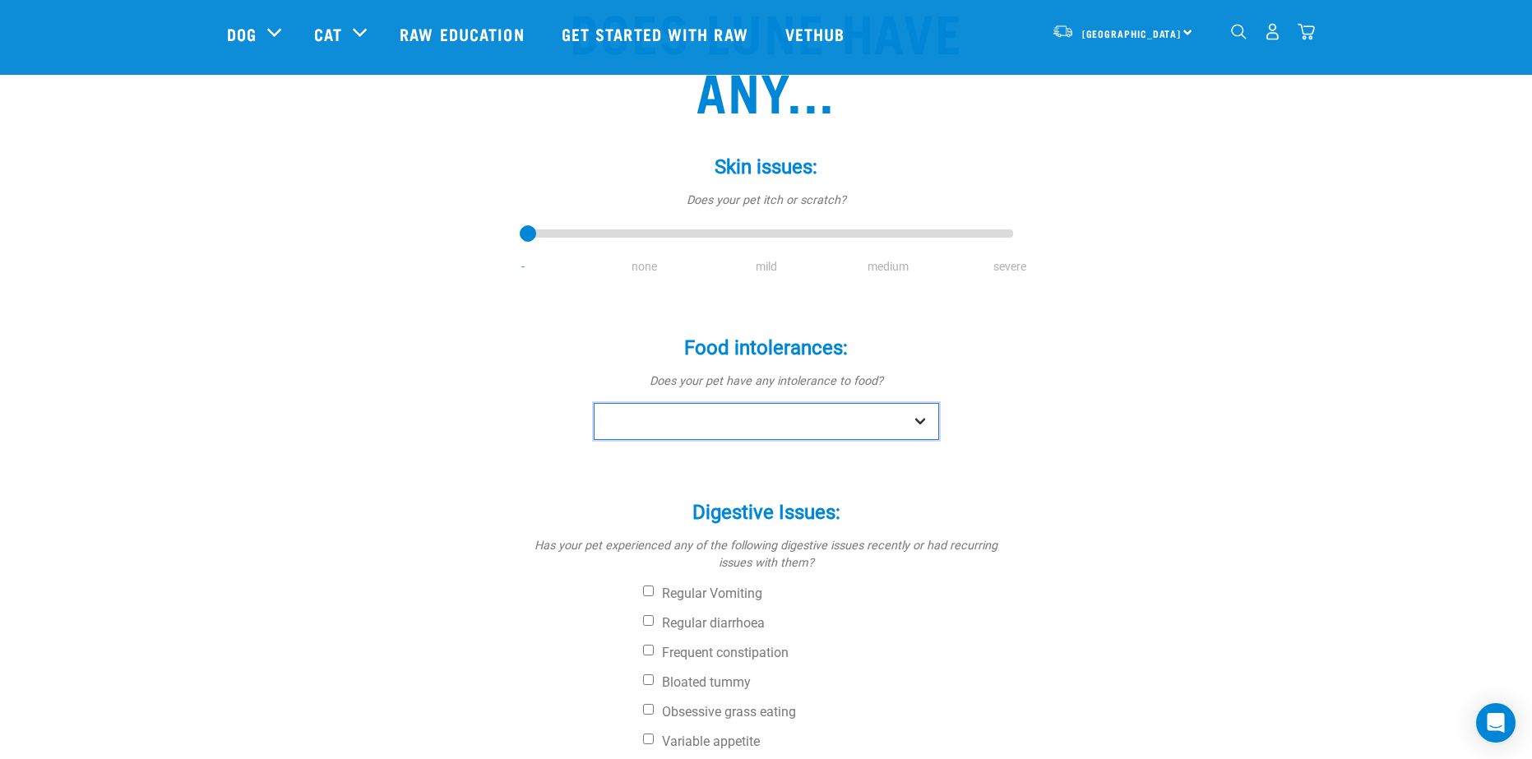
click at [678, 427] on select "No Yes" at bounding box center [766, 421] width 345 height 37
select select "no"
click at [594, 403] on select "No Yes" at bounding box center [766, 421] width 345 height 37
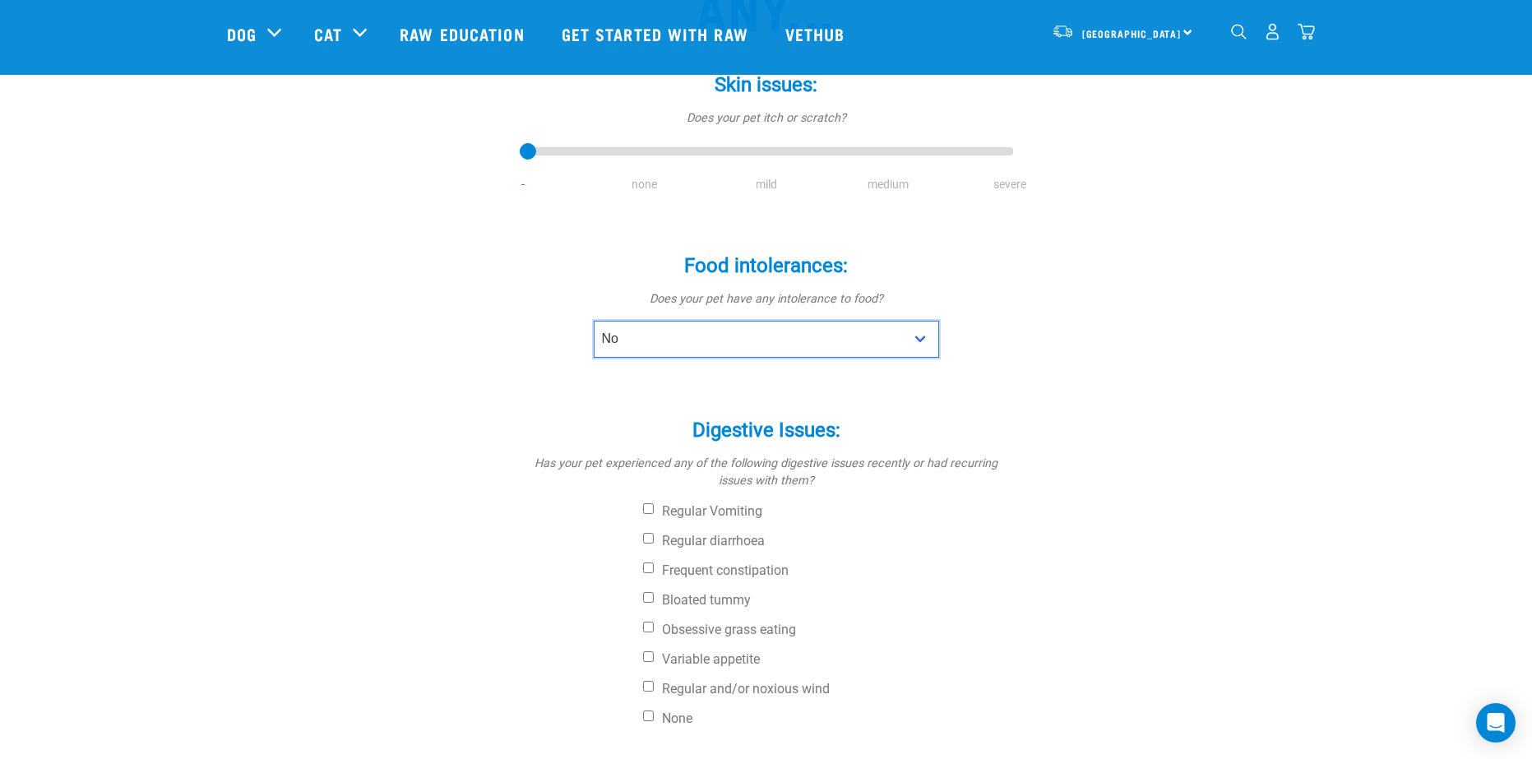
scroll to position [329, 0]
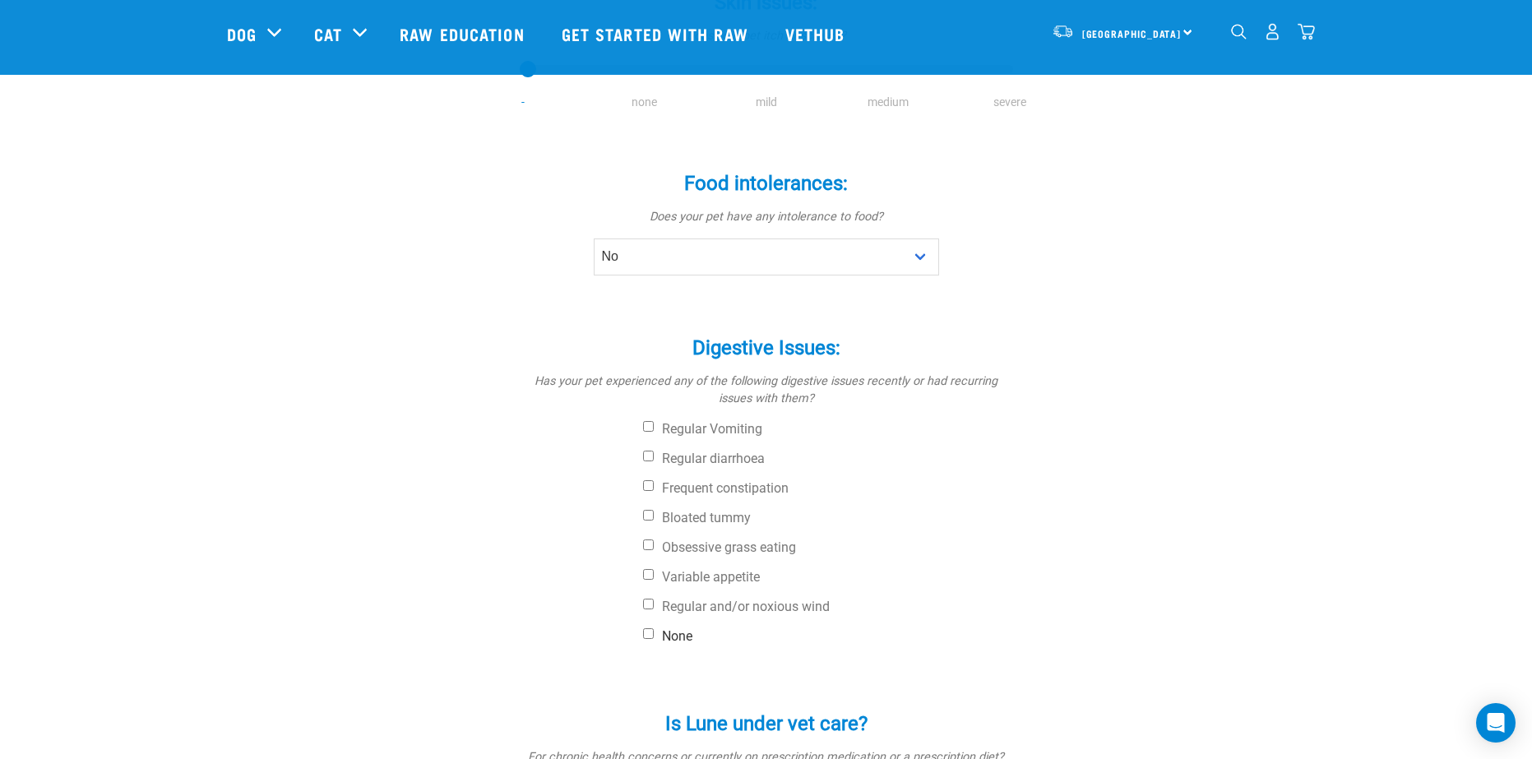
click at [671, 633] on label "None" at bounding box center [828, 636] width 370 height 16
click at [654, 633] on input "None" at bounding box center [648, 633] width 11 height 11
checkbox input "true"
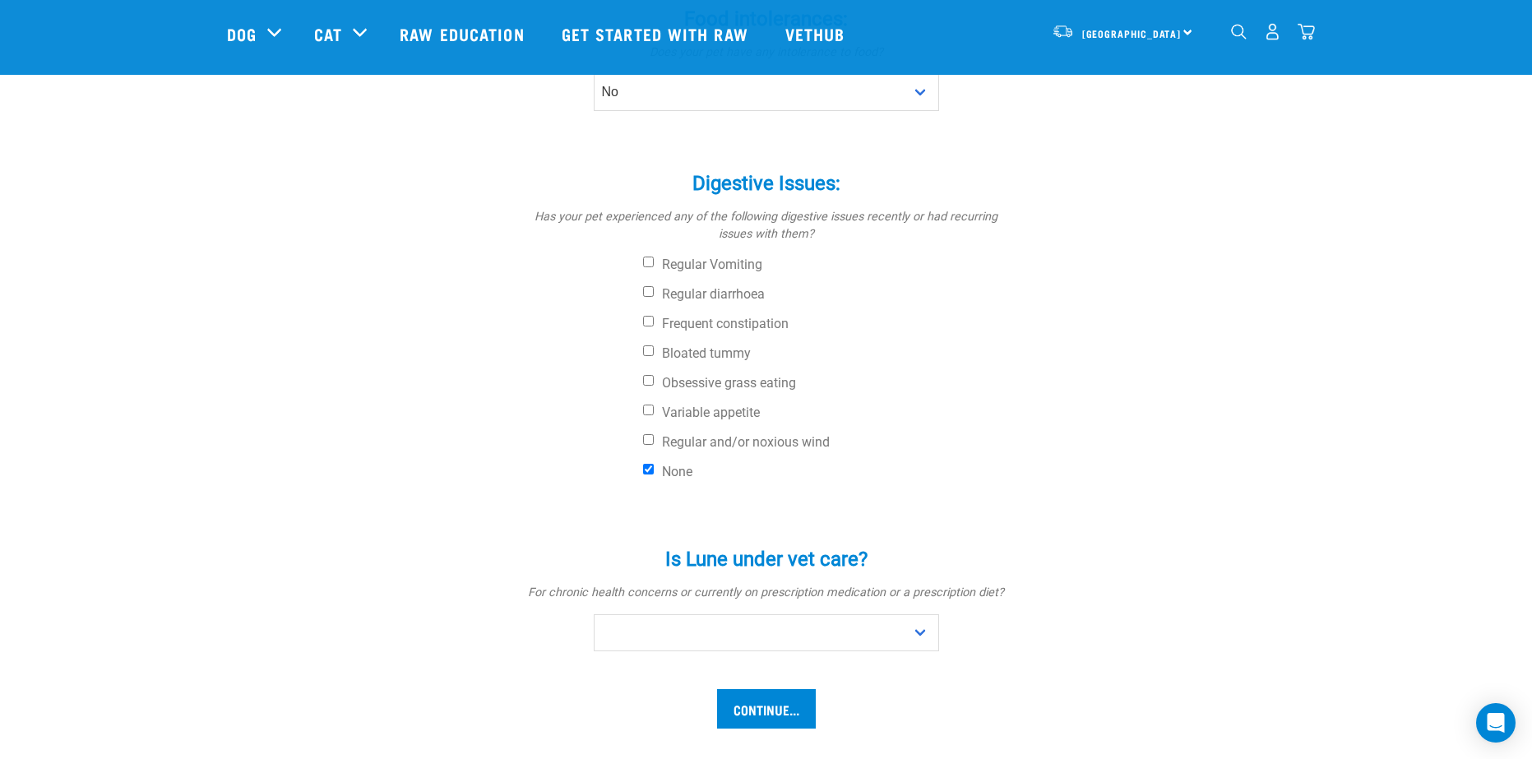
scroll to position [576, 0]
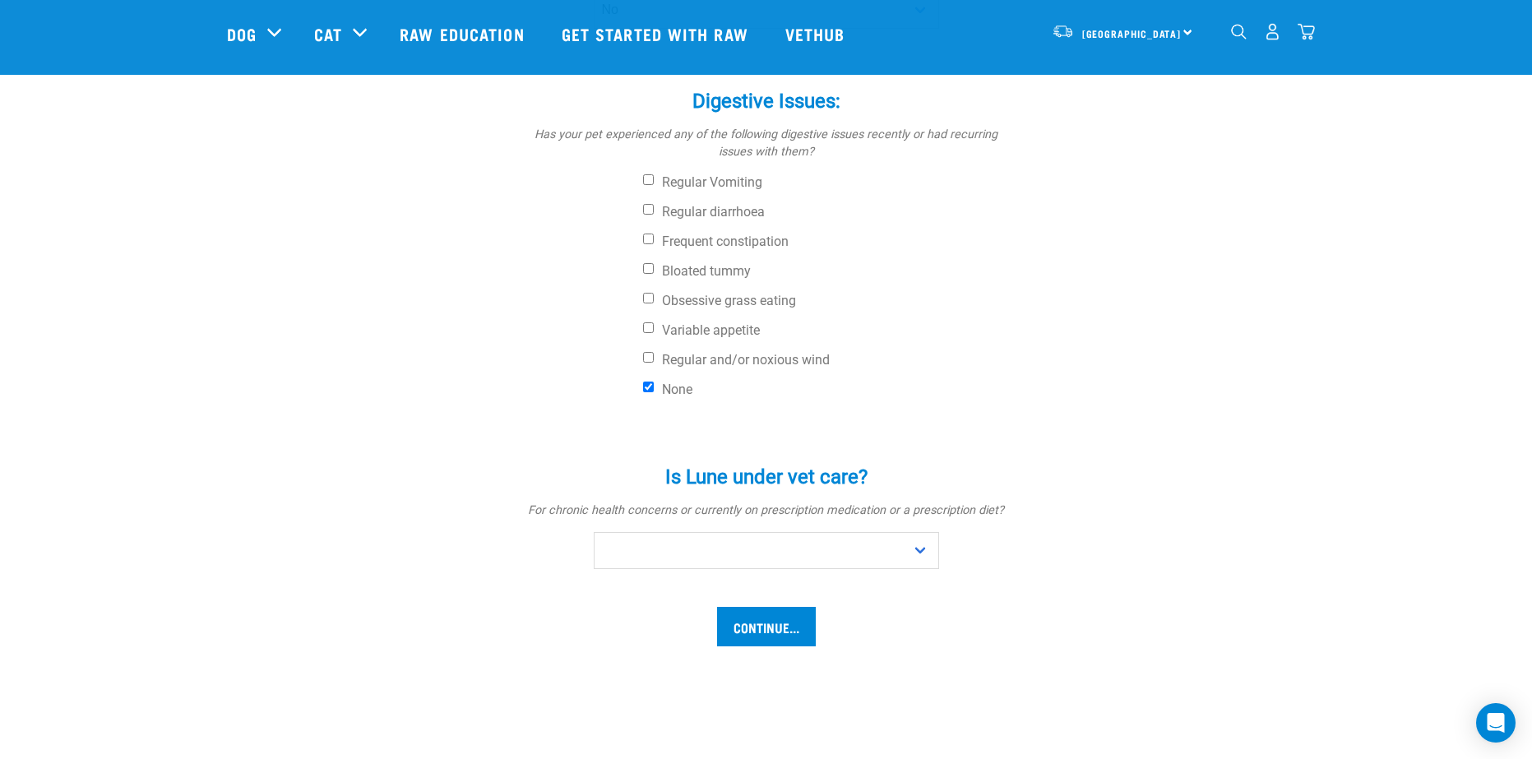
click at [719, 528] on div "Is Lune under vet care? * For chronic health concerns or currently on prescript…" at bounding box center [767, 506] width 494 height 127
click at [716, 548] on select "No Yes" at bounding box center [766, 550] width 345 height 37
select select "no"
click at [594, 532] on select "No Yes" at bounding box center [766, 550] width 345 height 37
click at [734, 625] on input "Continue..." at bounding box center [766, 626] width 99 height 39
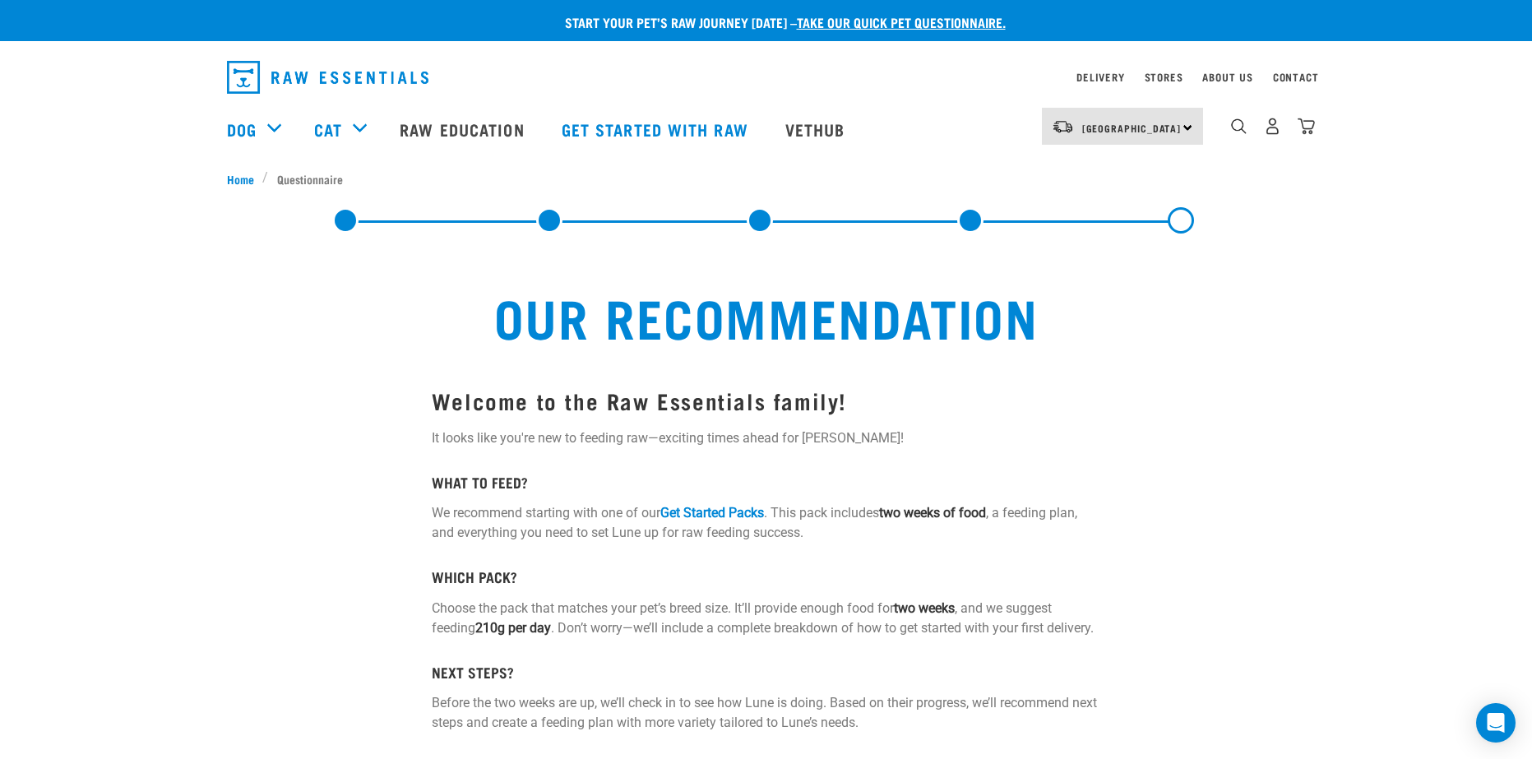
click at [1279, 547] on div at bounding box center [1196, 701] width 172 height 704
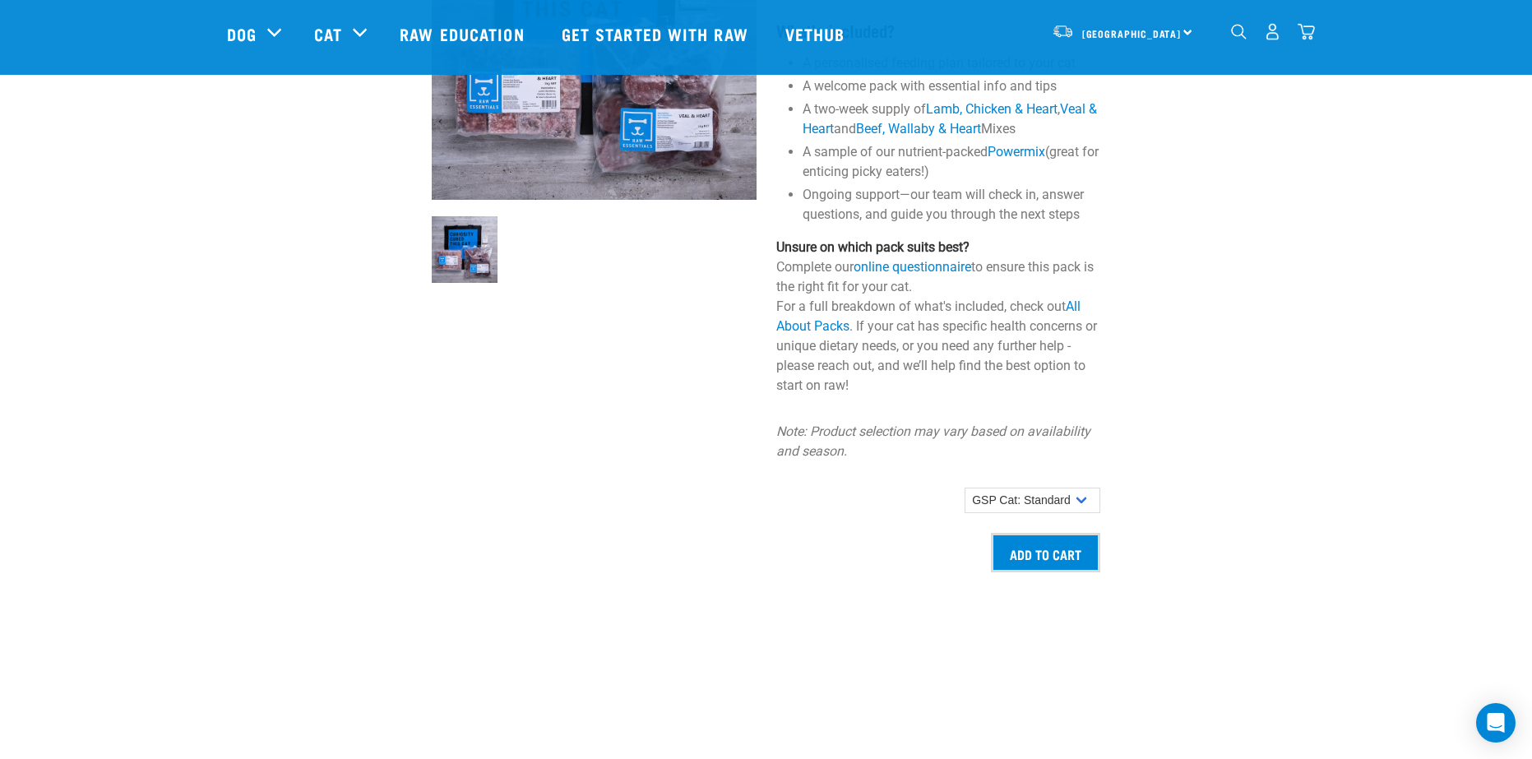
scroll to position [1234, 0]
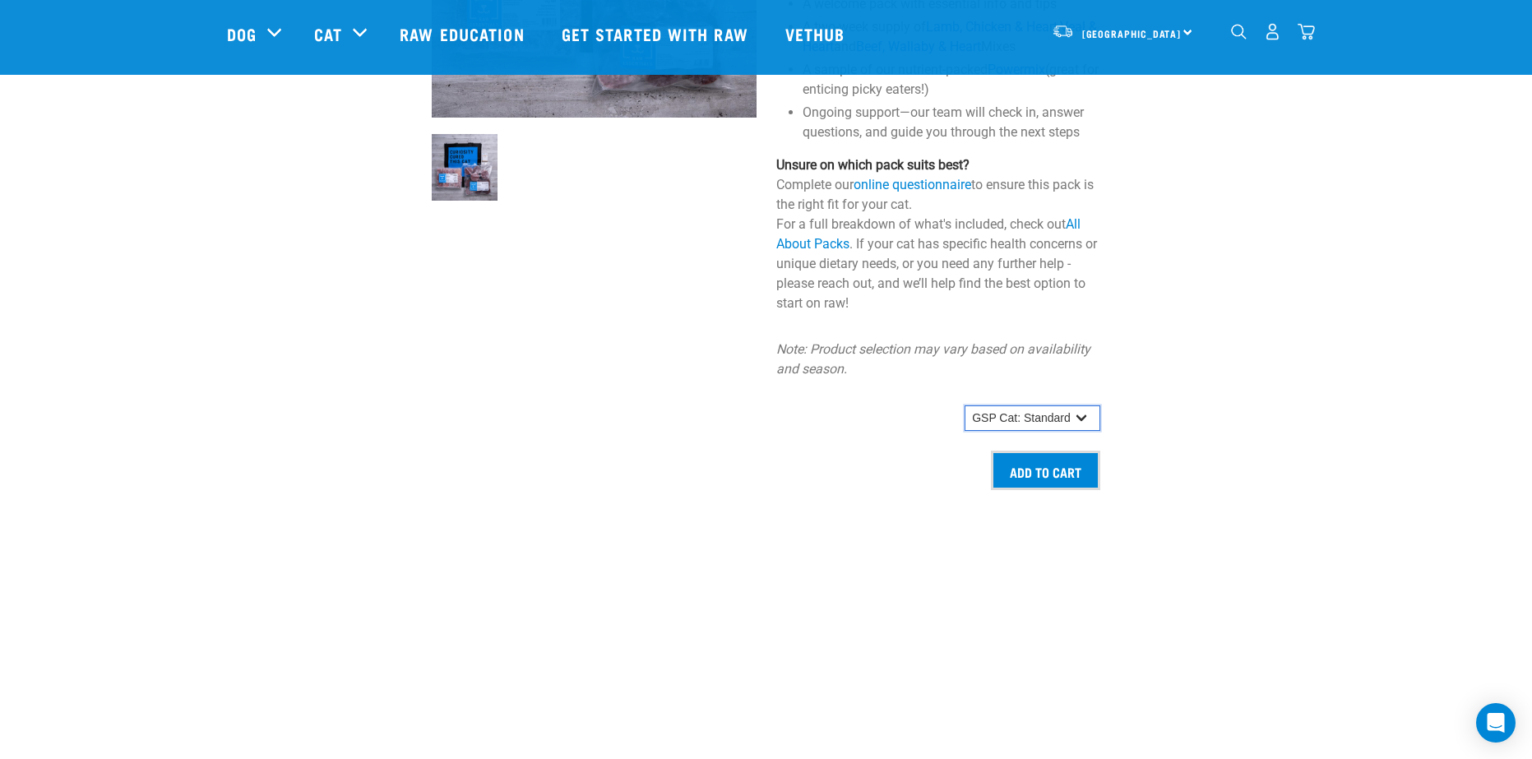
click at [987, 428] on select "GSP Cat: Standard" at bounding box center [1033, 419] width 136 height 26
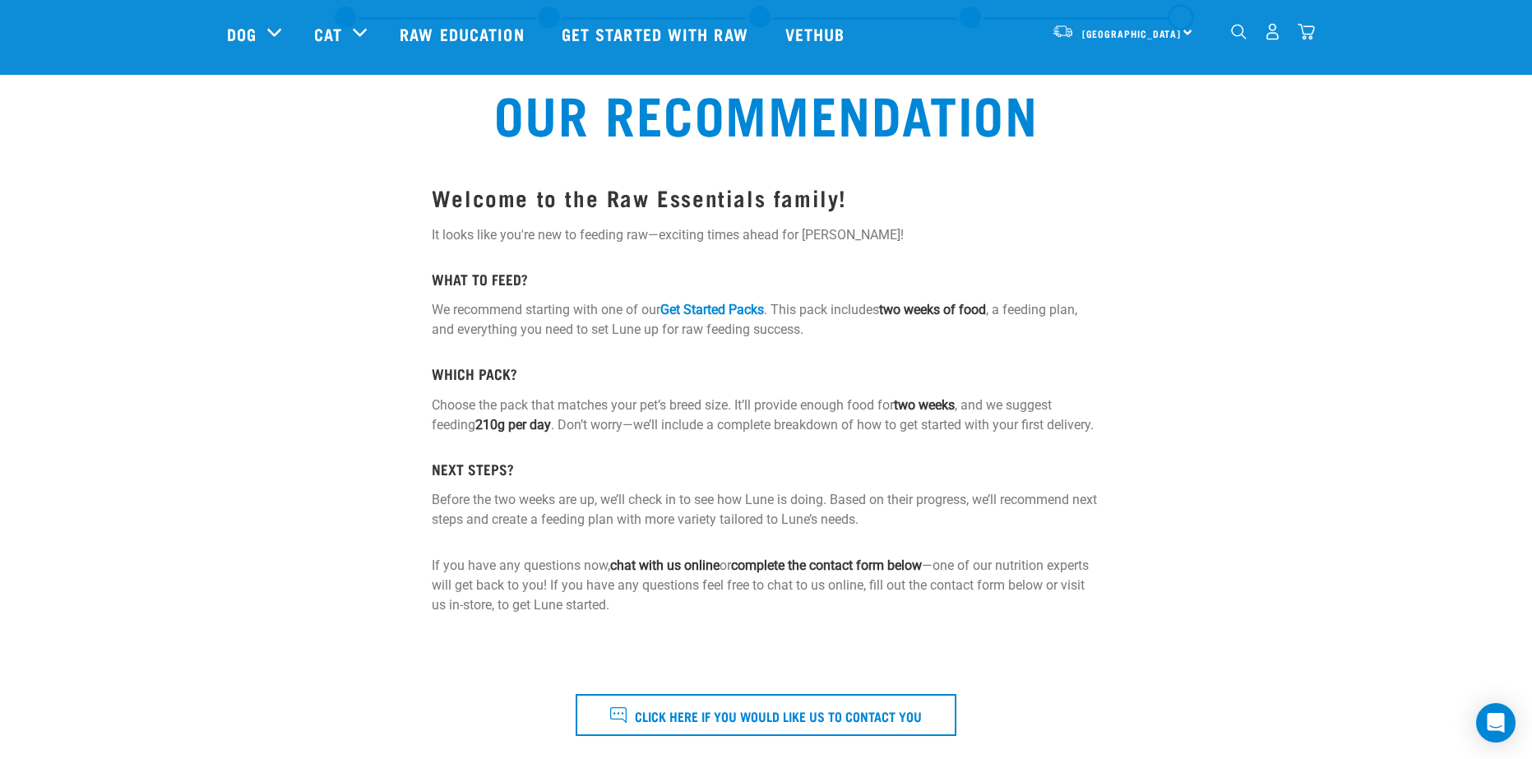
scroll to position [165, 0]
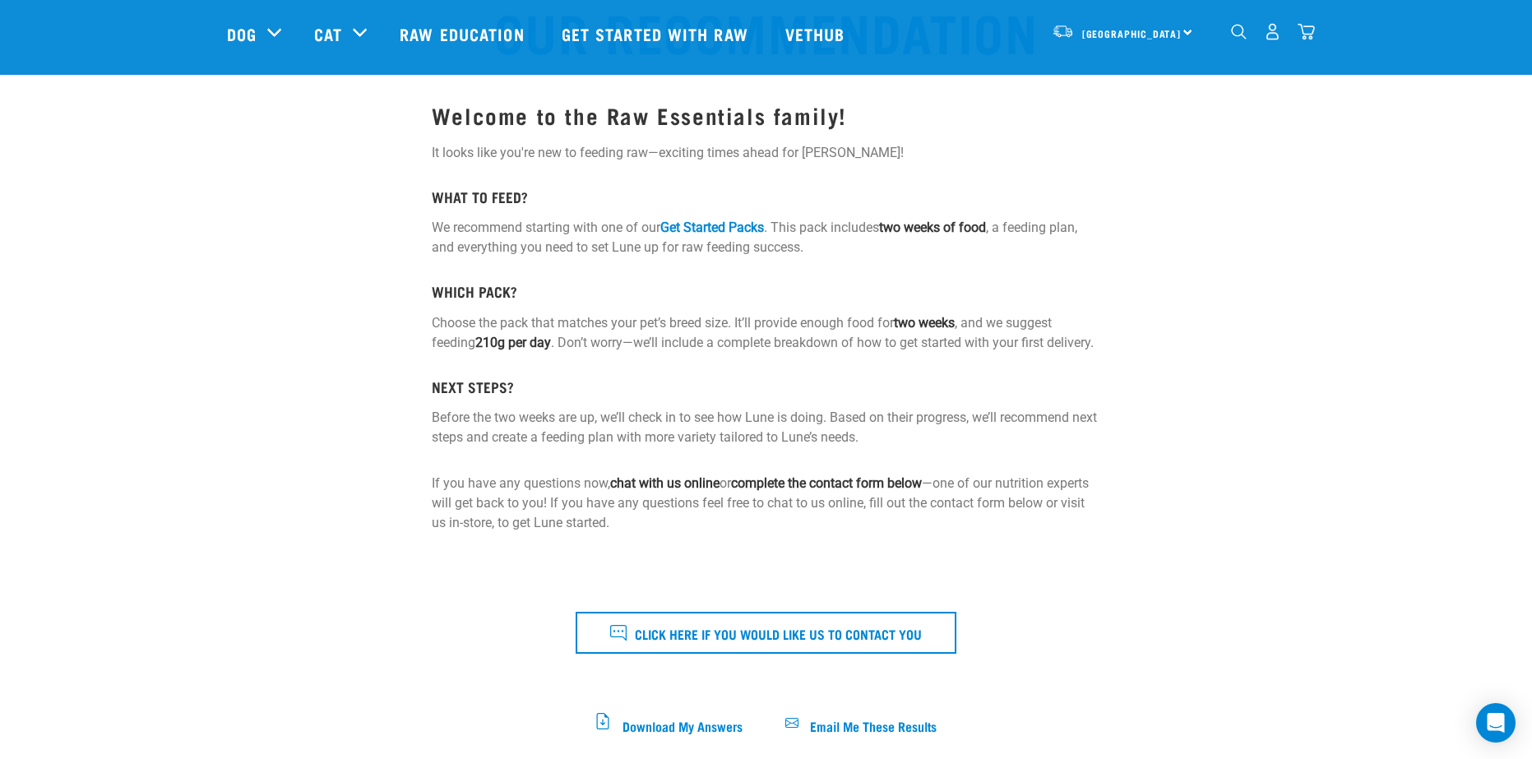
click at [1166, 536] on div at bounding box center [1196, 415] width 172 height 704
